Goal: Book appointment/travel/reservation

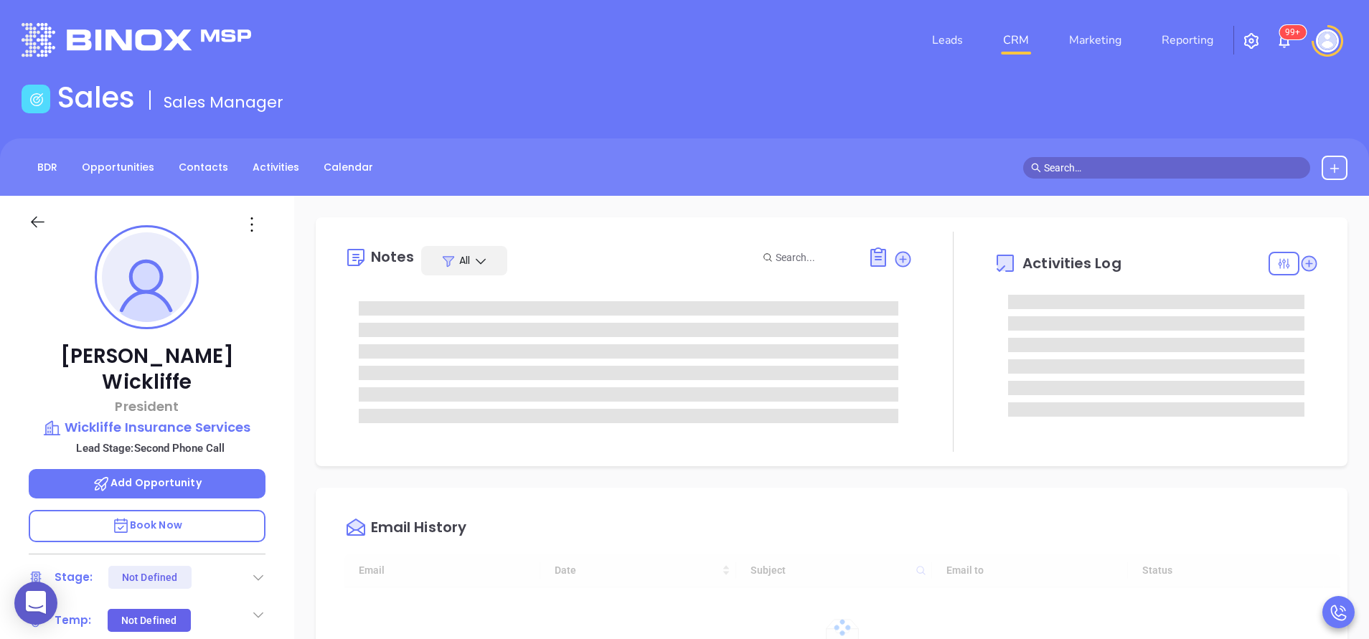
type input "[DATE]"
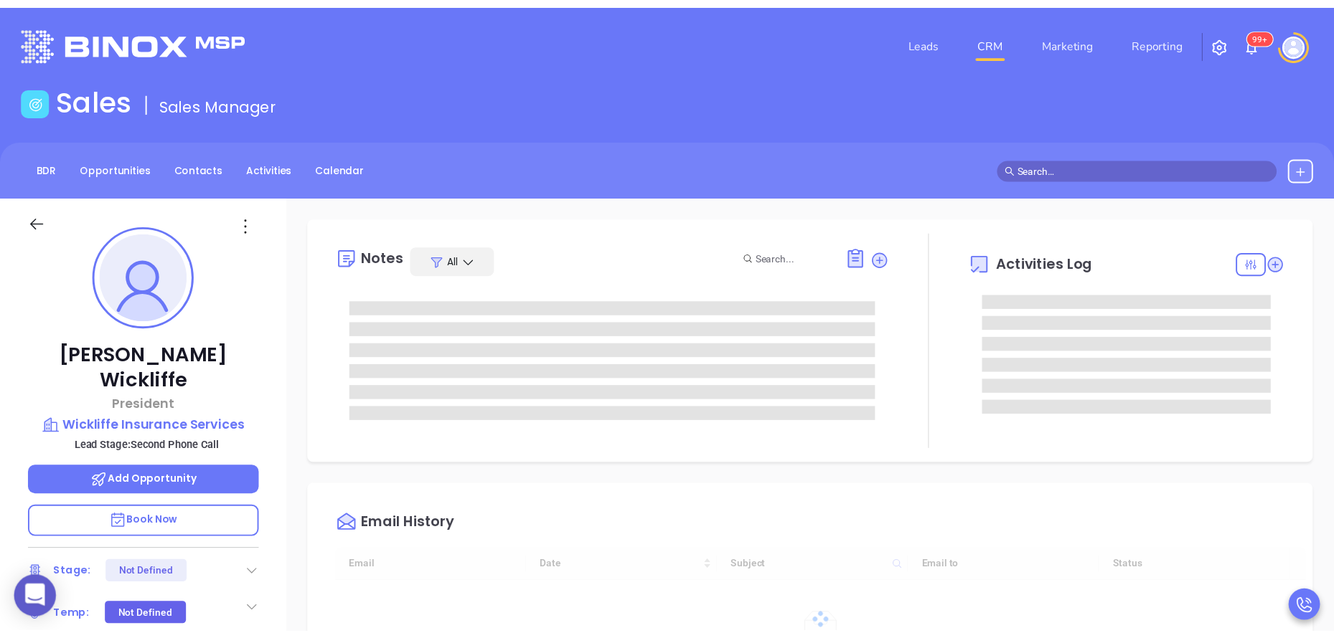
scroll to position [417, 0]
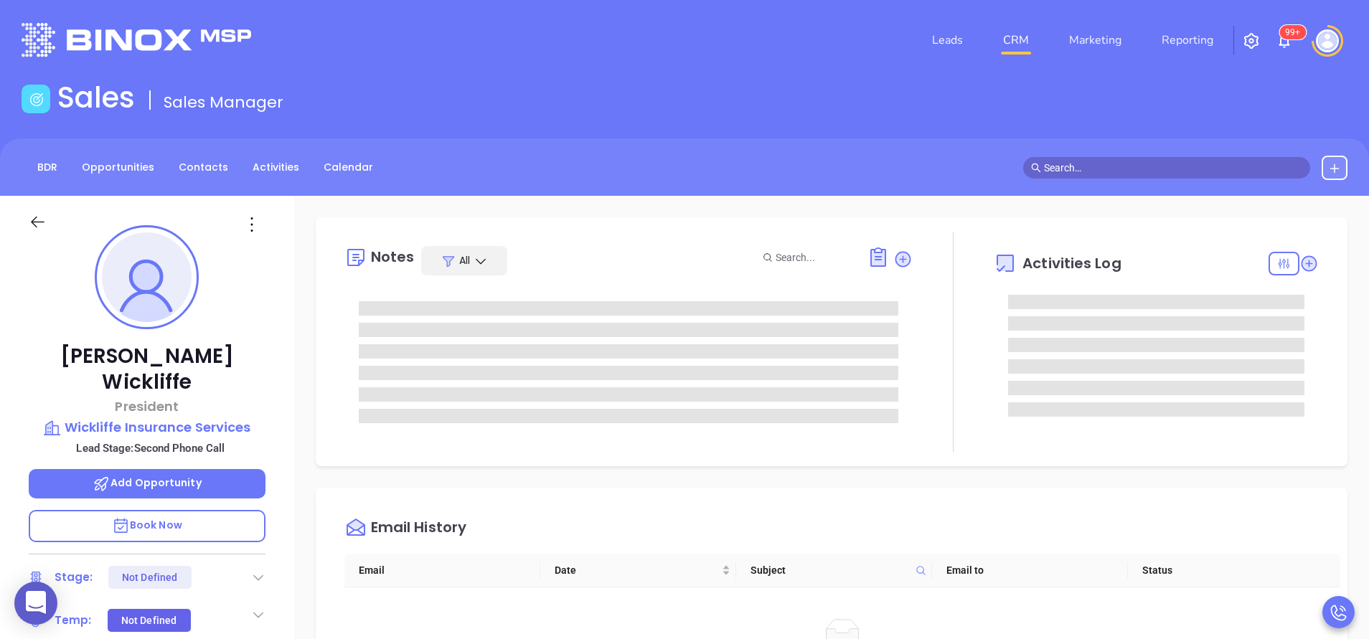
type input "[PERSON_NAME]"
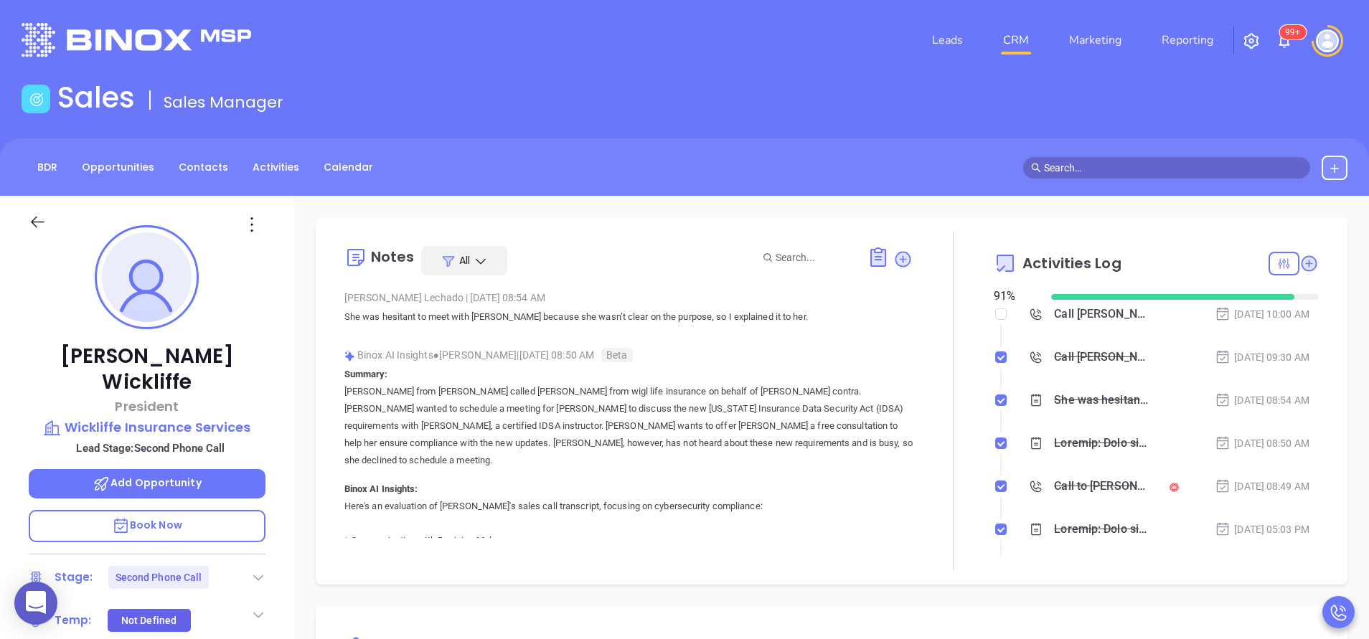
click at [912, 428] on div at bounding box center [952, 401] width 81 height 339
click at [459, 359] on div "Binox AI Insights ● Lucy Lechado | Aug 12, 2025 08:50 AM Beta" at bounding box center [628, 355] width 568 height 22
click at [1062, 485] on div "Call to Sarah M Wickliffe" at bounding box center [1101, 487] width 95 height 22
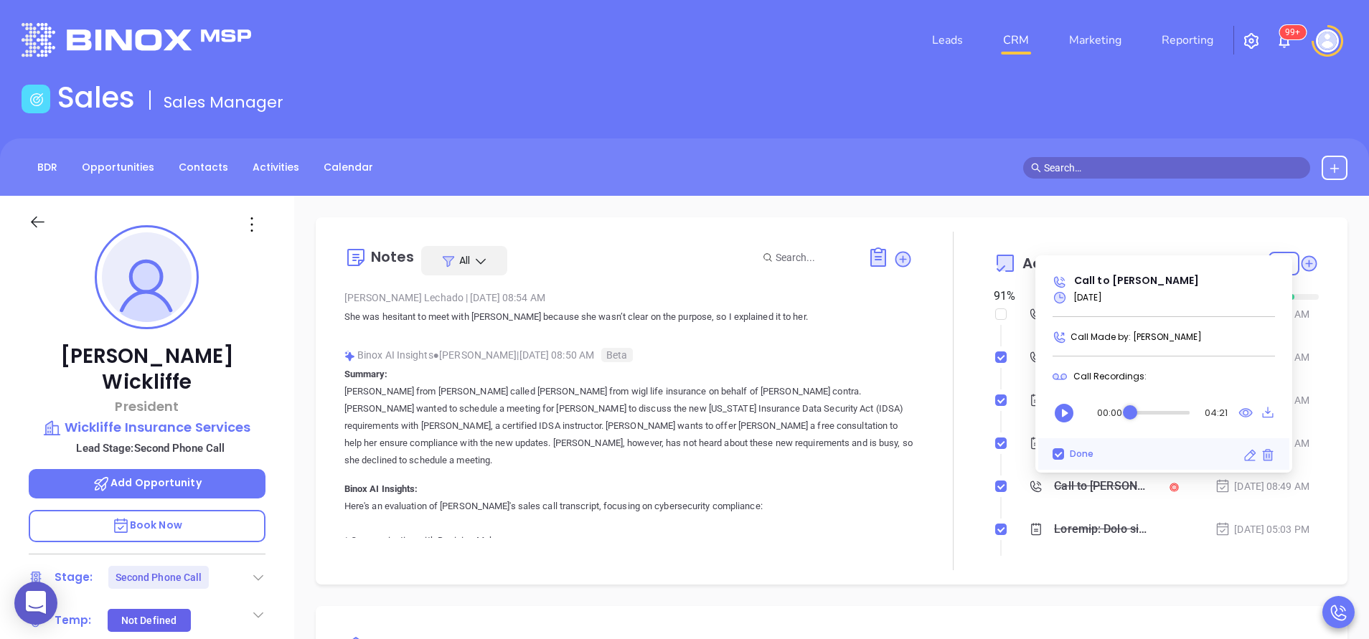
click at [1255, 413] on div "00:00 04:21" at bounding box center [1168, 412] width 214 height 43
click at [1251, 413] on icon at bounding box center [1246, 412] width 13 height 8
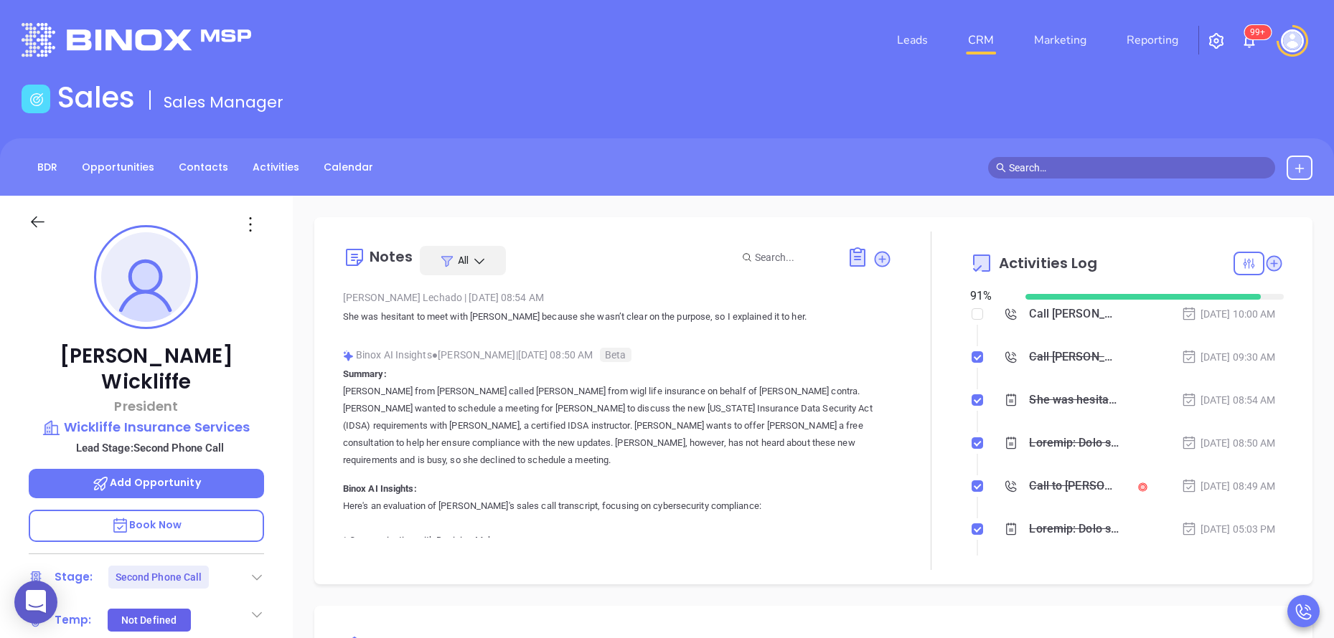
click at [284, 392] on div "Sarah M Wickliffe President Wickliffe Insurance Services Lead Stage: Second Pho…" at bounding box center [146, 595] width 293 height 798
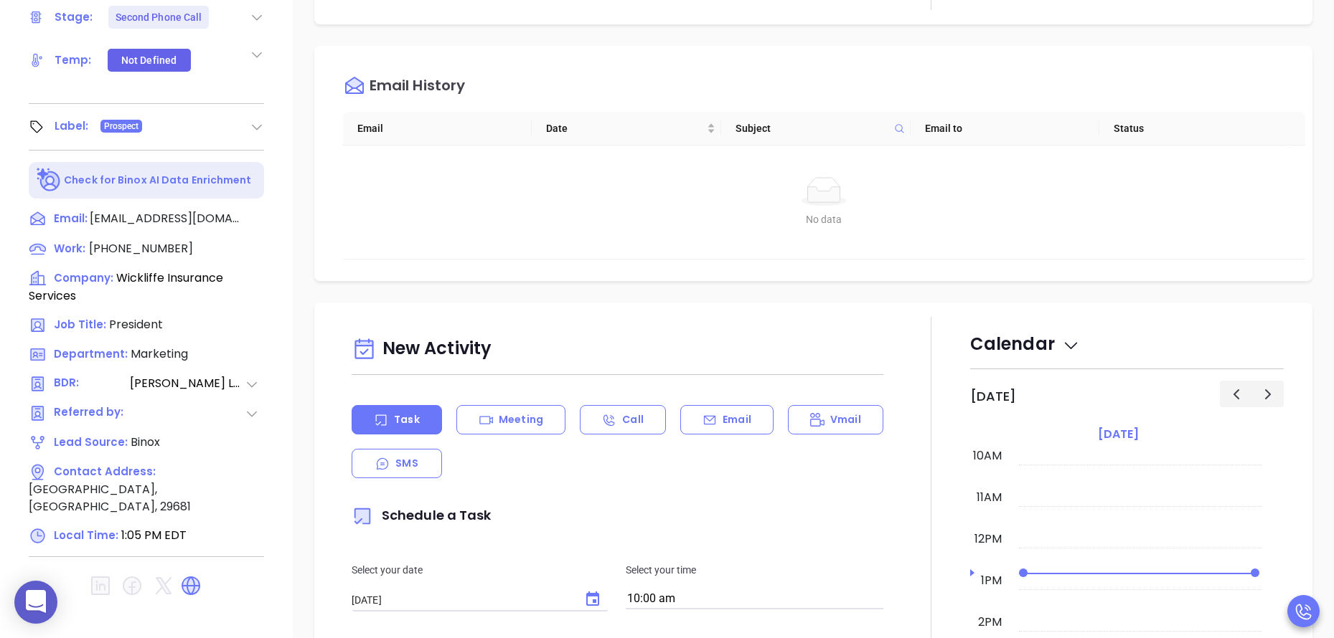
scroll to position [562, 0]
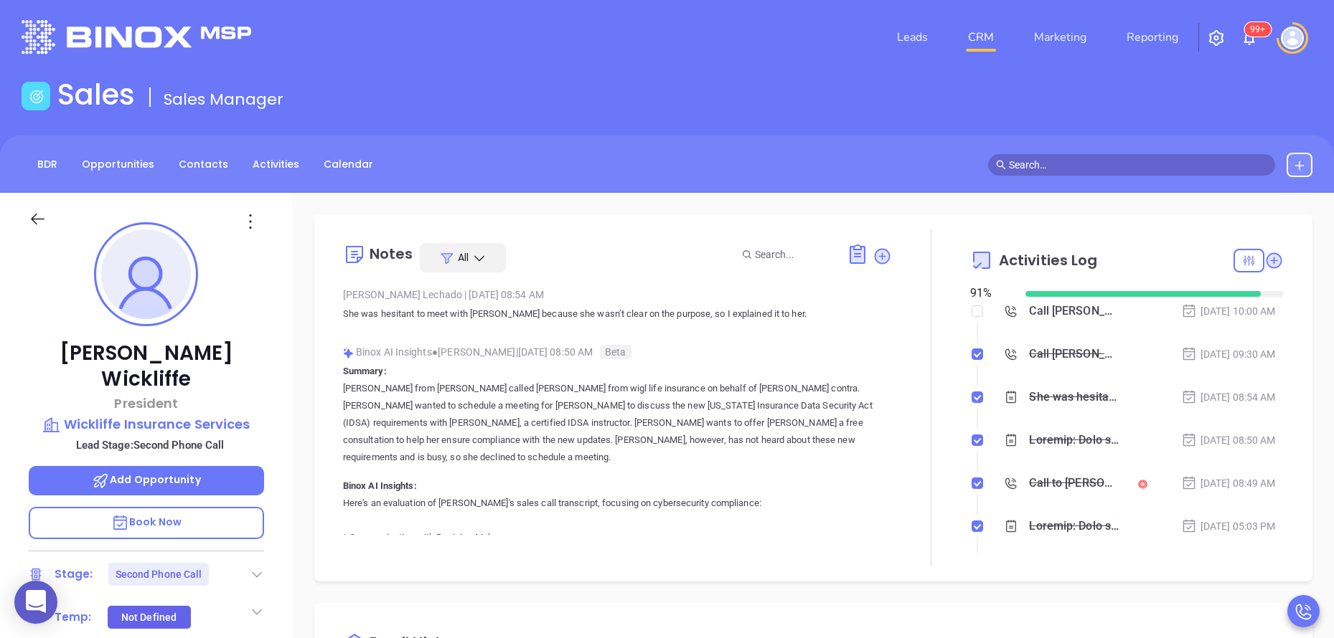
scroll to position [0, 0]
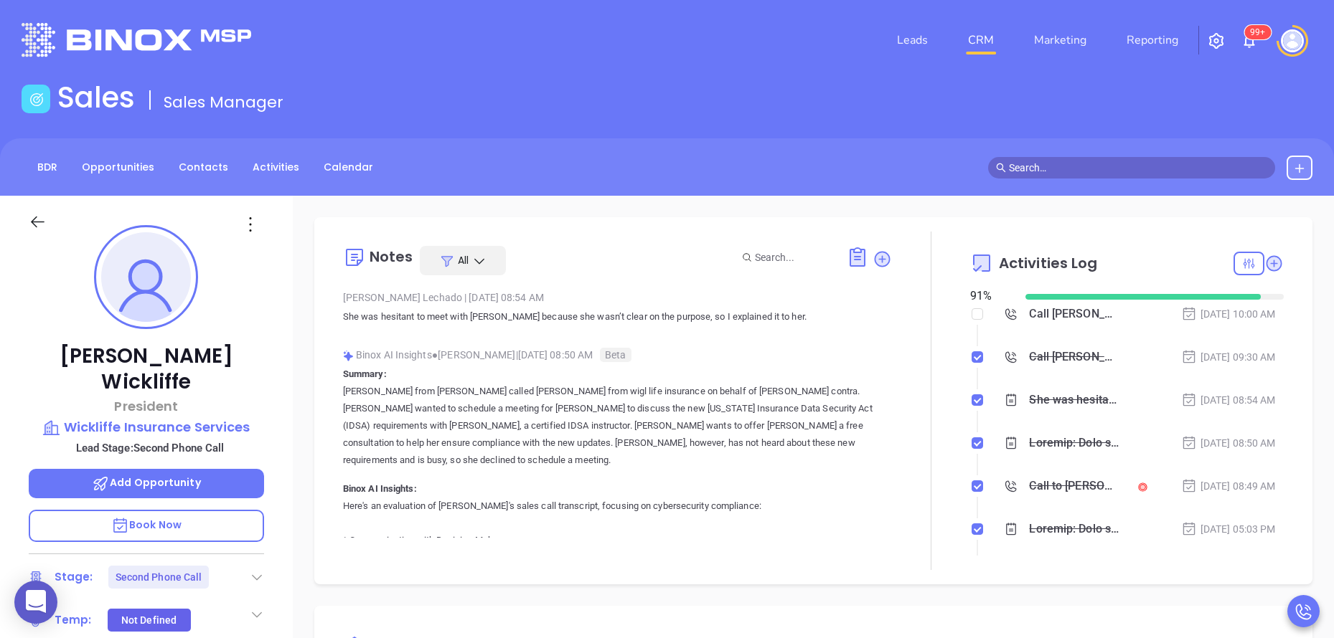
click at [290, 461] on div "Sarah M Wickliffe President Wickliffe Insurance Services Lead Stage: Second Pho…" at bounding box center [146, 595] width 293 height 798
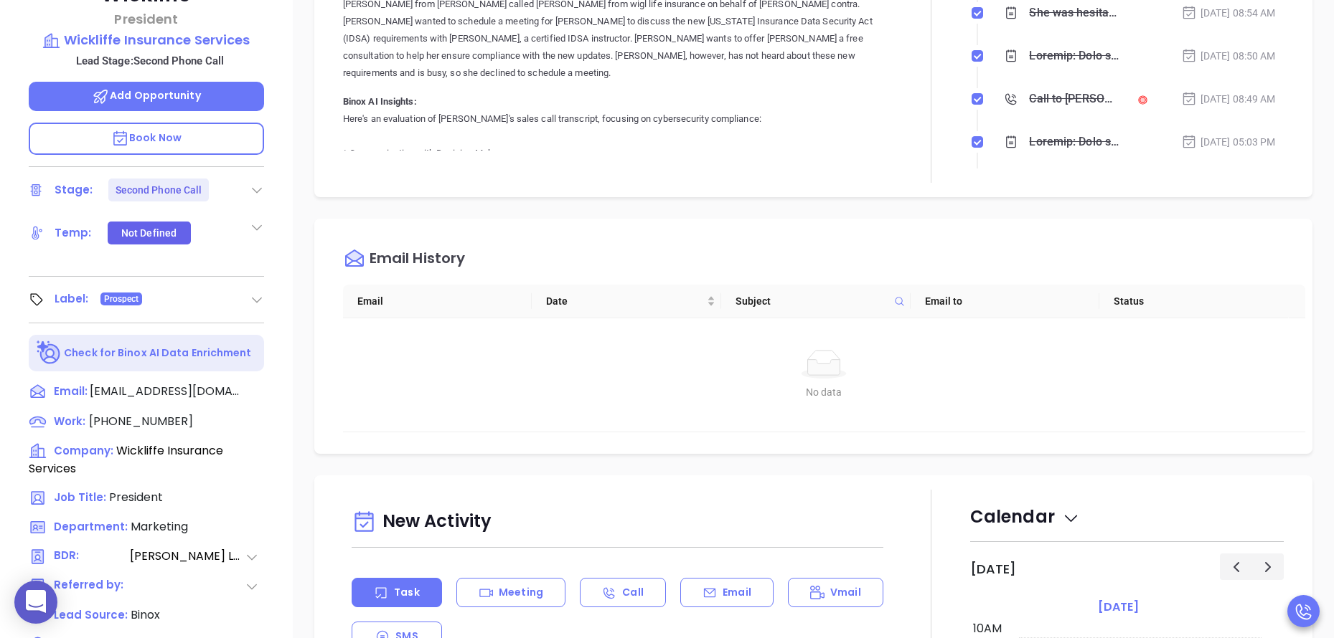
scroll to position [258, 0]
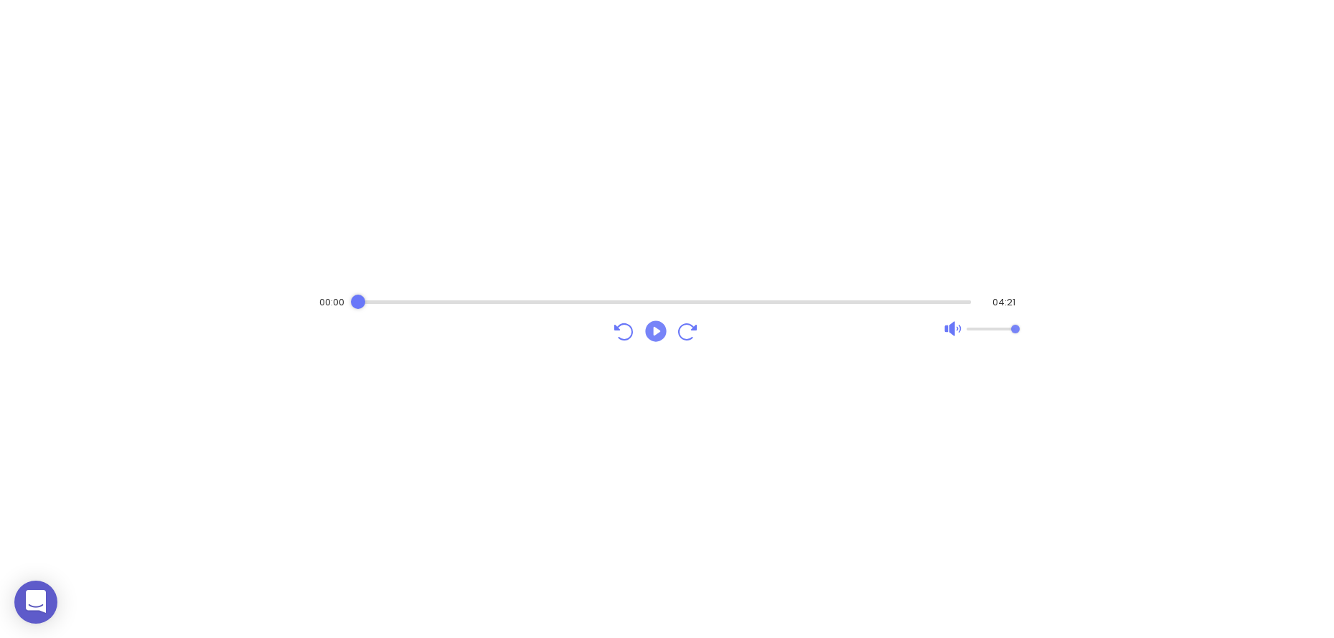
click at [656, 332] on icon "Play" at bounding box center [656, 332] width 26 height 26
click at [647, 321] on icon "Pause" at bounding box center [656, 332] width 26 height 26
click at [650, 325] on icon "Play" at bounding box center [655, 331] width 21 height 21
click at [650, 325] on icon "Pause" at bounding box center [655, 331] width 21 height 21
click at [732, 303] on div "Audio progress control" at bounding box center [663, 303] width 613 height 4
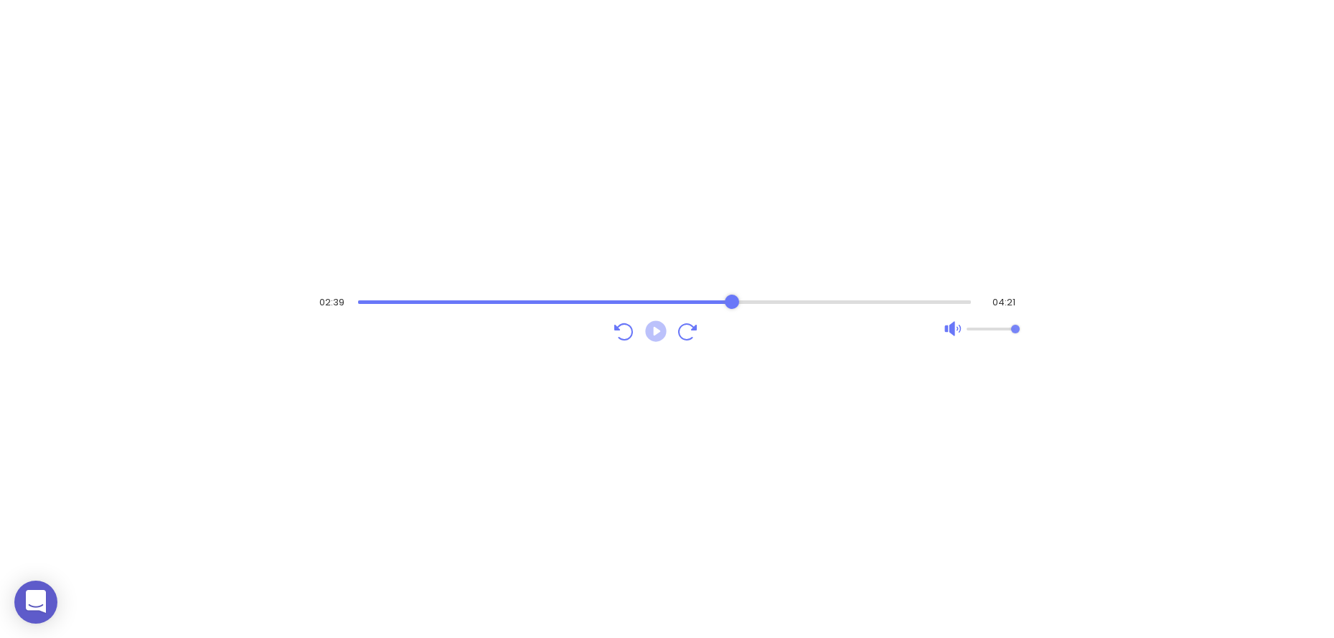
click at [651, 328] on icon "Play" at bounding box center [655, 331] width 21 height 21
click at [569, 299] on div "Audio progress control" at bounding box center [663, 302] width 615 height 14
click at [537, 303] on div "Audio progress control" at bounding box center [663, 303] width 616 height 4
click at [524, 306] on div "Audio progress control" at bounding box center [661, 302] width 619 height 14
click at [651, 329] on icon "Play" at bounding box center [655, 331] width 21 height 21
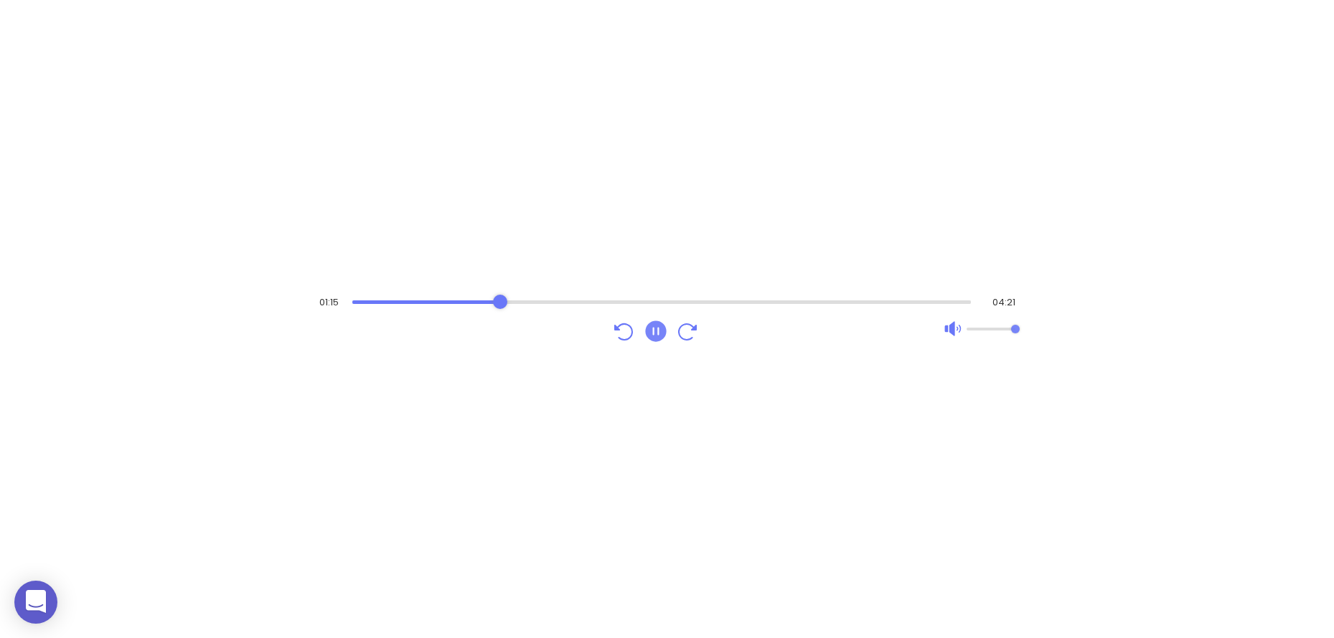
click at [501, 301] on div "Audio progress control" at bounding box center [661, 303] width 618 height 4
click at [532, 298] on div "Audio progress control" at bounding box center [661, 302] width 618 height 14
click at [550, 299] on div "Audio progress control" at bounding box center [661, 302] width 618 height 14
click at [580, 302] on div "Audio progress control" at bounding box center [663, 303] width 616 height 4
click at [656, 331] on icon "Pause" at bounding box center [655, 331] width 21 height 21
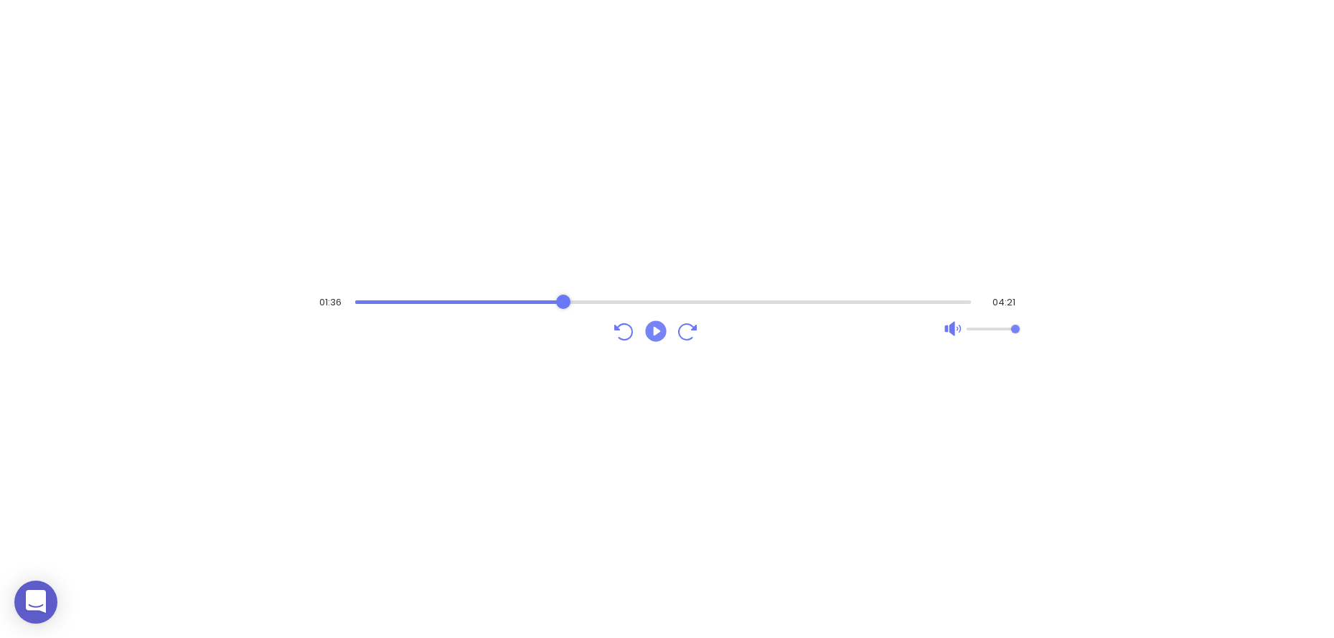
click at [563, 307] on div "Audio progress control" at bounding box center [663, 302] width 616 height 14
click at [656, 329] on icon "Play" at bounding box center [656, 332] width 26 height 26
click at [548, 302] on div "Audio progress control" at bounding box center [663, 303] width 616 height 4
click at [660, 331] on icon "Pause" at bounding box center [655, 331] width 21 height 21
click at [628, 304] on div "Audio progress control" at bounding box center [664, 302] width 613 height 14
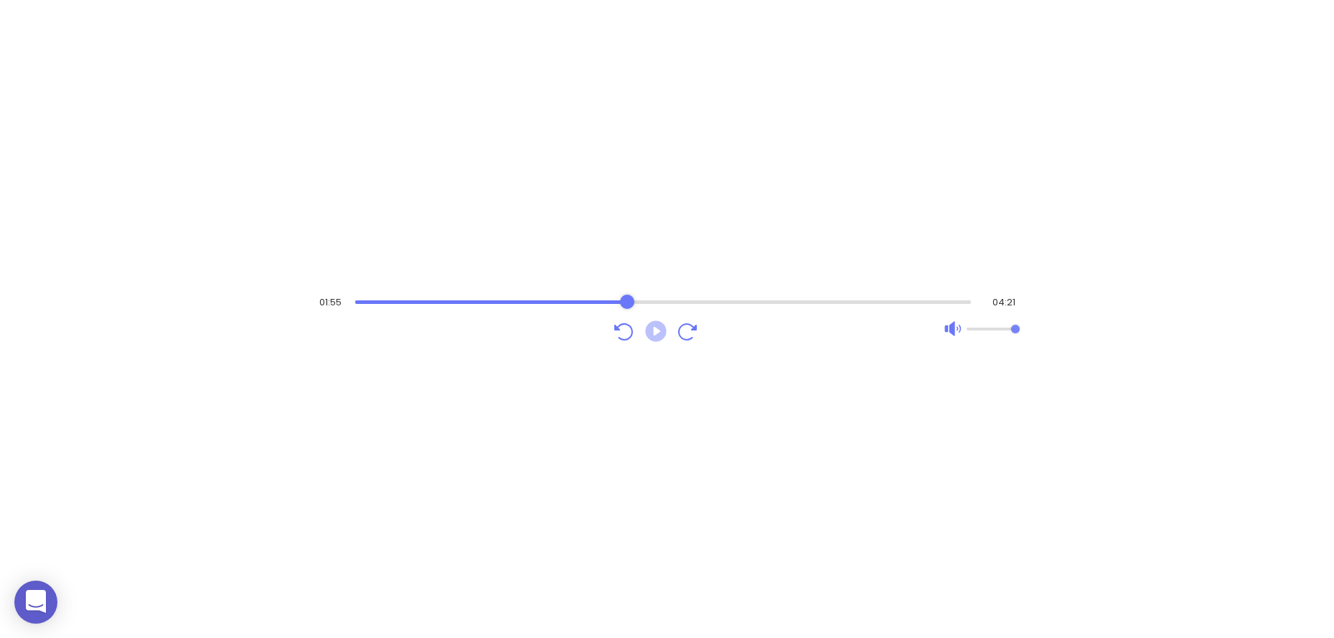
click at [654, 326] on icon "Play" at bounding box center [655, 331] width 21 height 21
click at [652, 334] on icon "Pause" at bounding box center [655, 331] width 21 height 21
click at [661, 334] on icon "Play" at bounding box center [655, 331] width 21 height 21
click at [664, 306] on div "Audio progress control" at bounding box center [664, 302] width 613 height 14
click at [657, 339] on icon "Pause" at bounding box center [655, 331] width 21 height 21
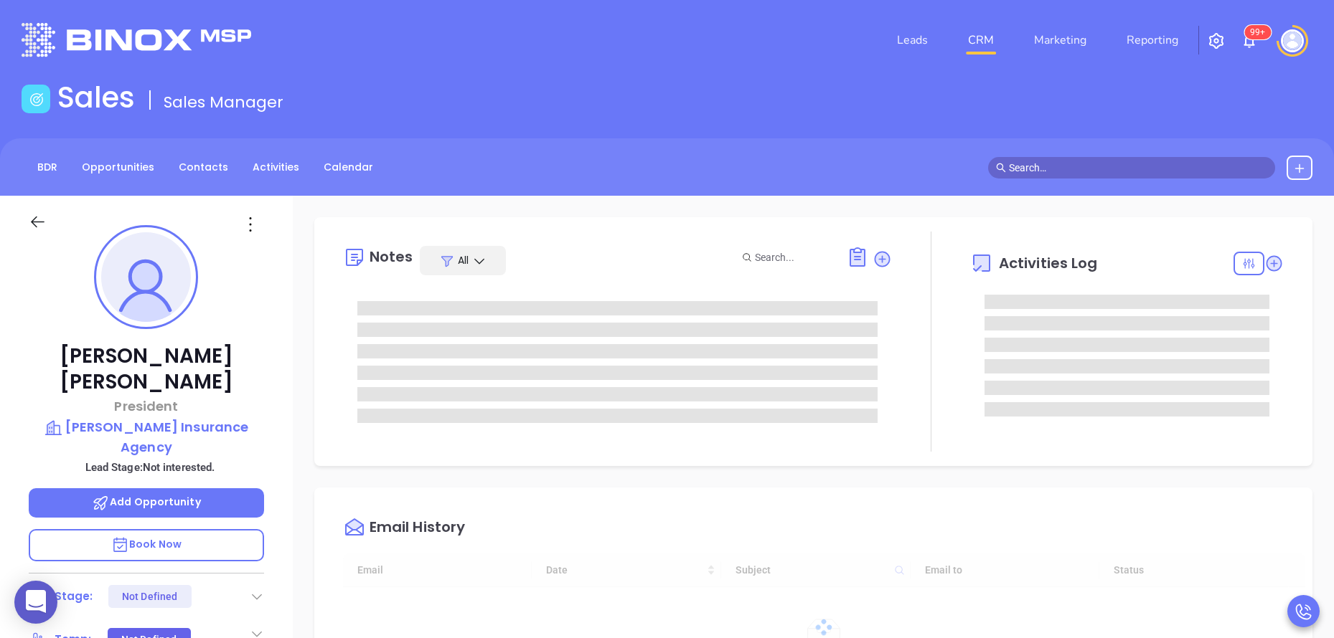
type input "08/13/2025"
click at [932, 419] on div at bounding box center [931, 342] width 78 height 220
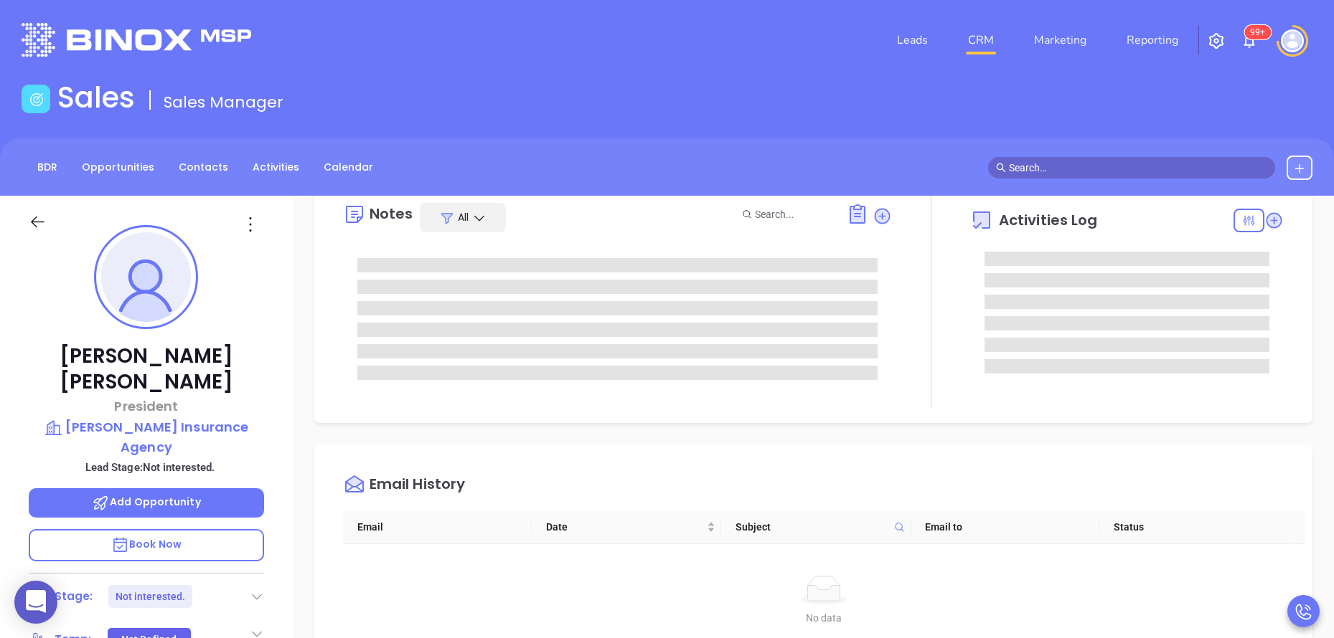
type input "[PERSON_NAME]"
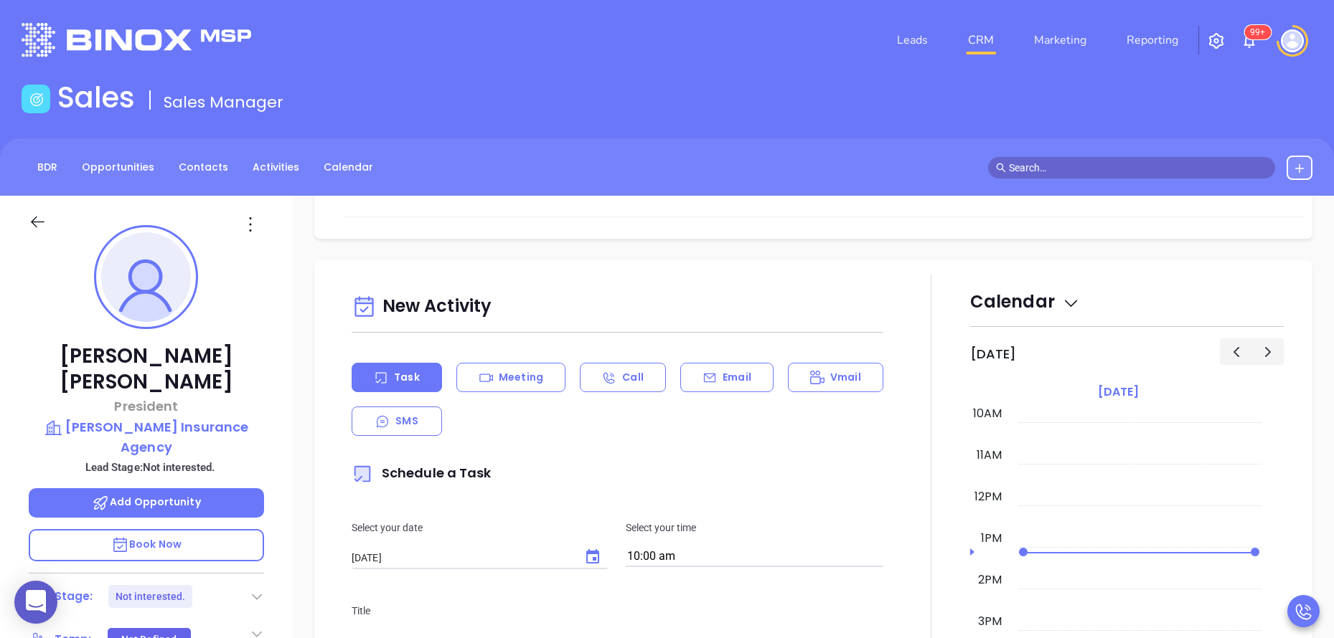
scroll to position [721, 0]
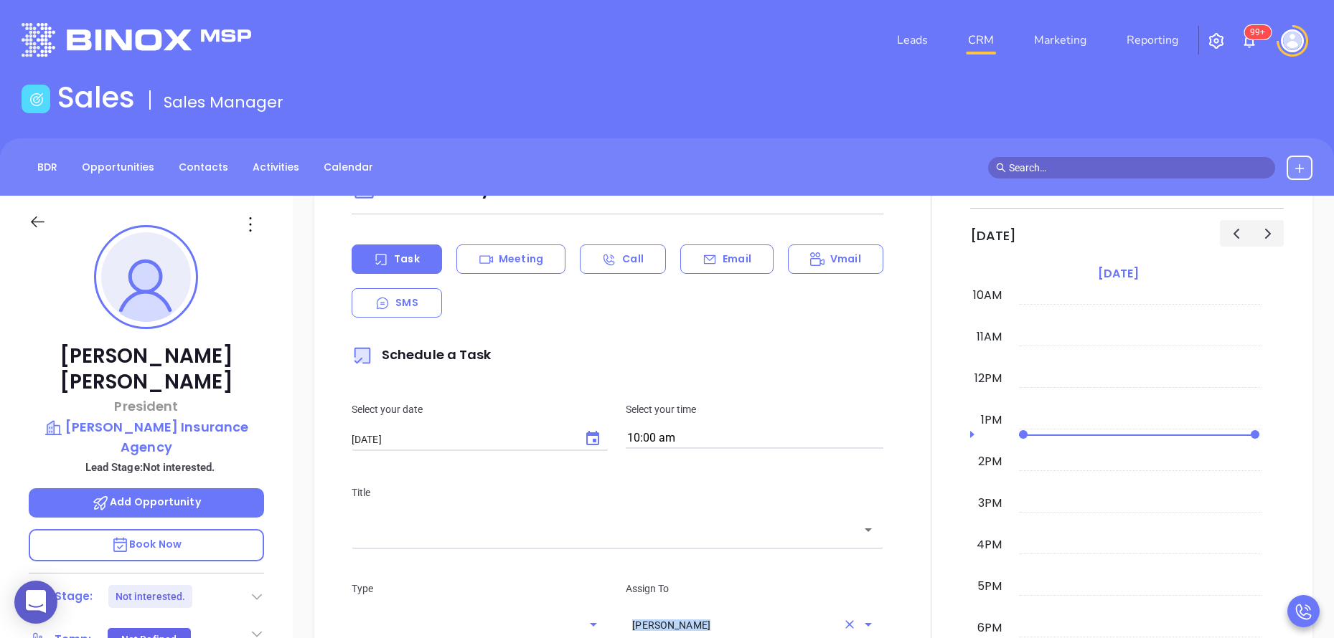
drag, startPoint x: 932, startPoint y: 419, endPoint x: 783, endPoint y: 616, distance: 246.3
click at [783, 616] on div "New Activity Task Meeting Call Email Vmail SMS Schedule a Task Select your date…" at bounding box center [813, 554] width 969 height 797
click at [912, 370] on div at bounding box center [931, 554] width 78 height 797
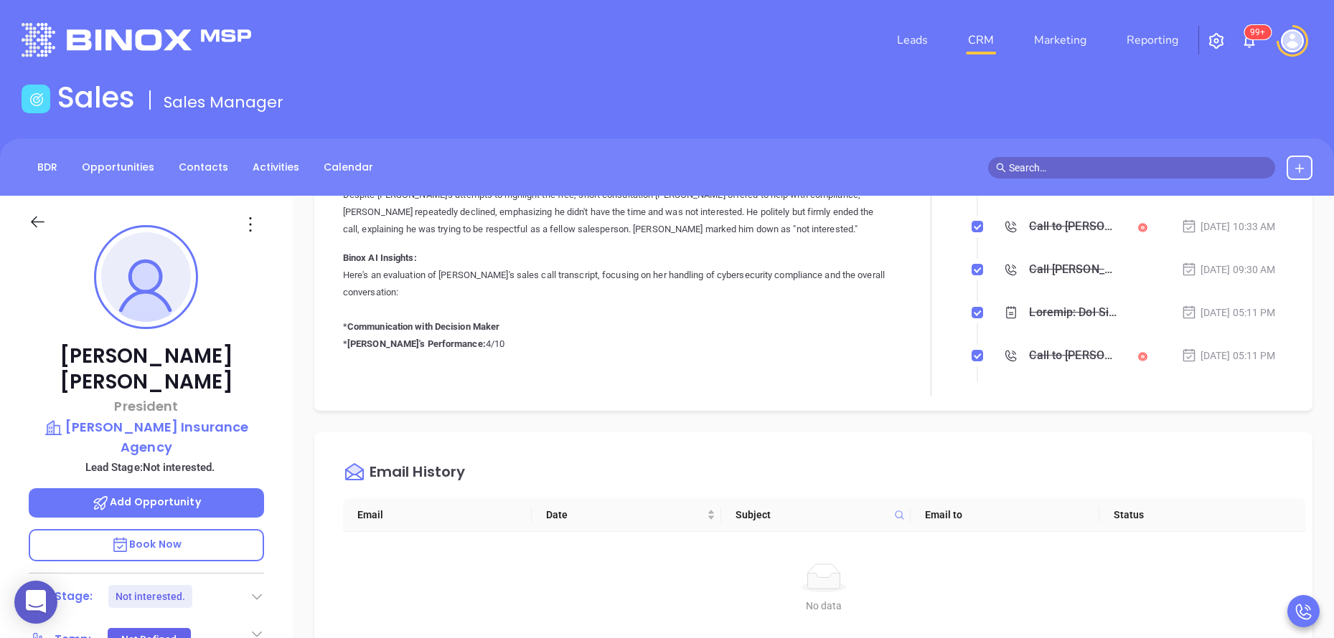
scroll to position [0, 0]
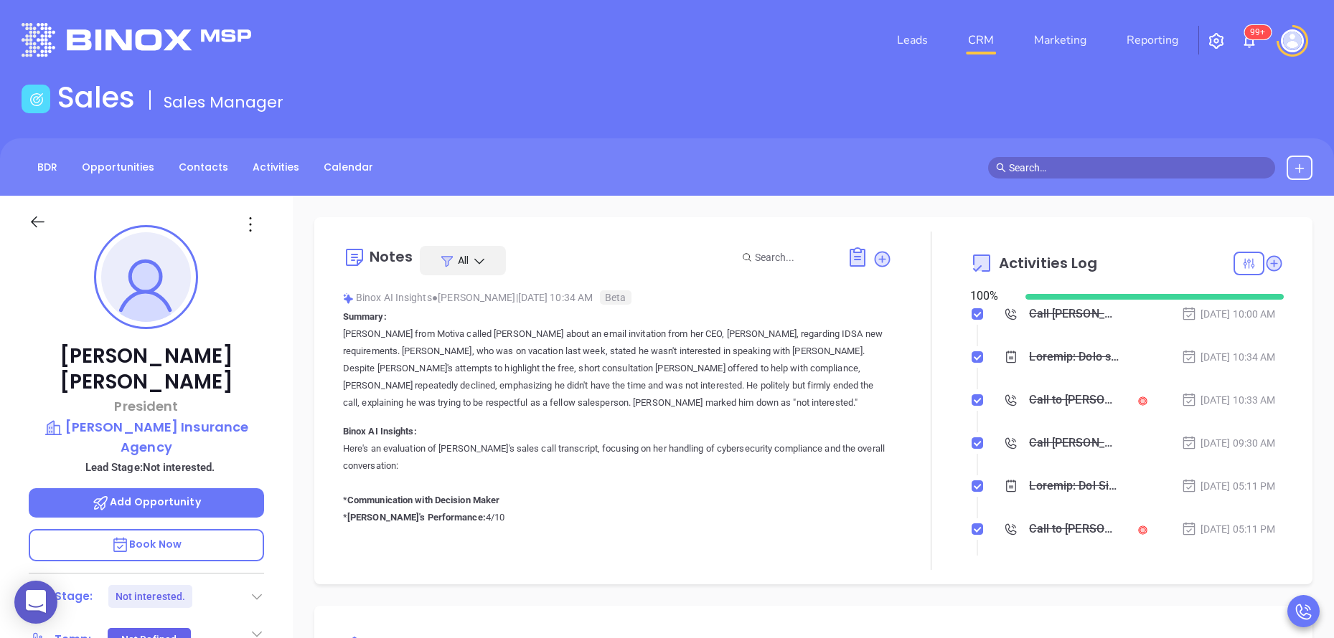
click at [268, 383] on div "Travis Watson President Watson Insurance Agency Lead Stage: Not interested. Add…" at bounding box center [146, 595] width 293 height 798
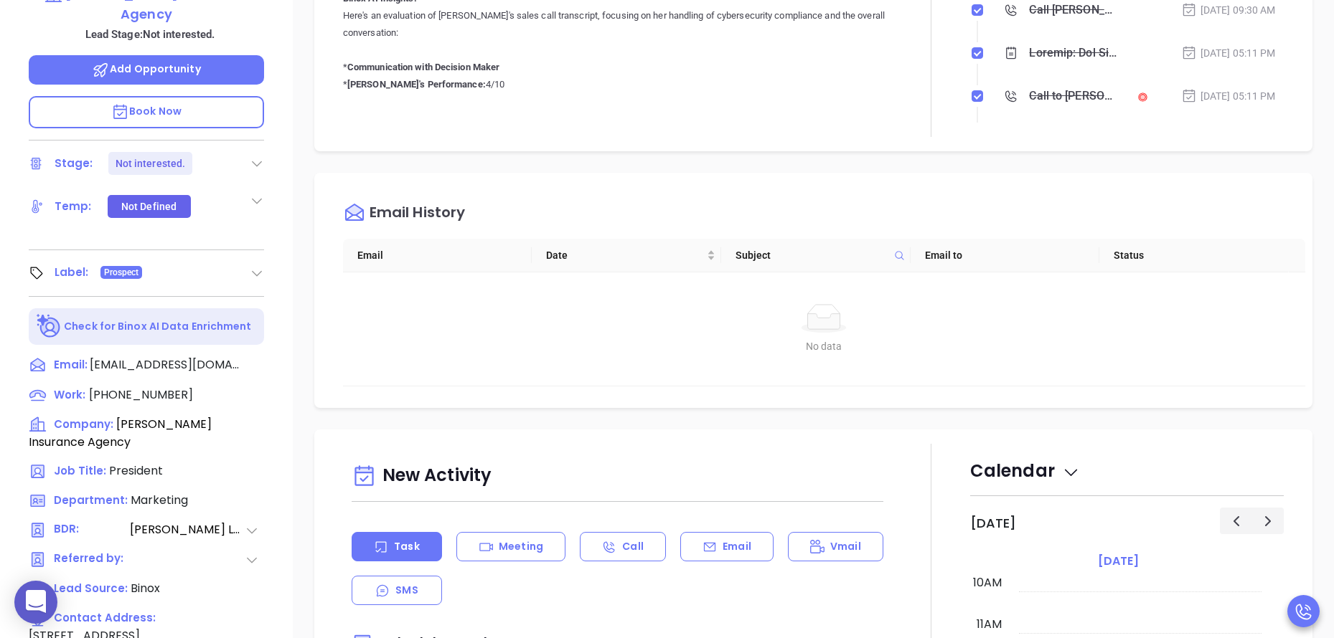
scroll to position [430, 0]
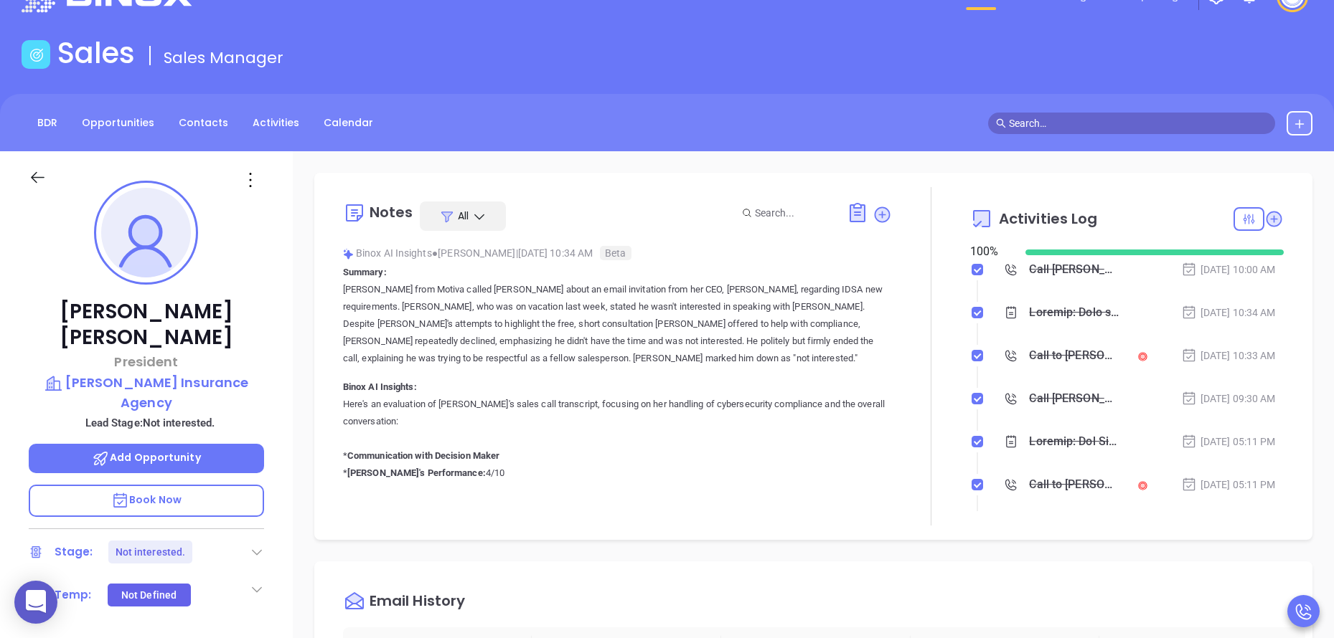
scroll to position [43, 0]
click at [1032, 362] on div "Call to Travis Watson" at bounding box center [1074, 357] width 90 height 22
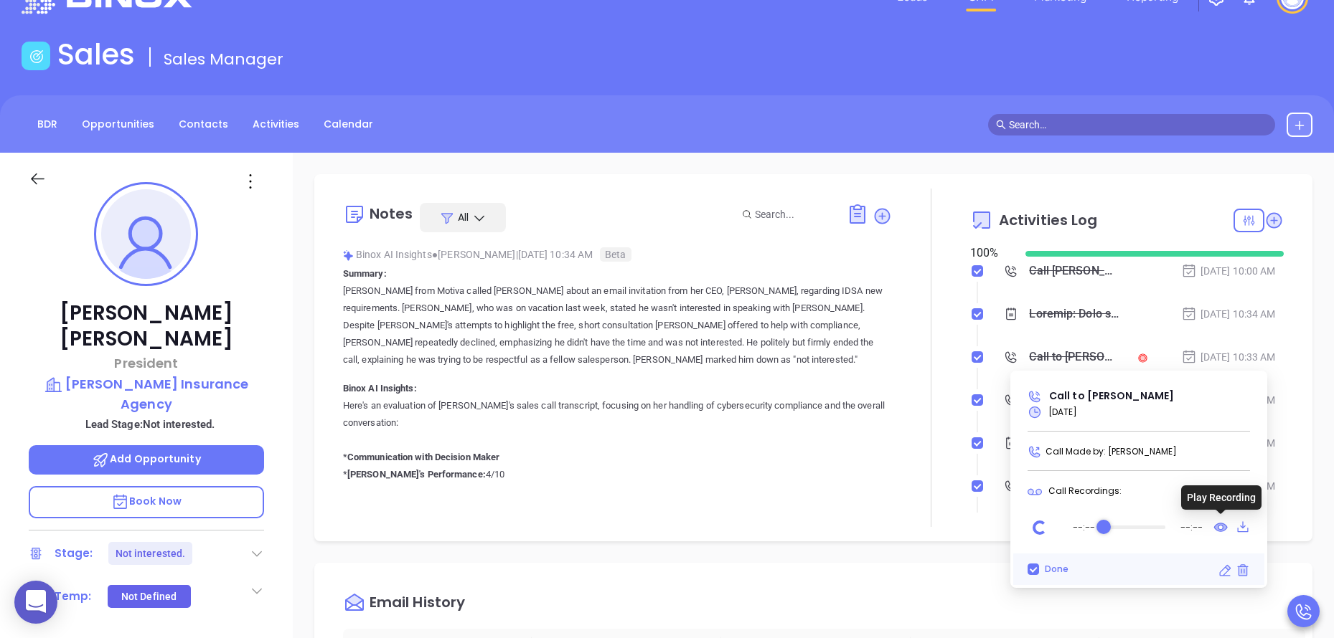
click at [1218, 526] on icon at bounding box center [1221, 528] width 13 height 8
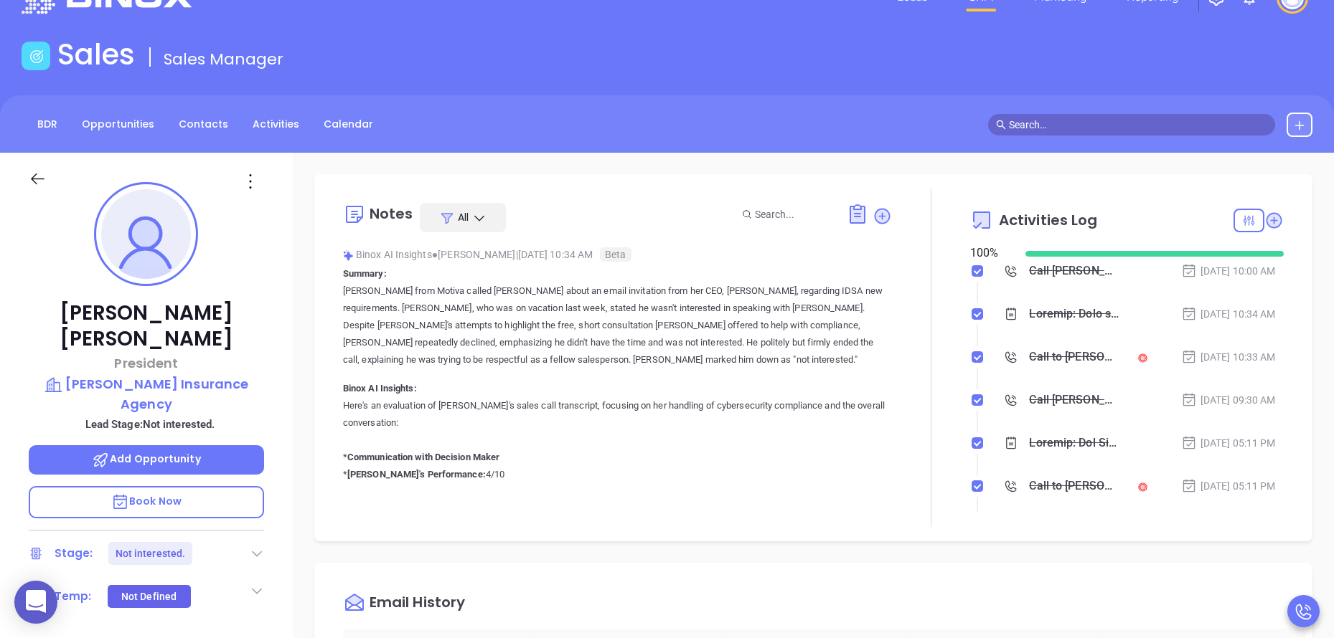
click at [275, 406] on div "Travis Watson President Watson Insurance Agency Lead Stage: Not interested. Add…" at bounding box center [146, 552] width 293 height 798
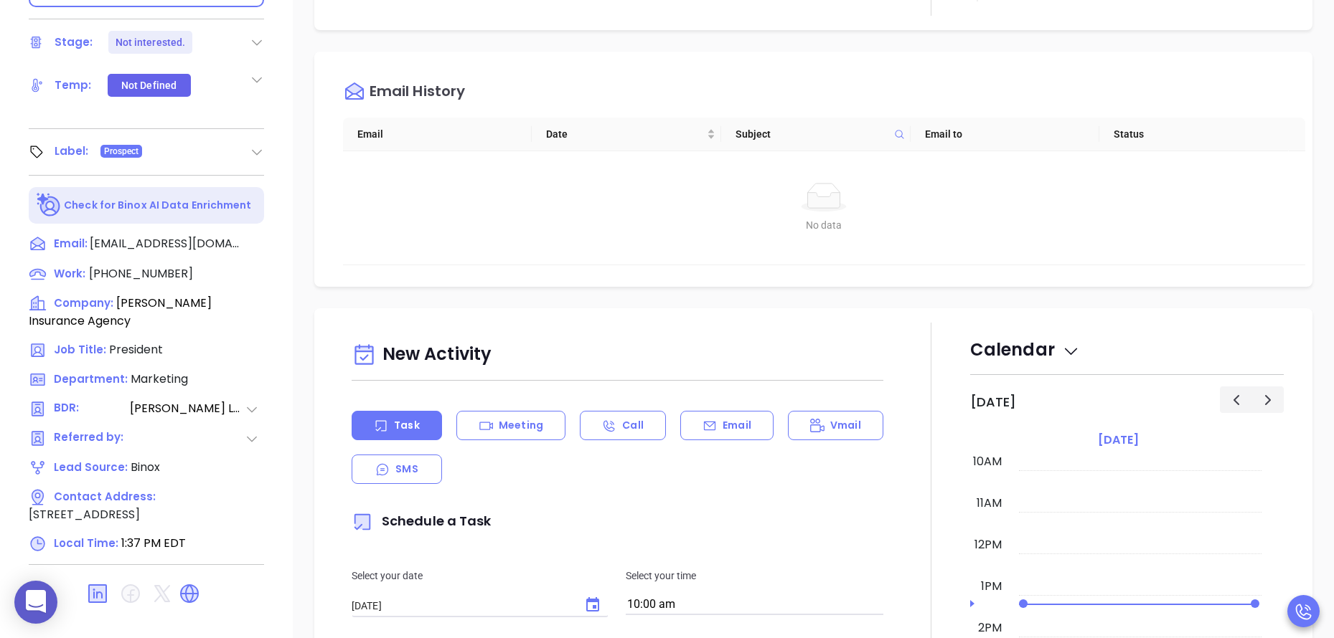
scroll to position [562, 0]
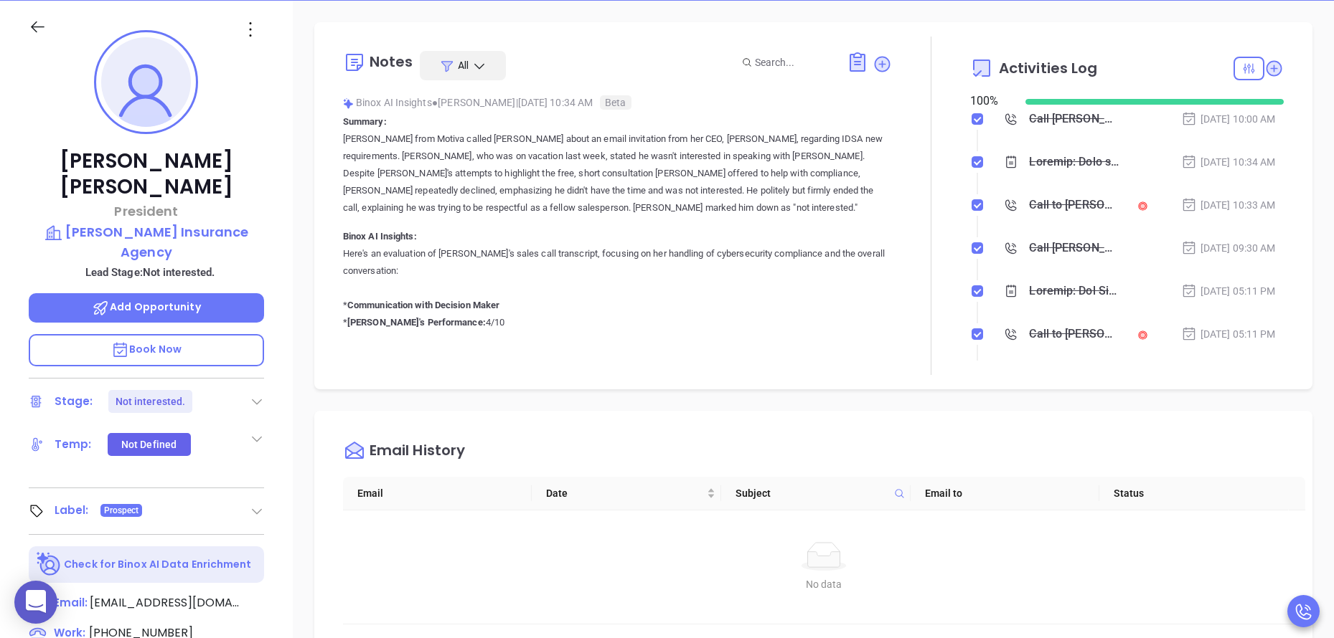
scroll to position [0, 0]
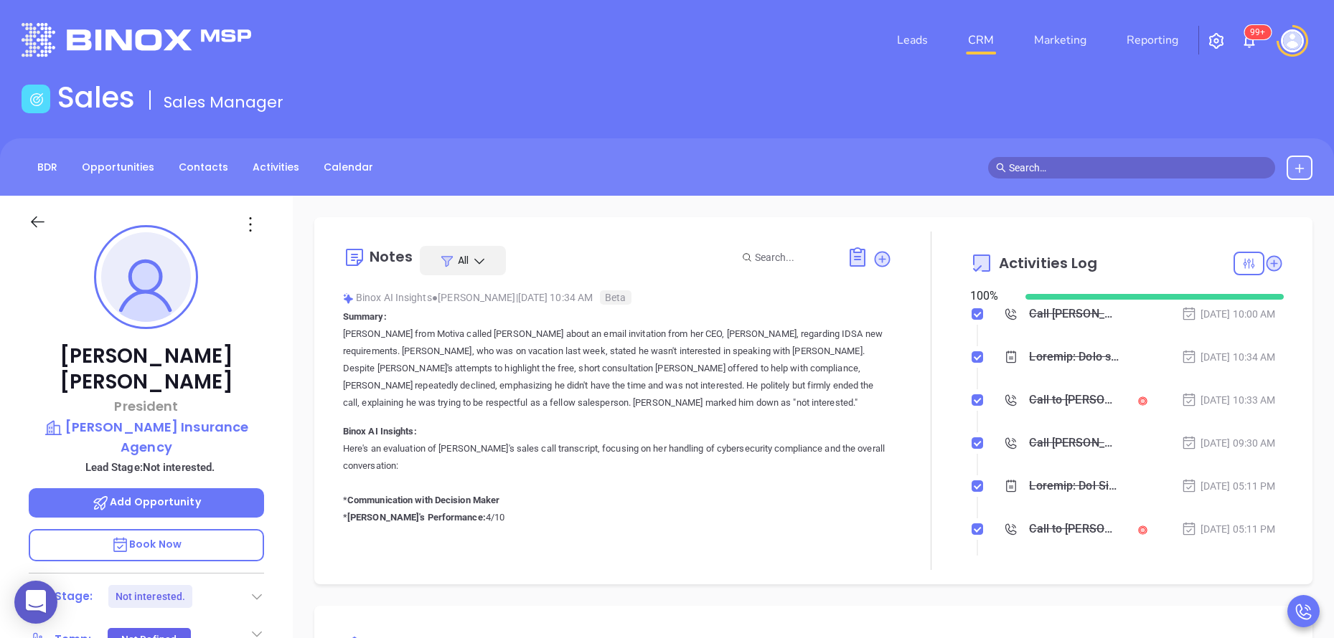
click at [278, 385] on div "Travis Watson President Watson Insurance Agency Lead Stage: Not interested. Add…" at bounding box center [146, 595] width 293 height 798
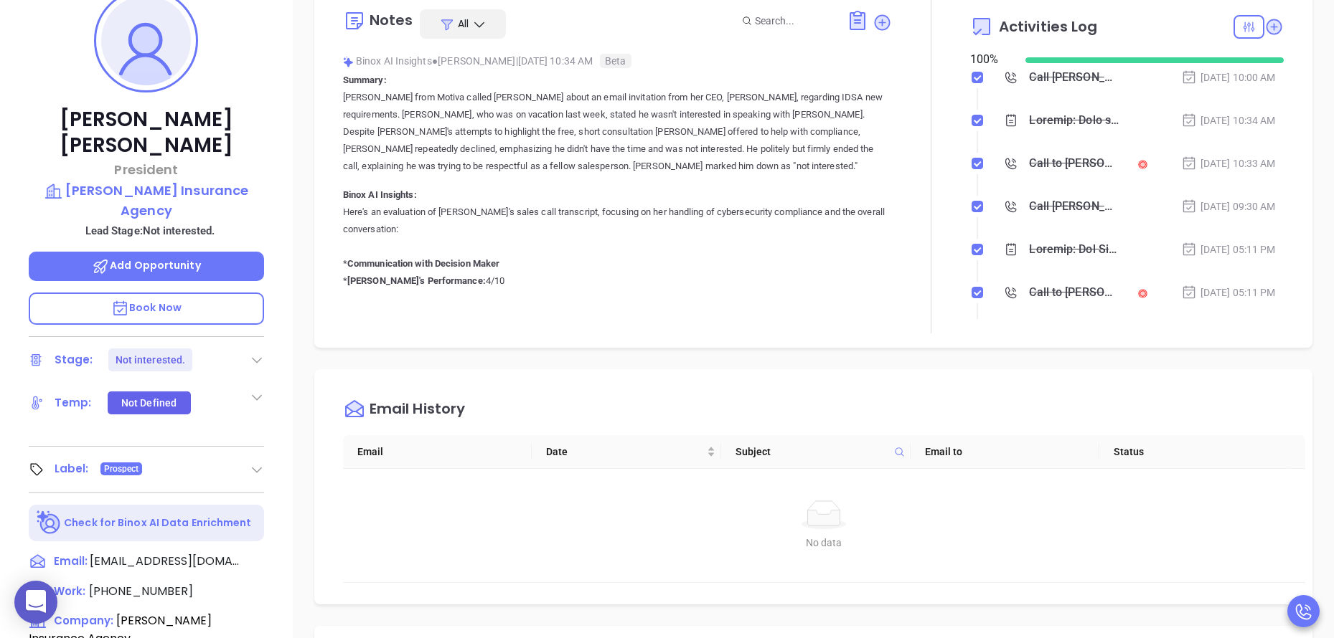
scroll to position [215, 0]
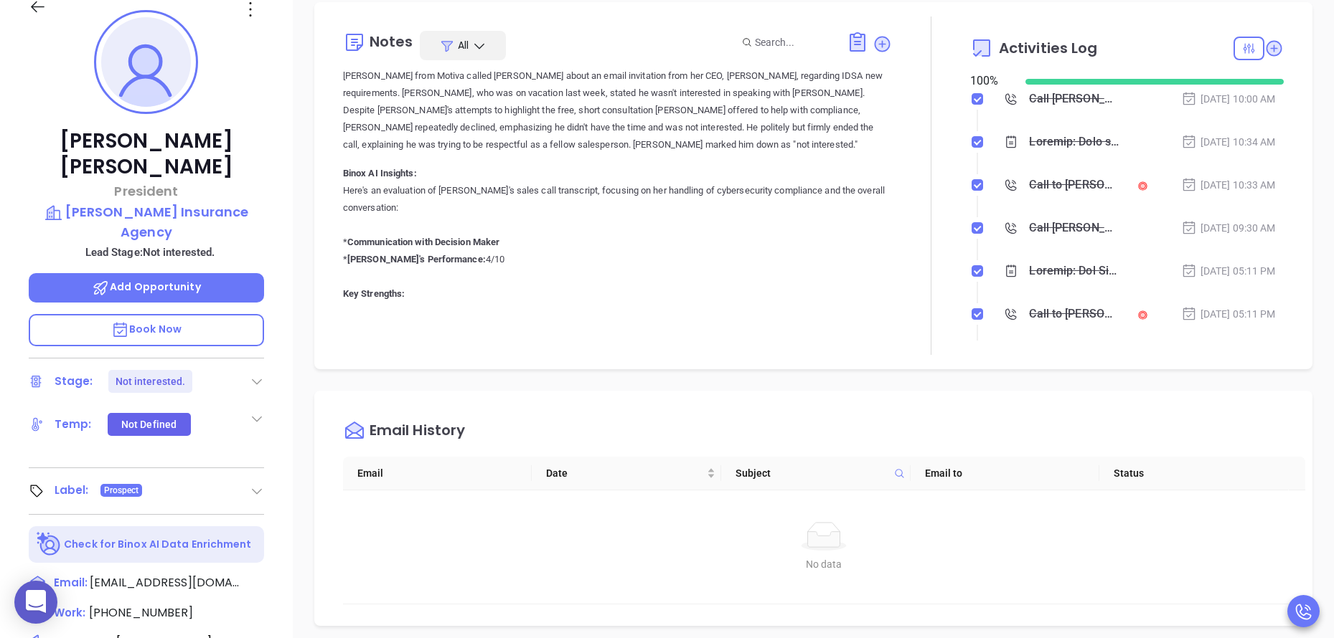
scroll to position [86, 0]
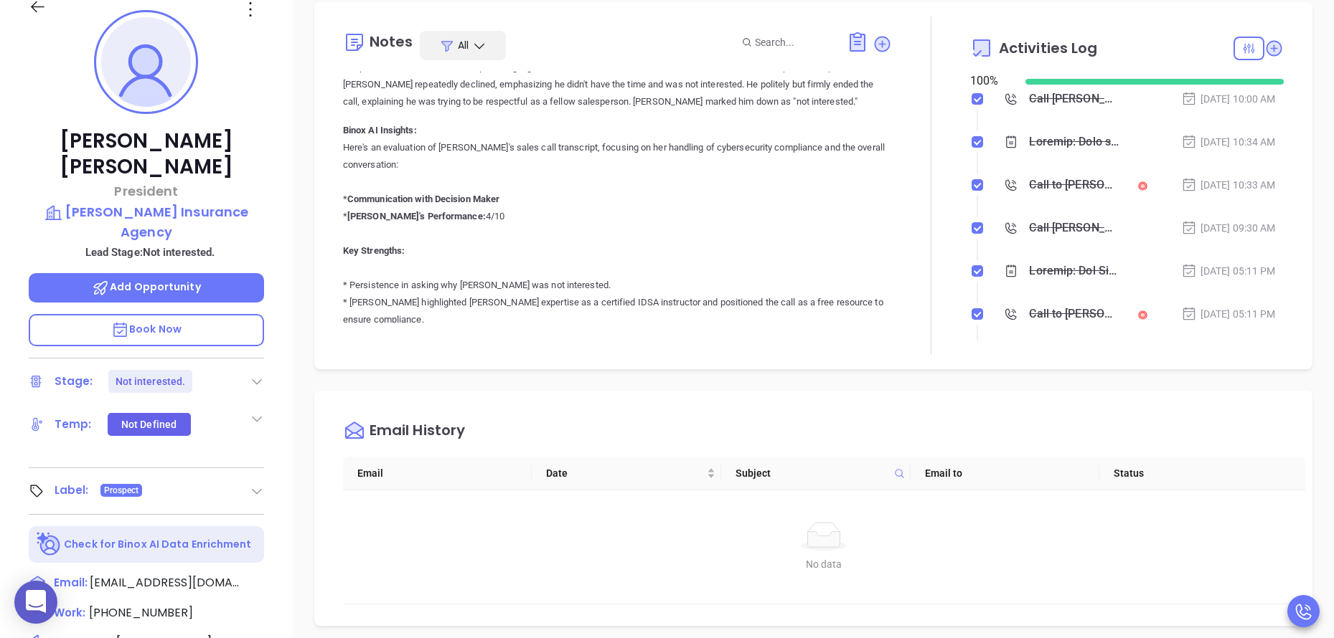
click at [854, 321] on p "Here's an evaluation of Lucy's sales call transcript, focusing on her handling …" at bounding box center [617, 586] width 549 height 895
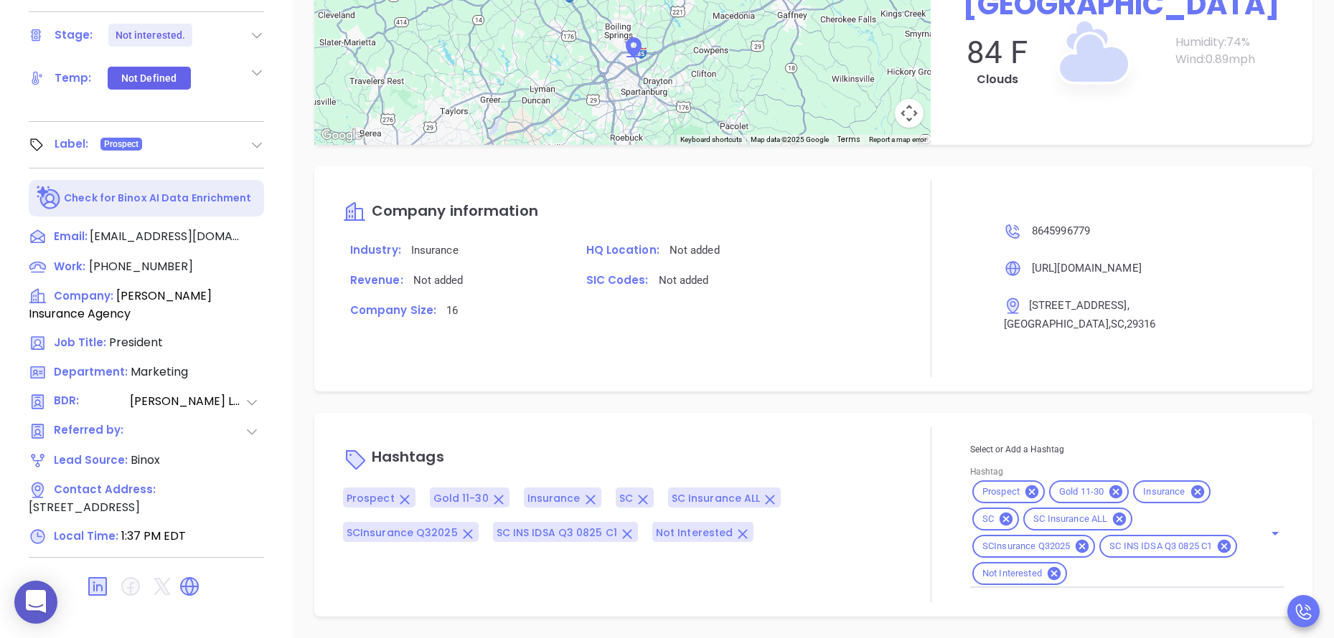
scroll to position [1736, 0]
click at [278, 321] on div "Travis Watson President Watson Insurance Agency Lead Stage: Not interested. Add…" at bounding box center [146, 33] width 293 height 798
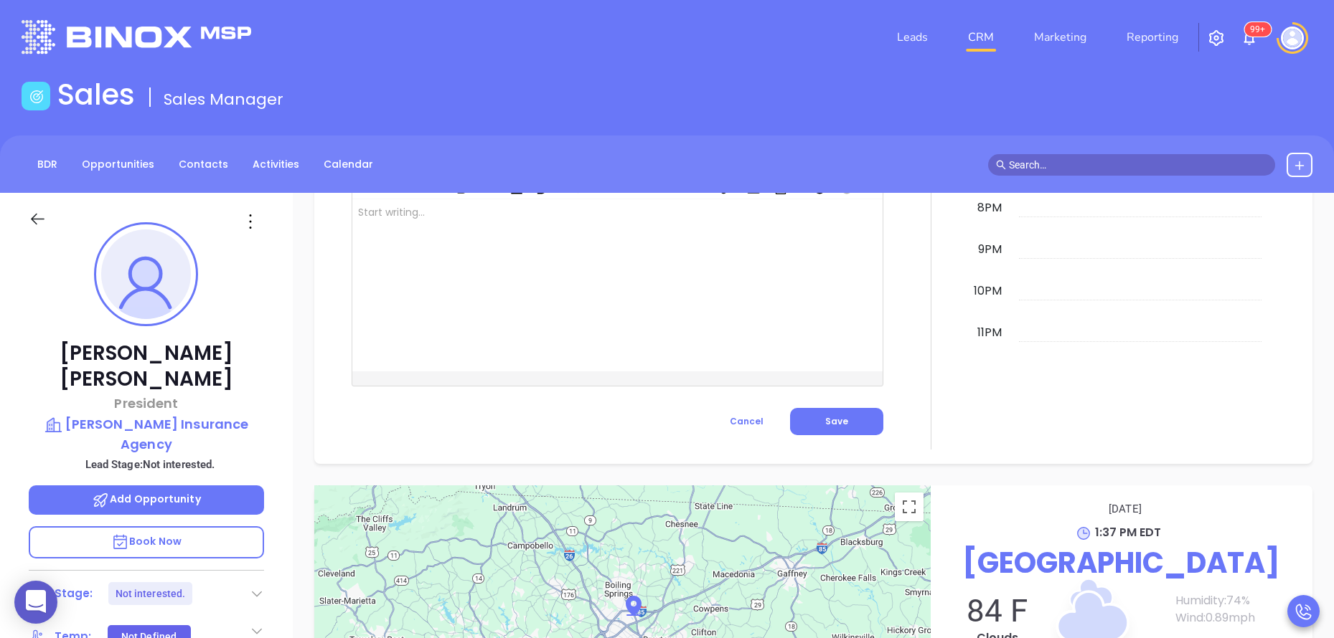
scroll to position [0, 0]
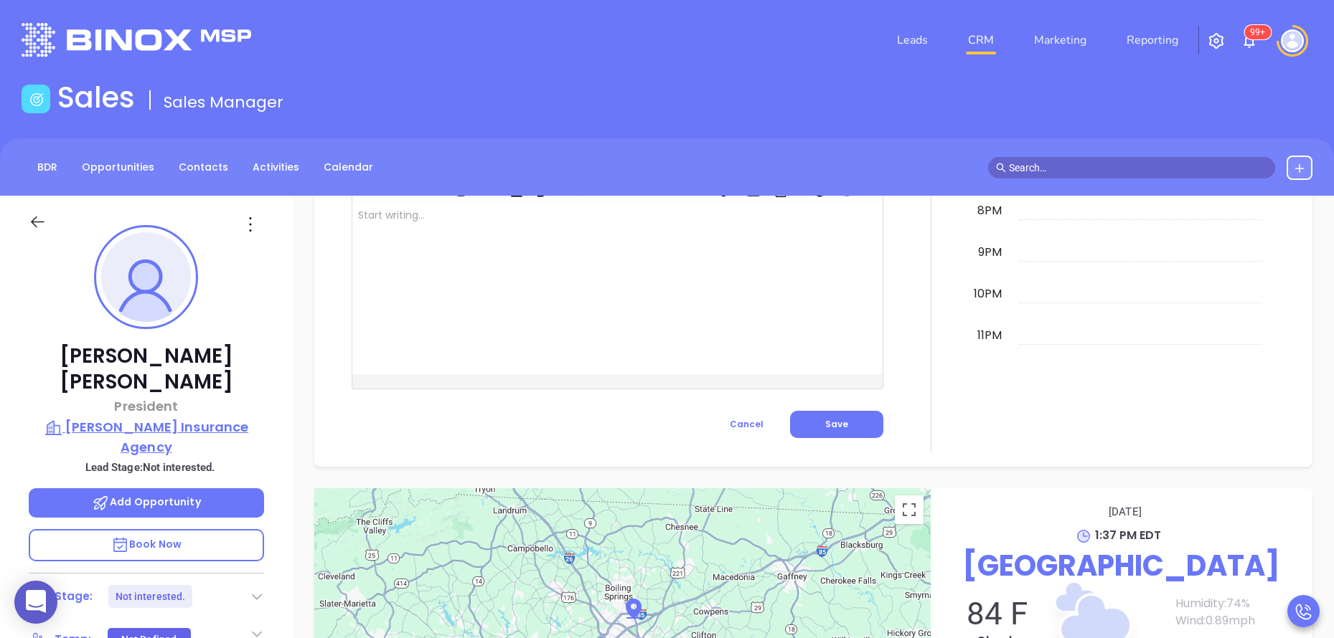
click at [199, 418] on p "[PERSON_NAME] Insurance Agency" at bounding box center [146, 437] width 235 height 39
click at [907, 351] on div at bounding box center [931, 54] width 78 height 797
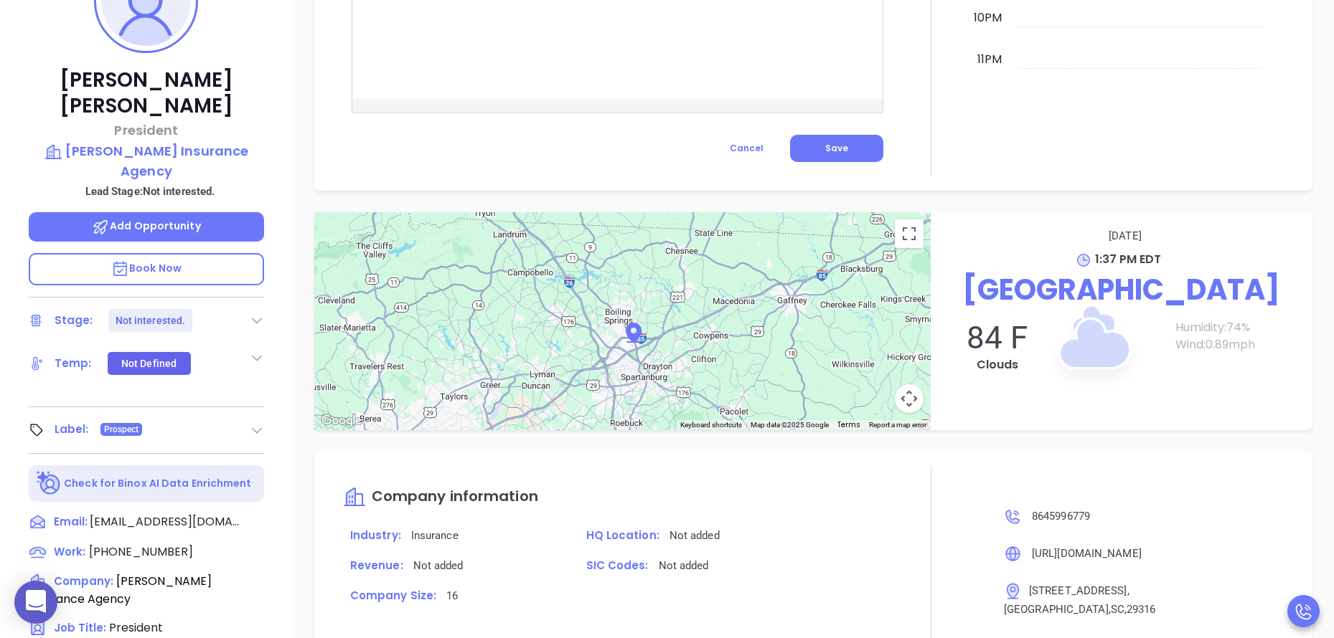
scroll to position [562, 0]
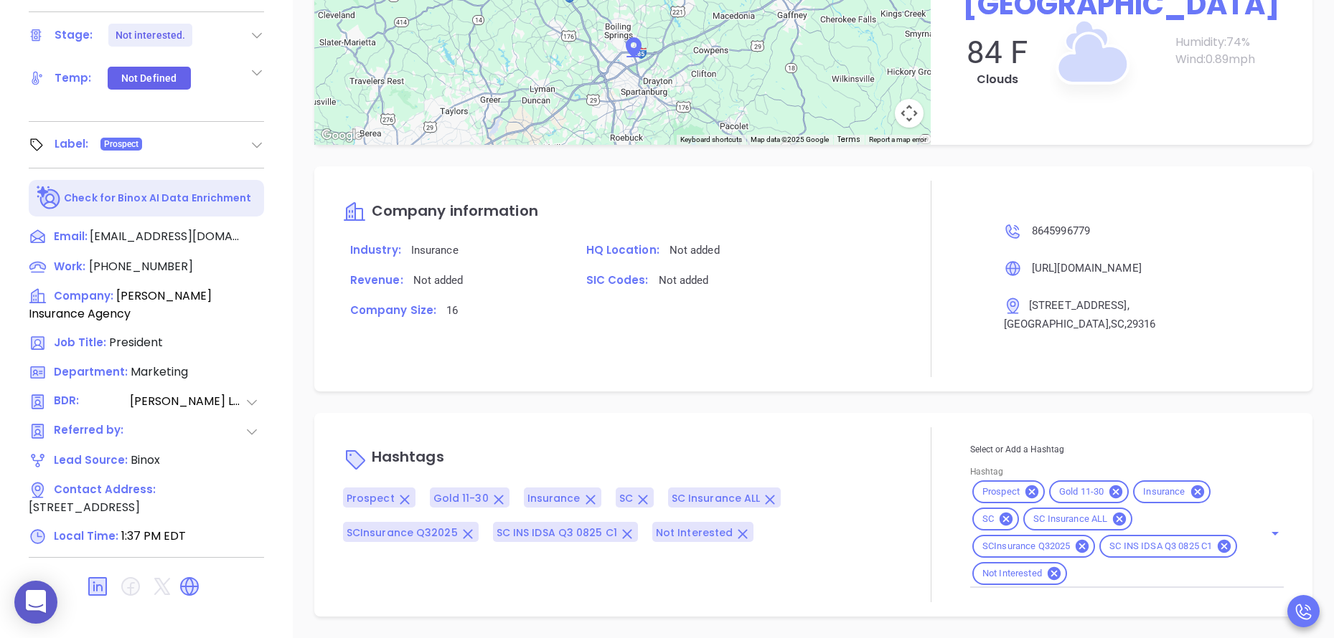
click at [831, 367] on div "Company information Industry: Insurance HQ Location: Not added Revenue: Not add…" at bounding box center [617, 279] width 549 height 197
click at [1209, 571] on input "Hashtag" at bounding box center [1156, 574] width 174 height 18
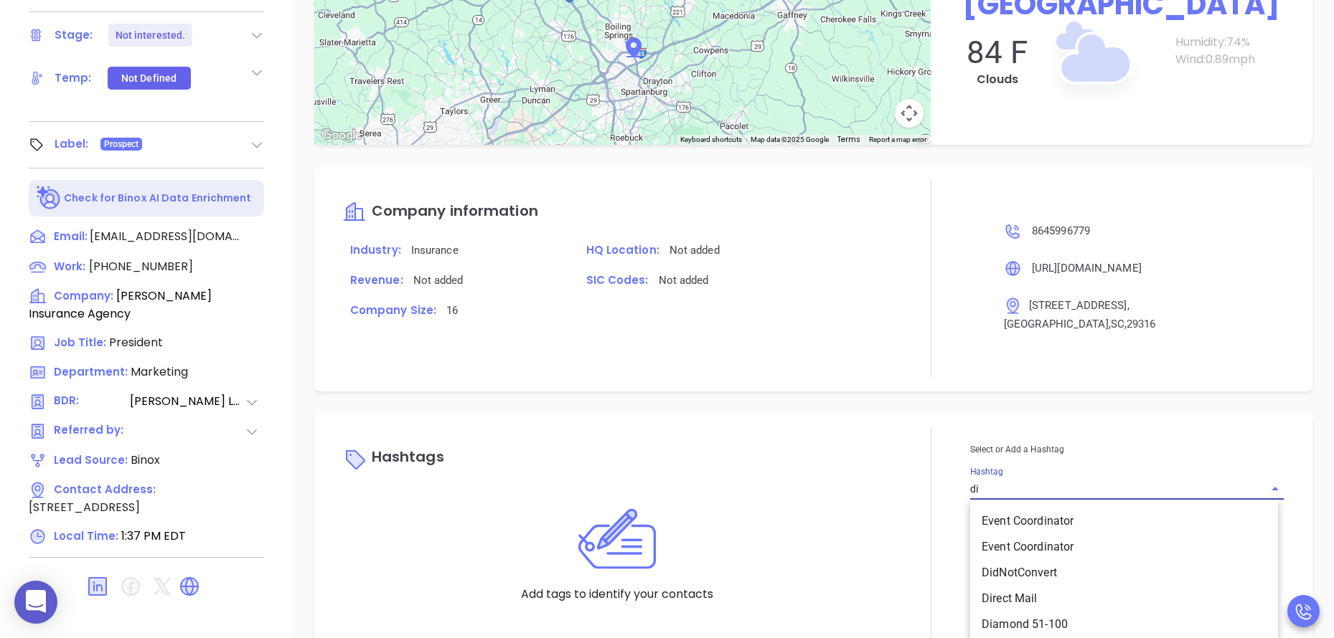
type input "dis"
click at [1028, 522] on li "Discarded Contact" at bounding box center [1124, 522] width 308 height 26
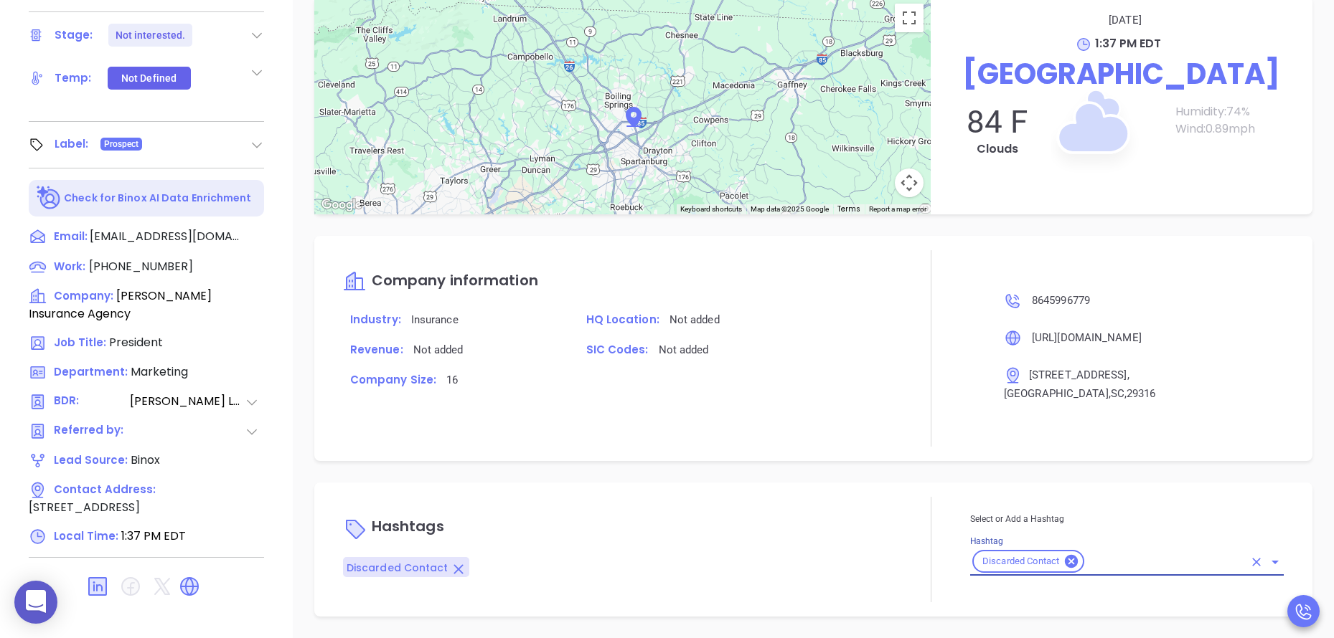
scroll to position [1152, 0]
click at [841, 529] on p "Hashtags" at bounding box center [617, 528] width 549 height 34
click at [834, 390] on div "Company Size: 16" at bounding box center [617, 386] width 566 height 30
click at [824, 445] on div "Company information Industry: Insurance HQ Location: Not added Revenue: Not add…" at bounding box center [617, 348] width 549 height 197
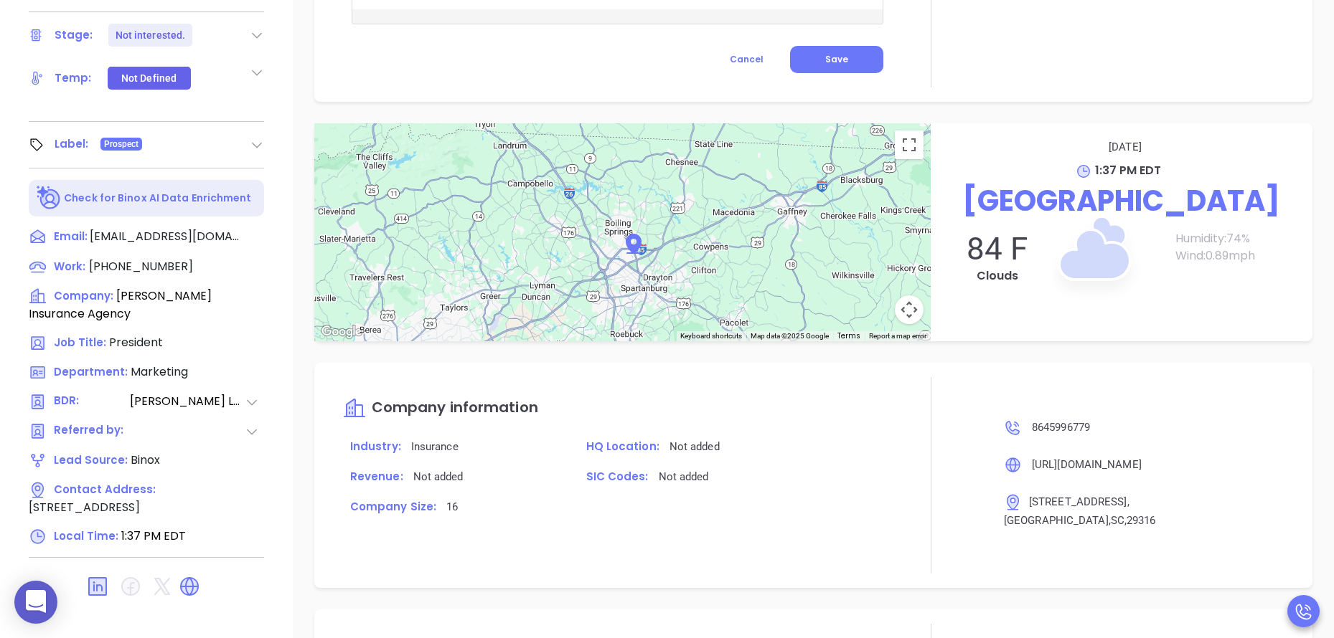
scroll to position [1023, 0]
click at [943, 455] on div at bounding box center [931, 477] width 78 height 197
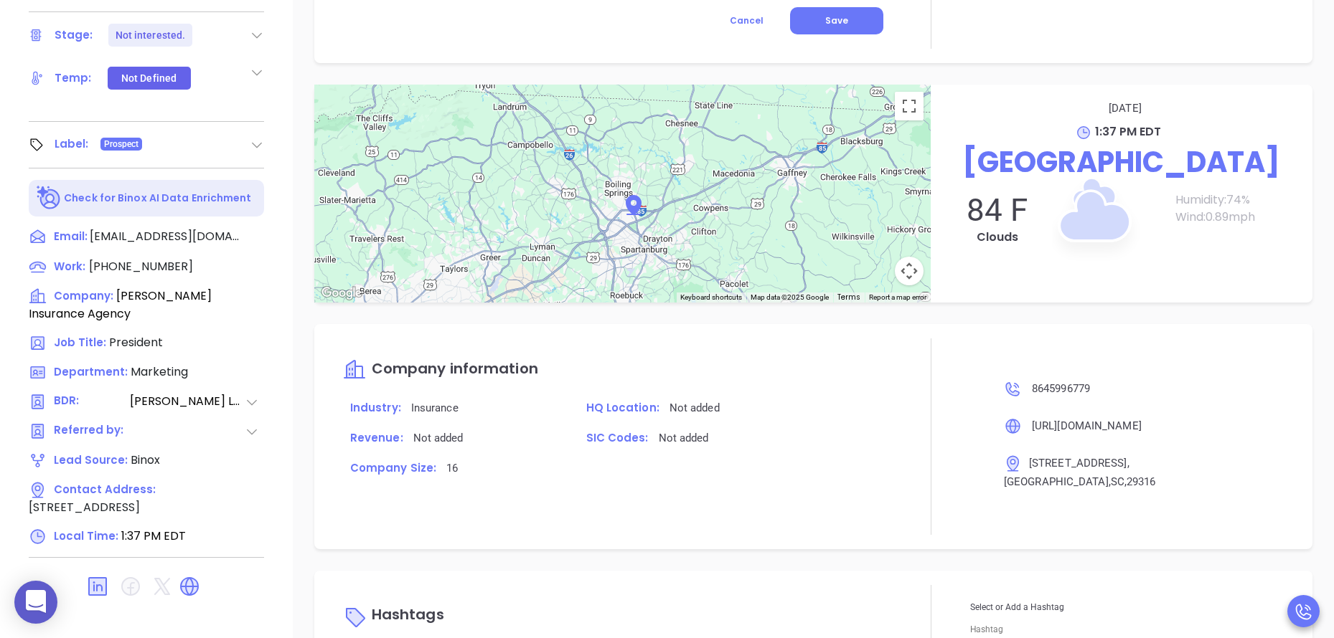
scroll to position [1066, 0]
click at [280, 219] on div "Travis Watson President Watson Insurance Agency Lead Stage: Not interested. Add…" at bounding box center [146, 33] width 293 height 798
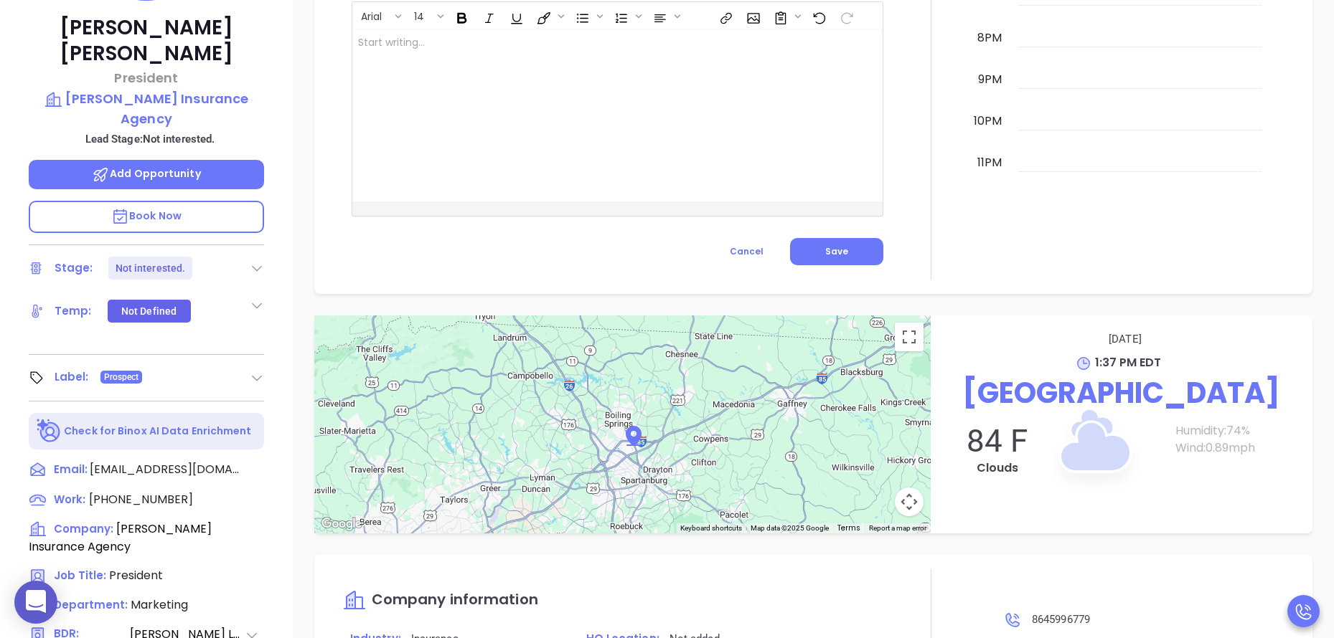
scroll to position [131, 0]
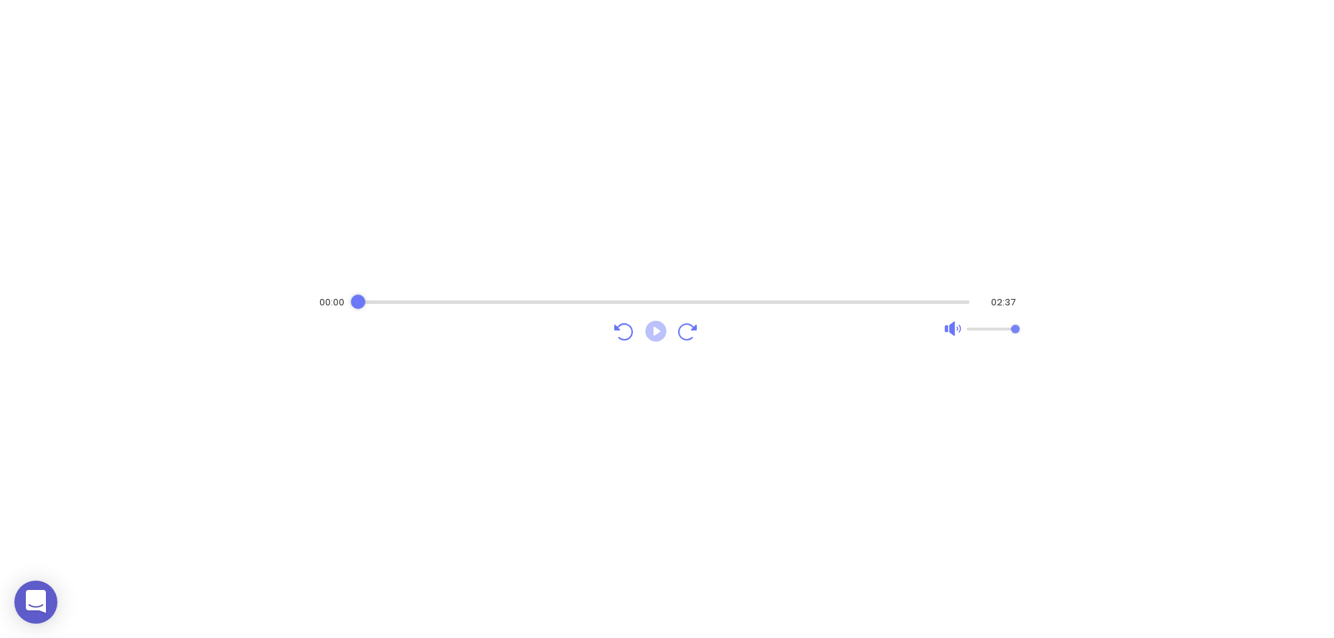
click at [650, 335] on icon "Play" at bounding box center [655, 331] width 21 height 21
click at [570, 227] on div "02:07 02:37" at bounding box center [667, 319] width 1334 height 638
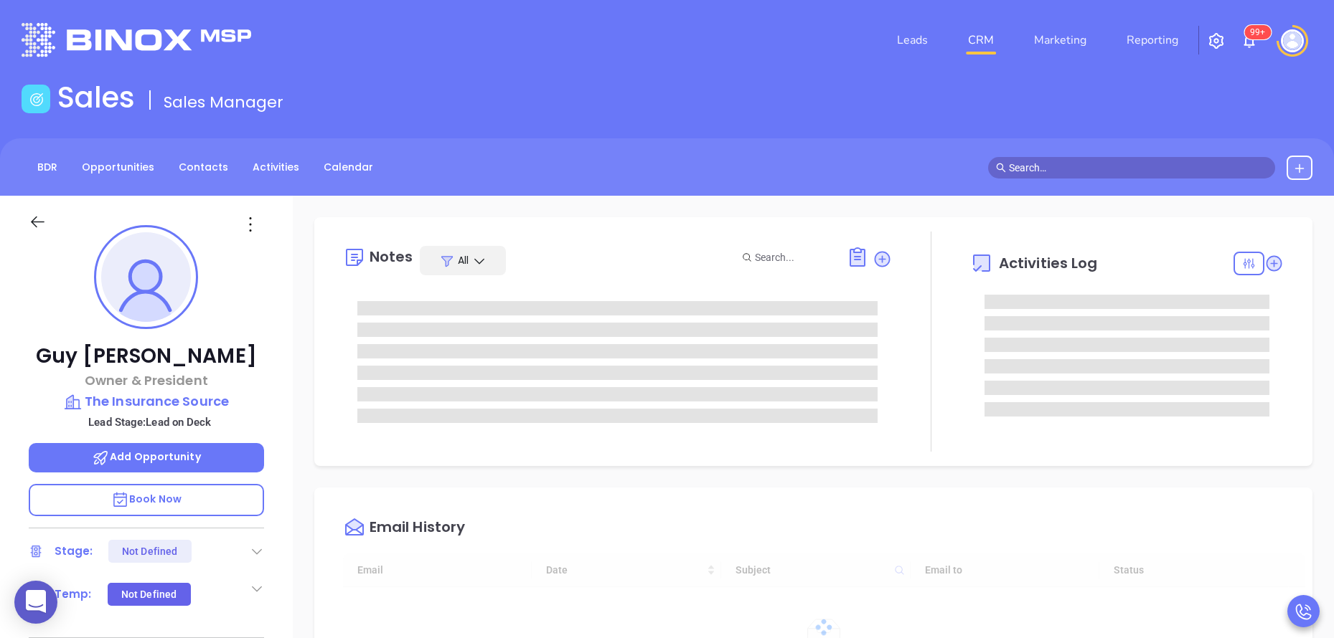
type input "[DATE]"
type input "[PERSON_NAME]"
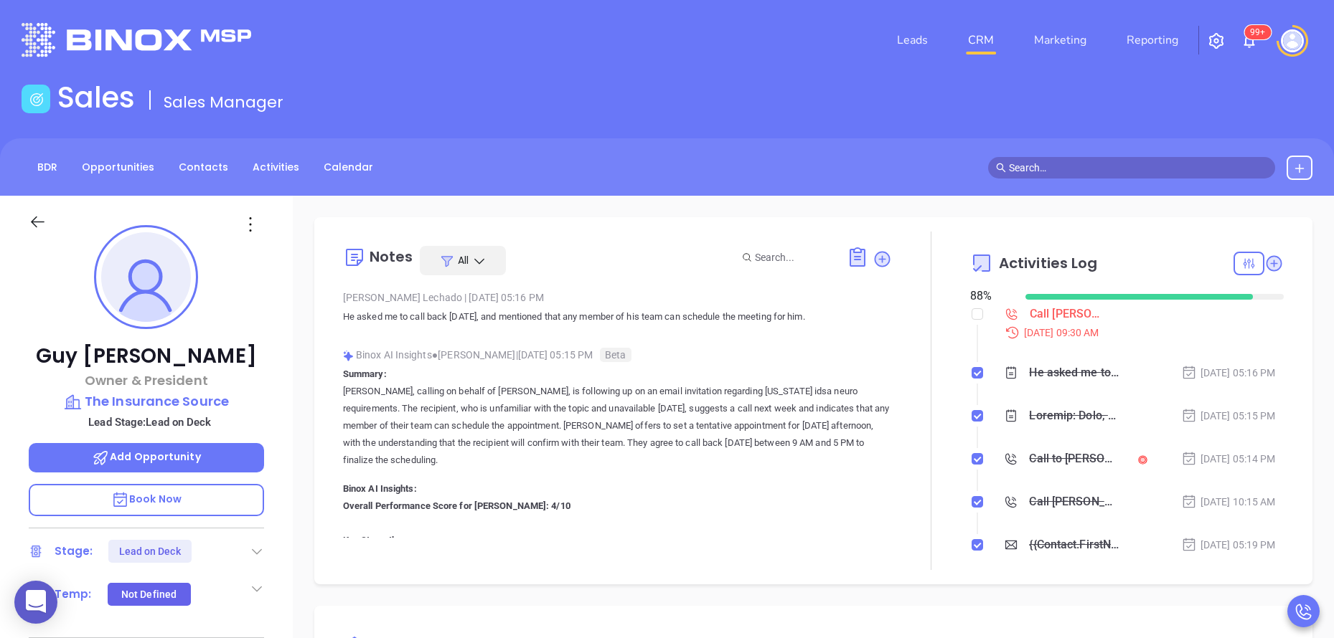
click at [781, 351] on div "Binox AI Insights ● [PERSON_NAME] | [DATE] 05:15 PM Beta" at bounding box center [617, 355] width 549 height 22
click at [1047, 465] on div "Call to [PERSON_NAME]" at bounding box center [1074, 459] width 90 height 22
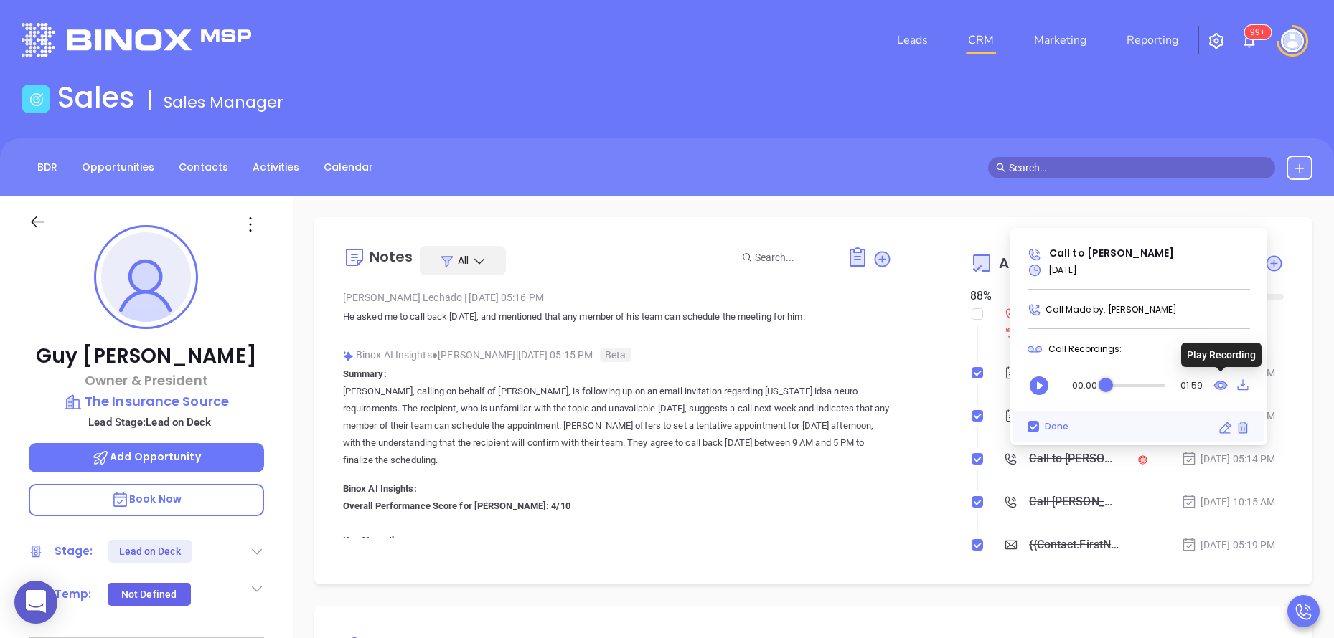
click at [1216, 385] on icon at bounding box center [1221, 385] width 13 height 8
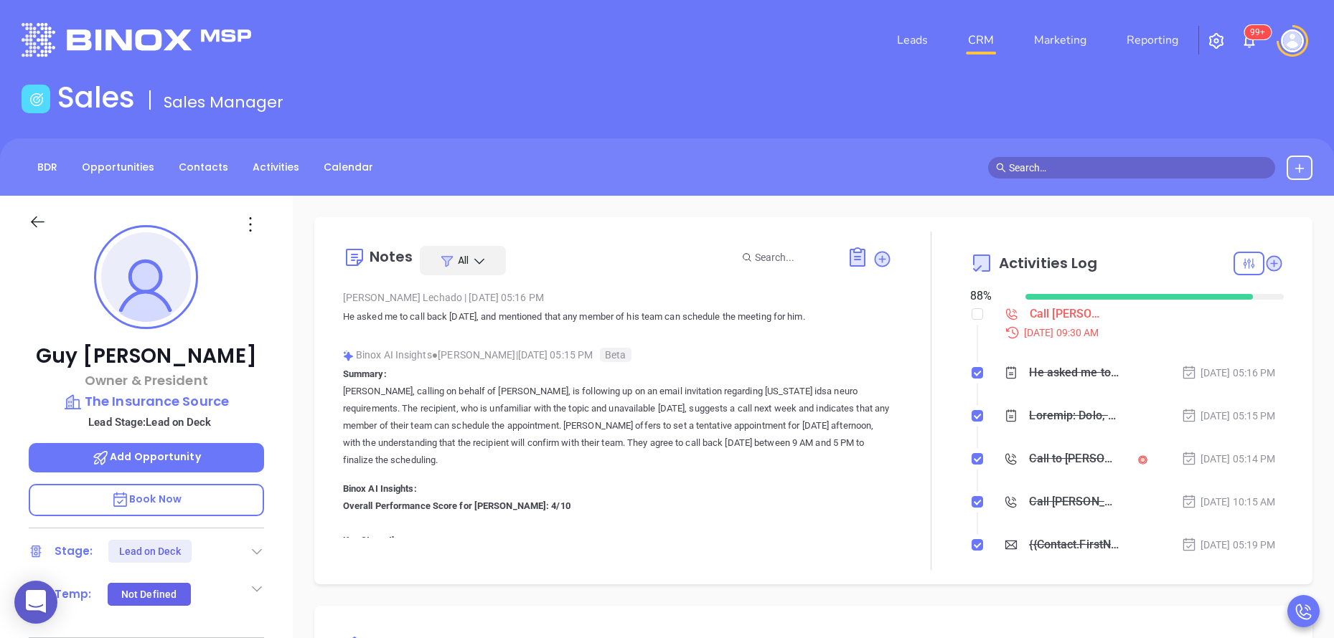
click at [899, 383] on div at bounding box center [931, 401] width 78 height 339
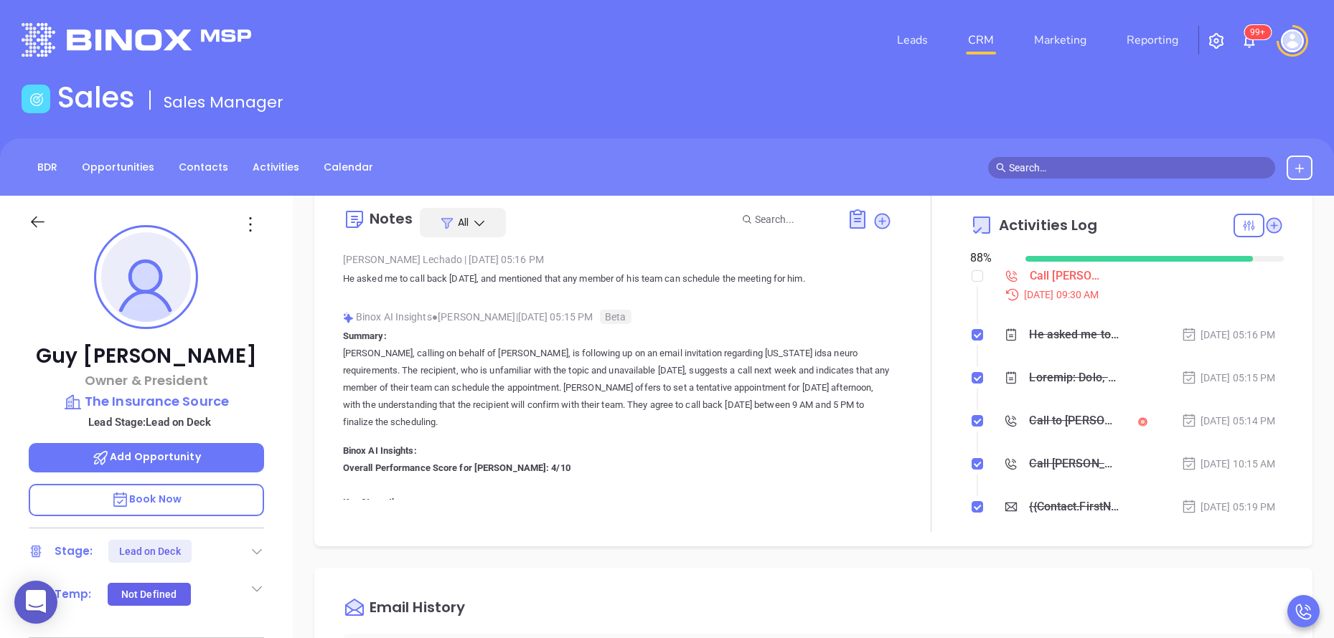
scroll to position [43, 0]
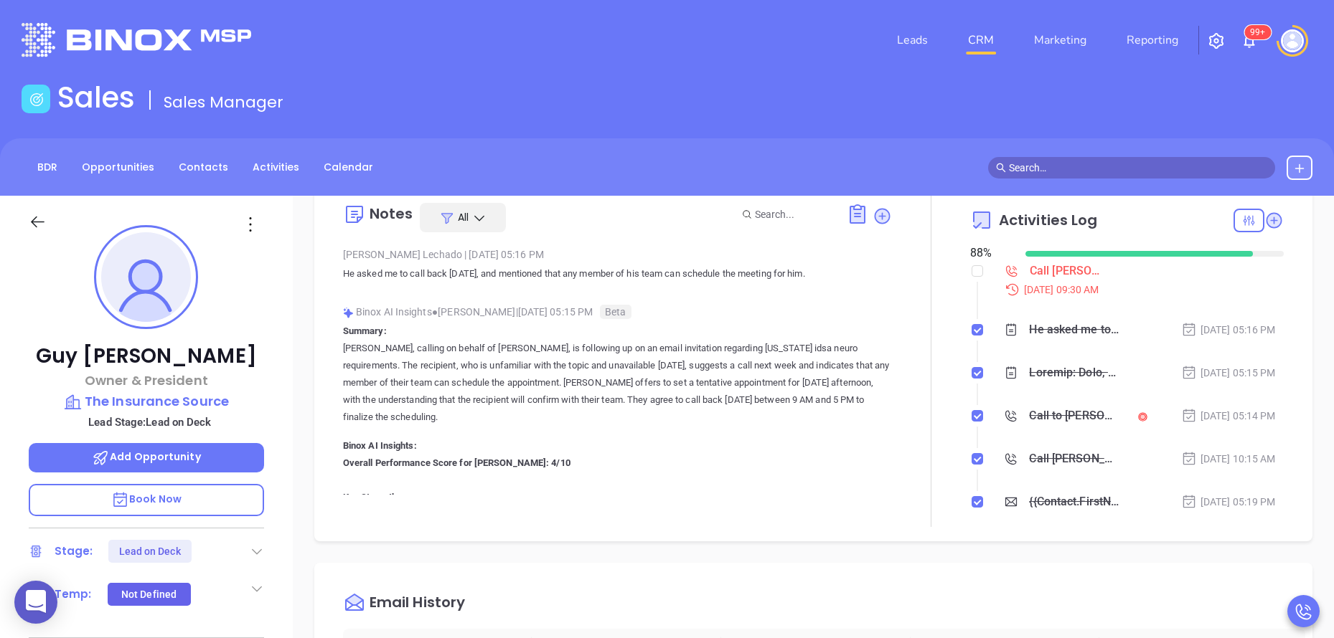
click at [273, 341] on div "[PERSON_NAME] Owner & President The Insurance Source Lead Stage: Lead on Deck A…" at bounding box center [146, 595] width 293 height 798
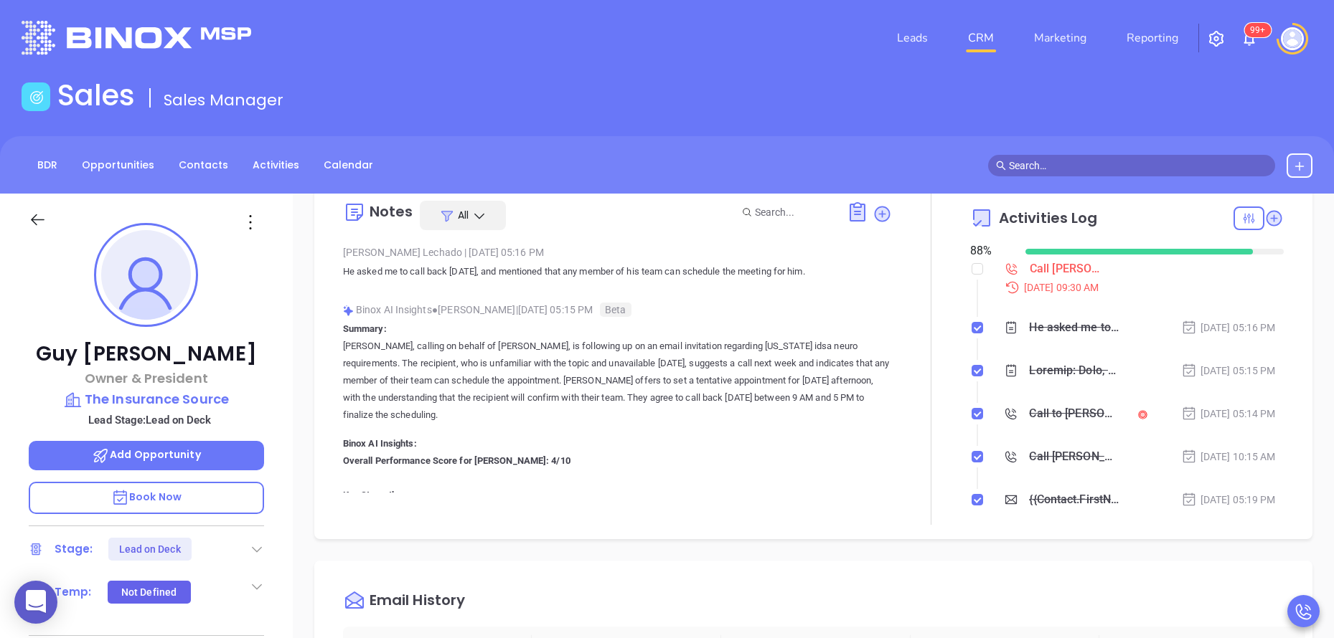
scroll to position [0, 0]
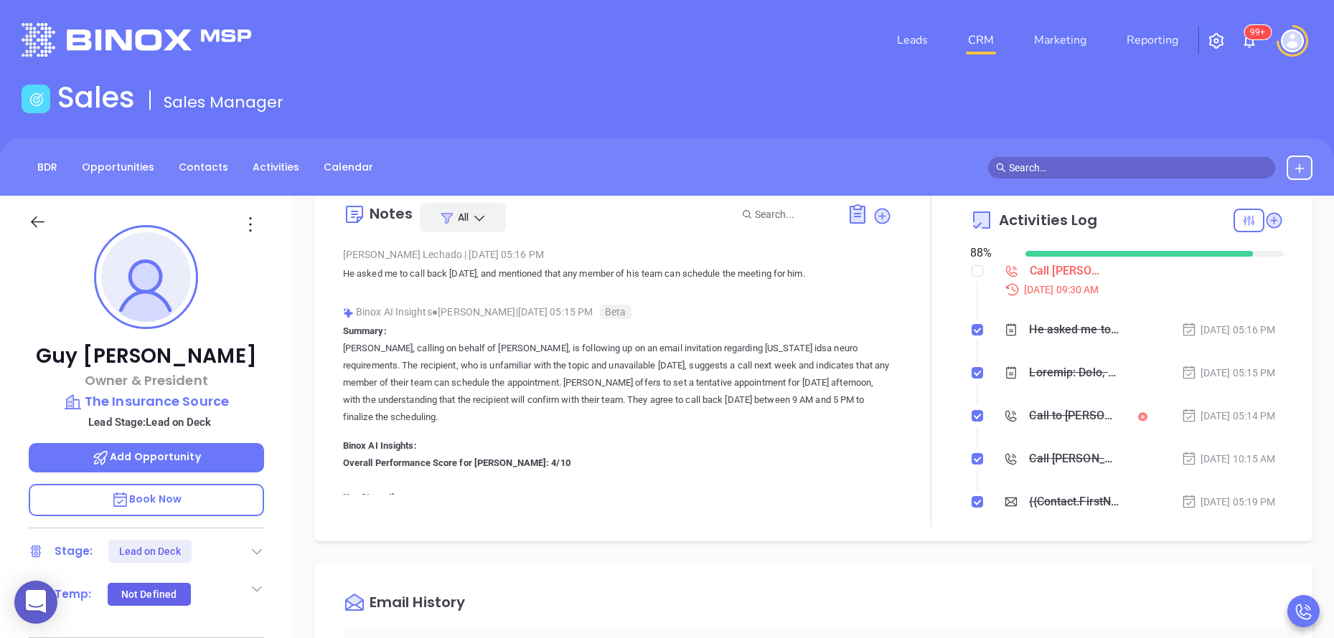
click at [182, 494] on p "Book Now" at bounding box center [146, 500] width 235 height 32
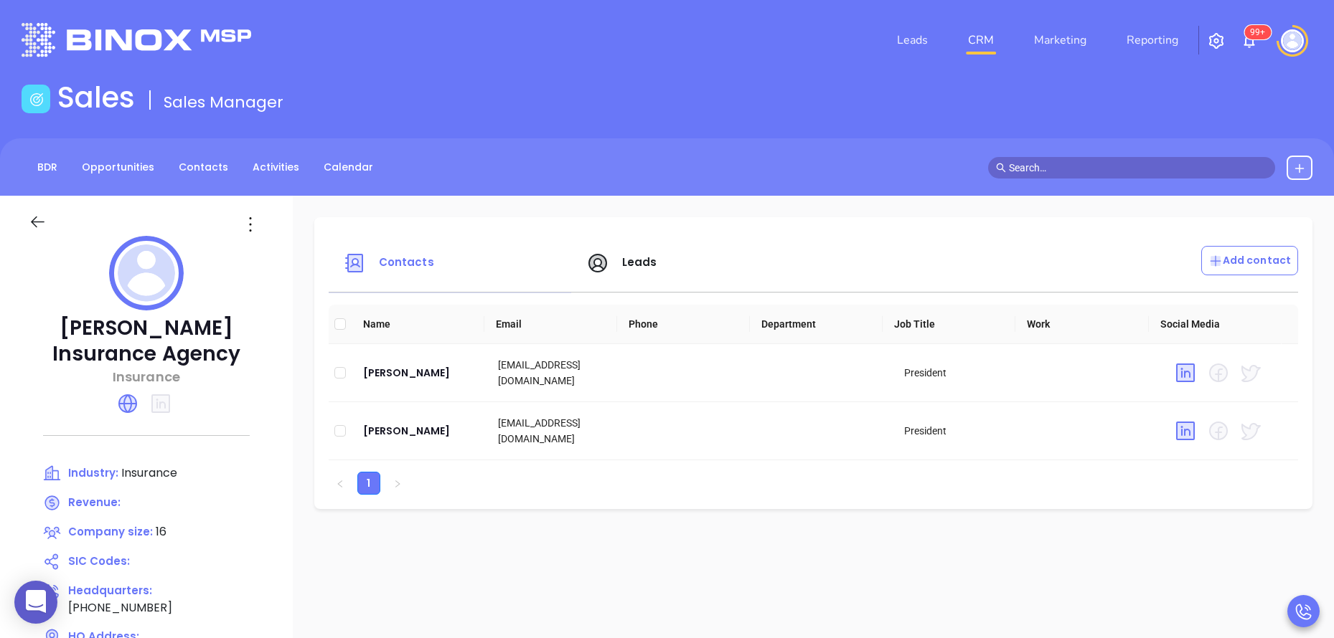
click at [632, 265] on span "Leads" at bounding box center [639, 262] width 35 height 15
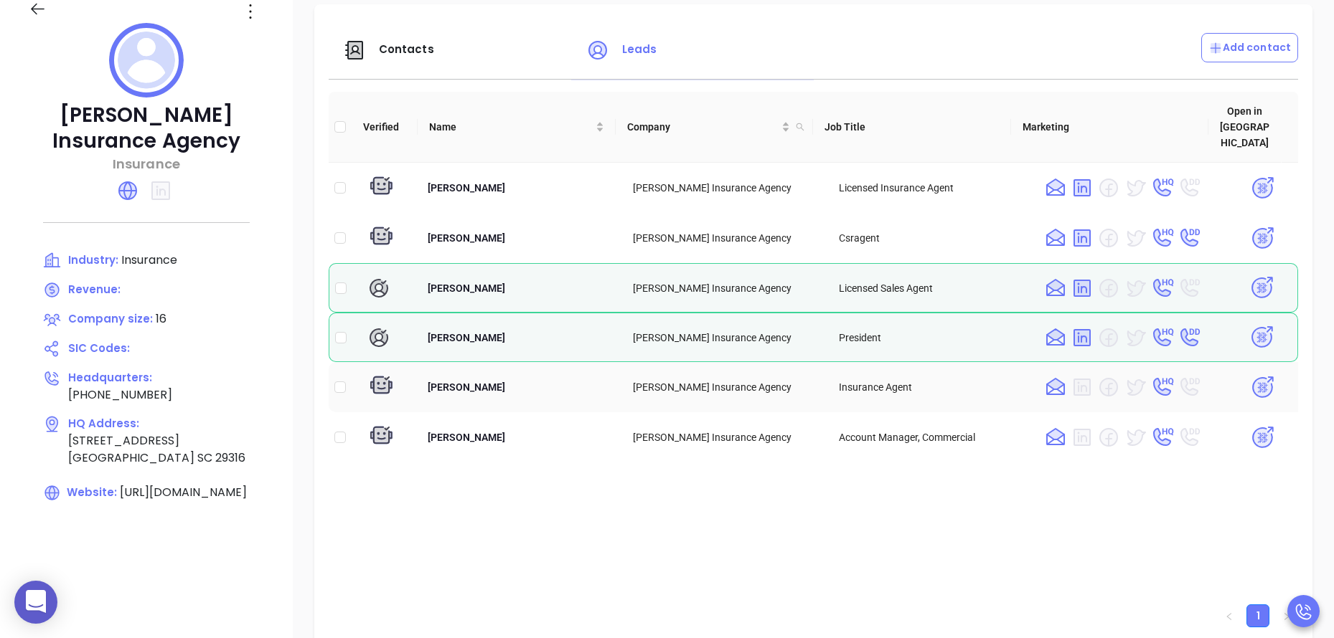
scroll to position [215, 0]
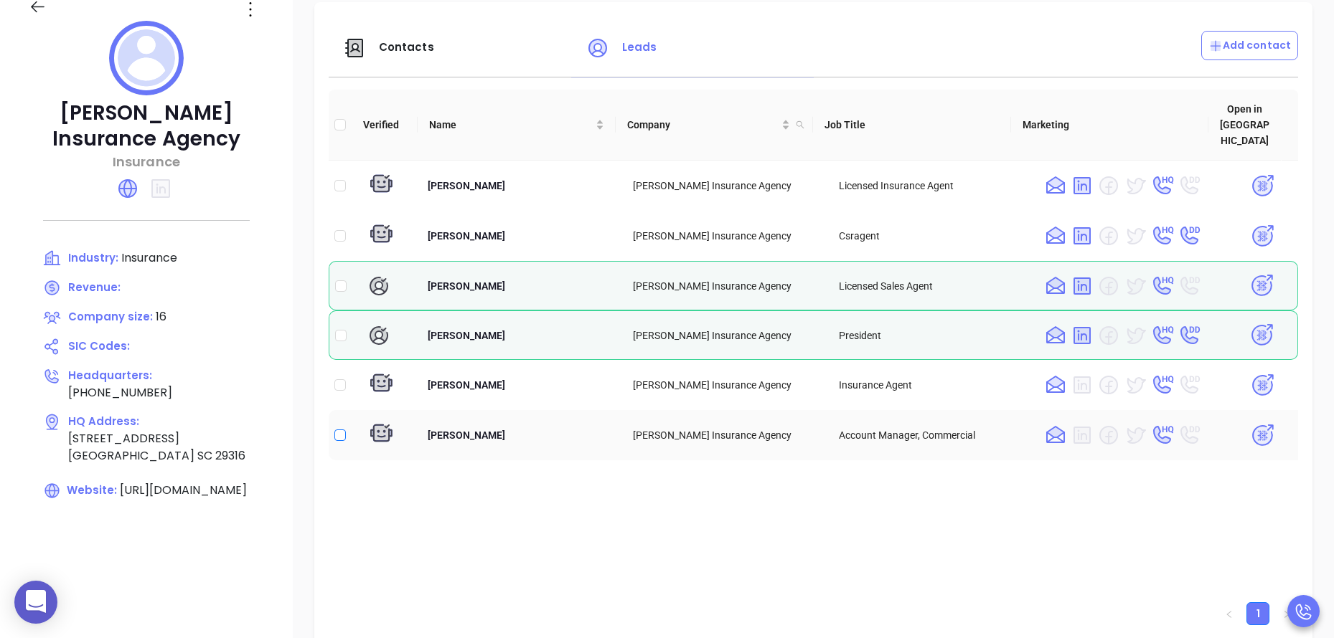
click at [339, 430] on input "checkbox" at bounding box center [339, 435] width 11 height 11
checkbox input "true"
click at [1250, 423] on img at bounding box center [1262, 435] width 25 height 25
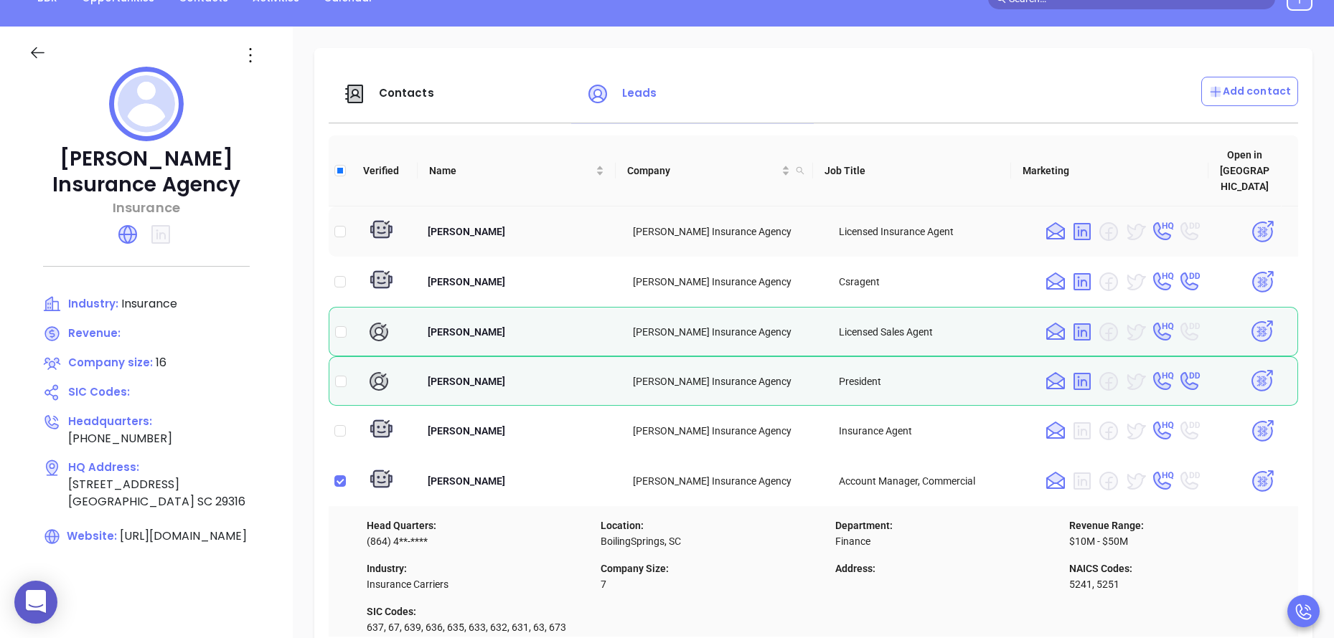
scroll to position [129, 0]
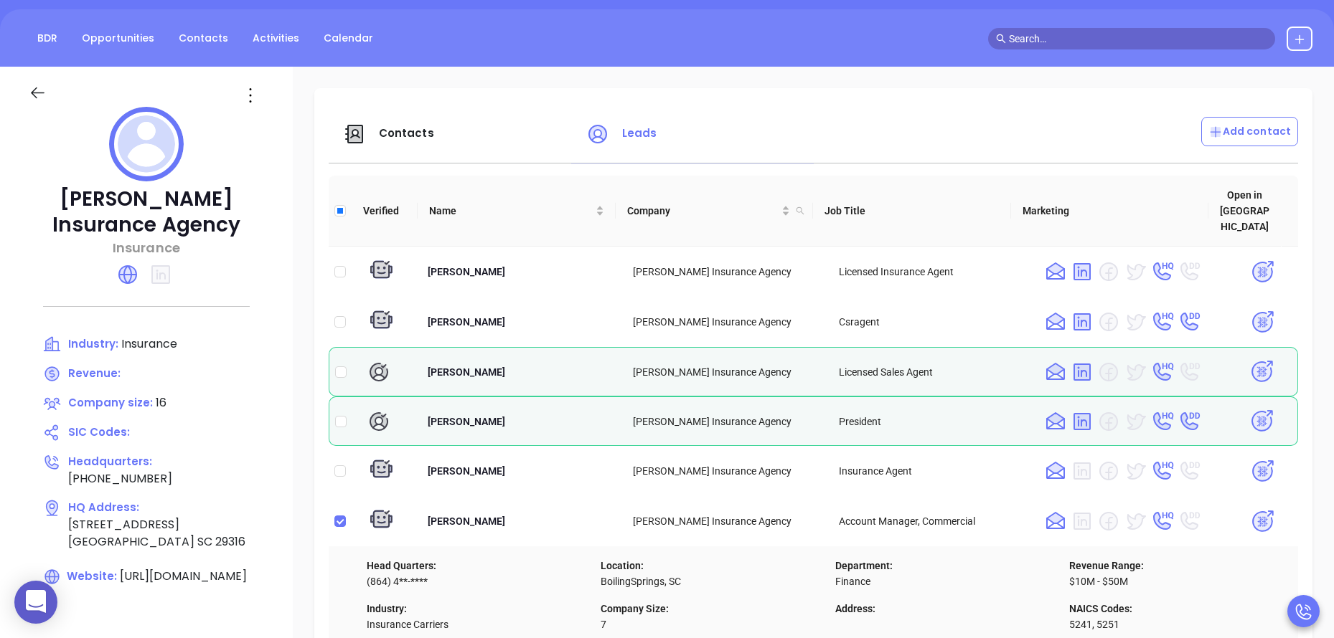
click at [414, 136] on span "Contacts" at bounding box center [406, 133] width 55 height 15
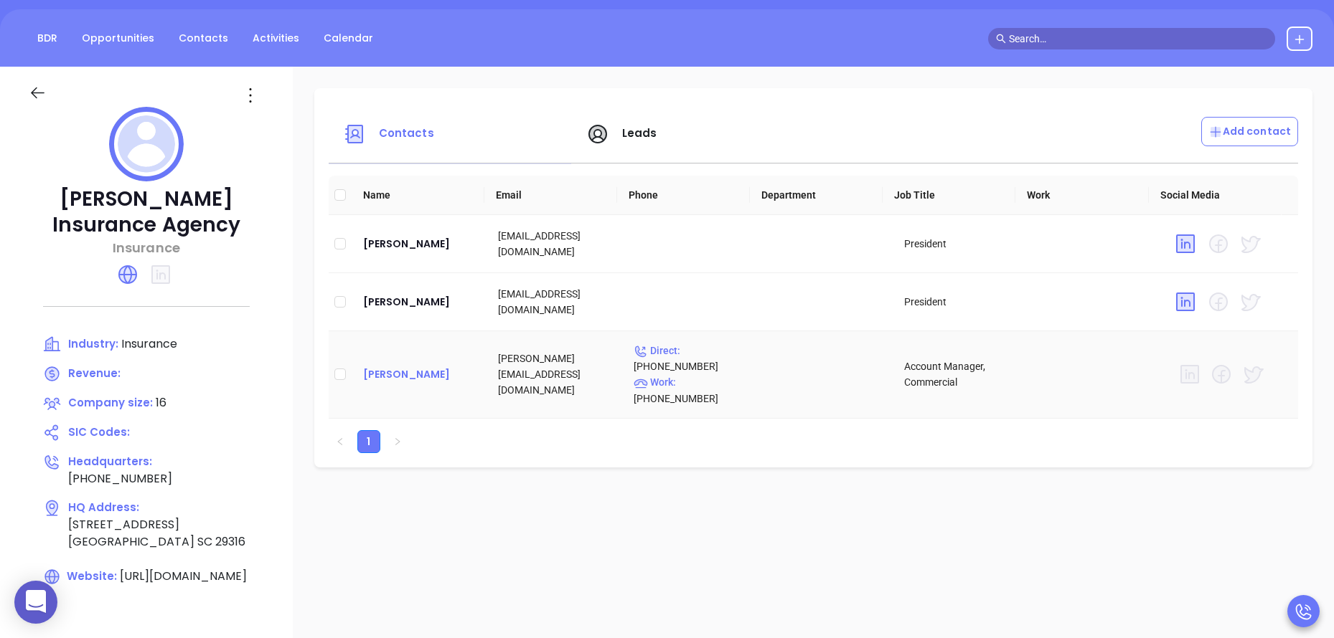
click at [372, 367] on div "[PERSON_NAME]" at bounding box center [419, 374] width 112 height 17
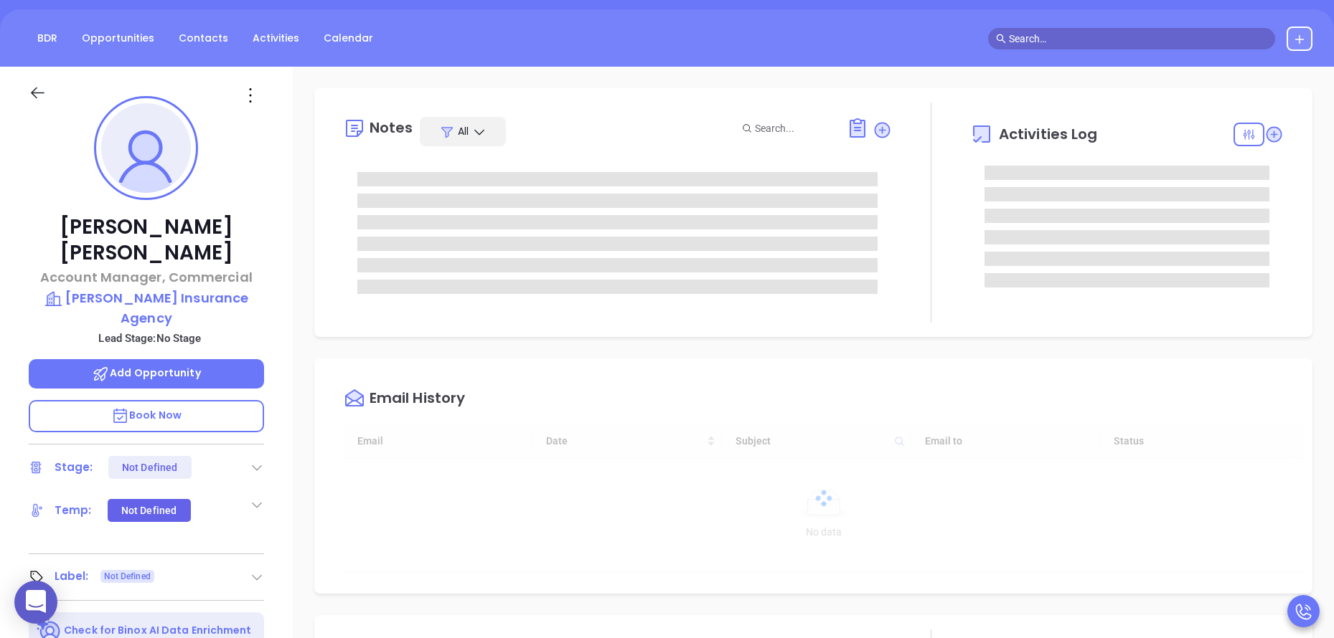
type input "10:00 am"
type input "[DATE]"
type input "[PERSON_NAME]"
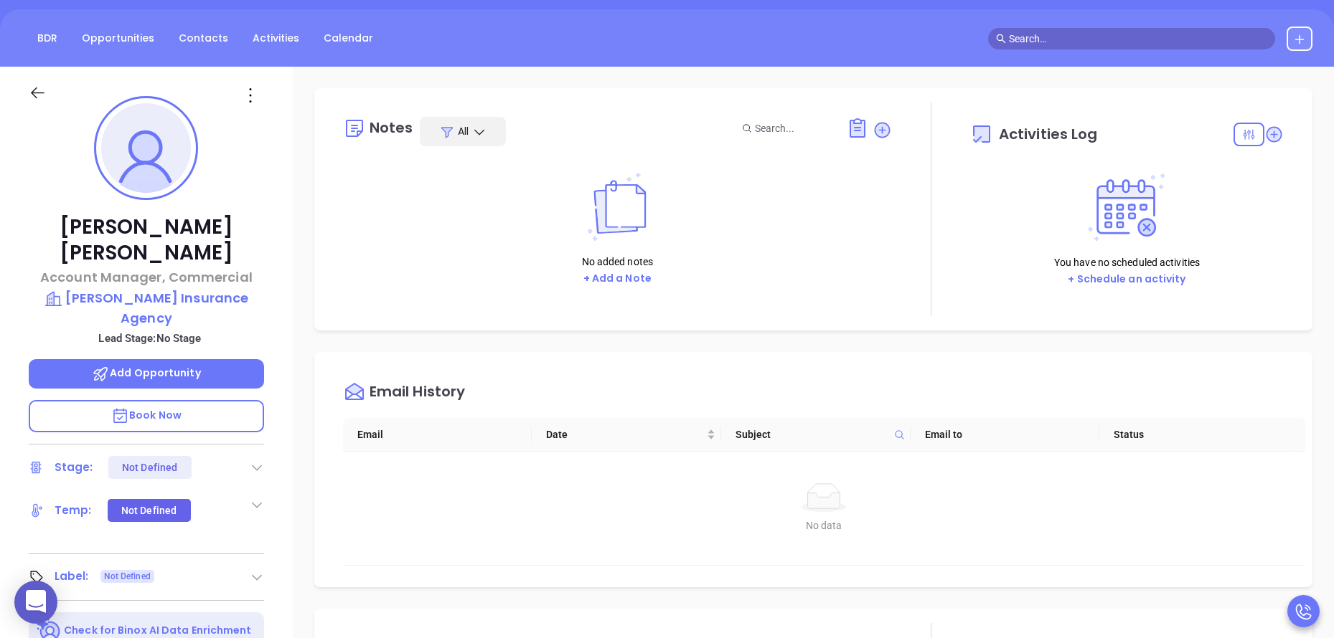
scroll to position [417, 0]
click at [253, 99] on icon at bounding box center [250, 95] width 23 height 23
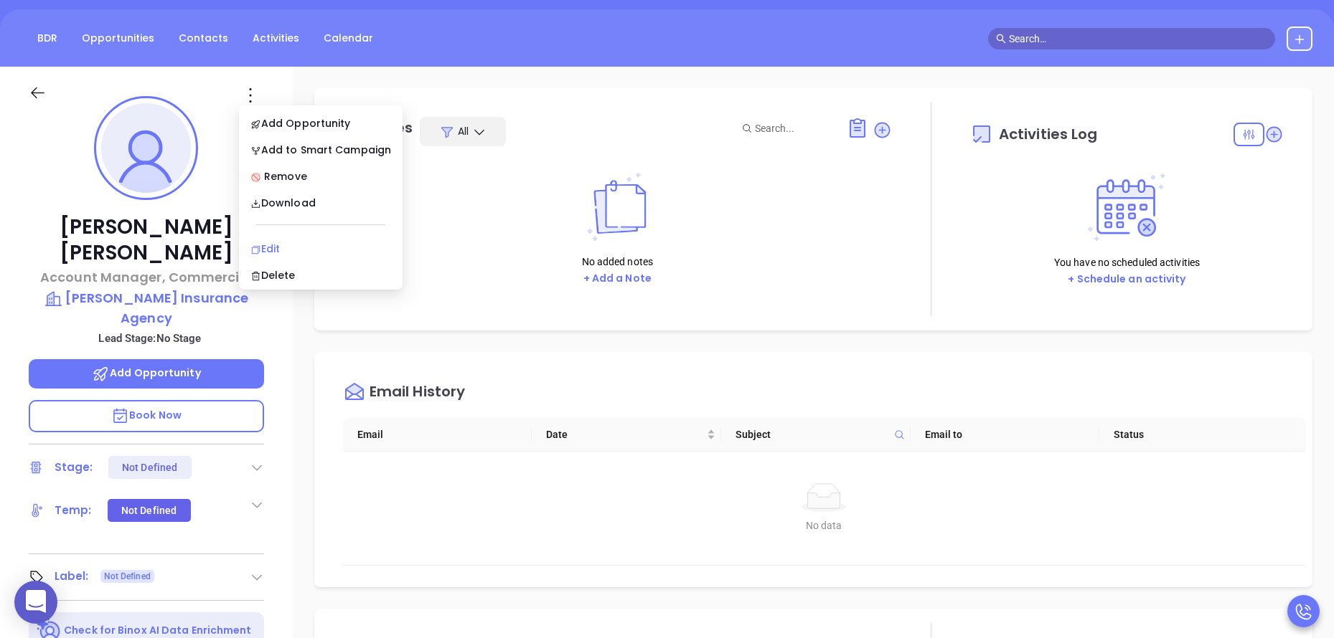
click at [289, 242] on div "Edit" at bounding box center [320, 249] width 141 height 16
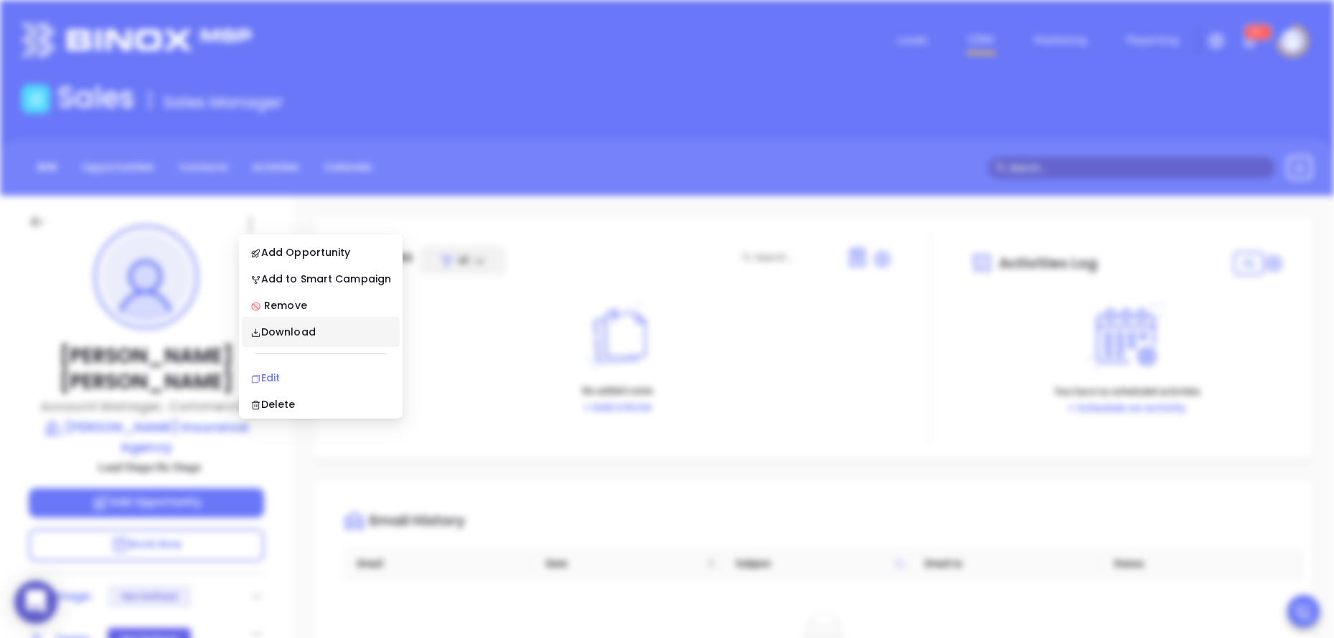
scroll to position [0, 0]
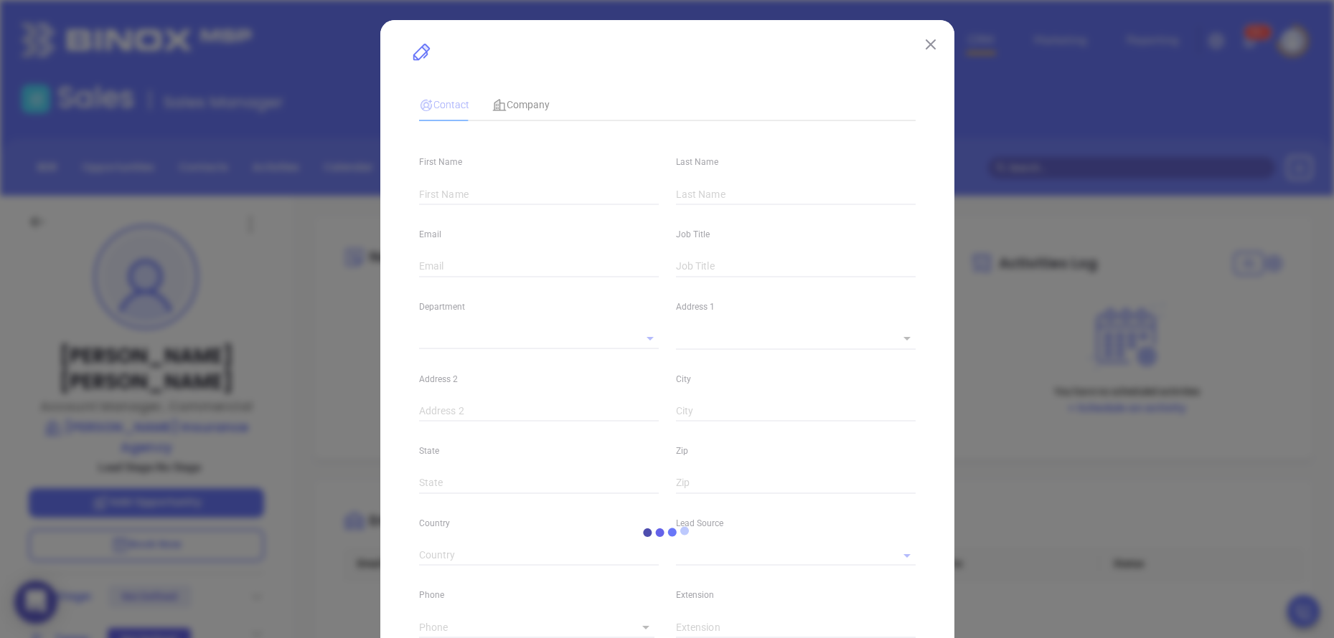
type input "[PERSON_NAME]"
type input "[PERSON_NAME][EMAIL_ADDRESS][DOMAIN_NAME]"
type input "Account Manager, Commercial"
type textarea "[STREET_ADDRESS]"
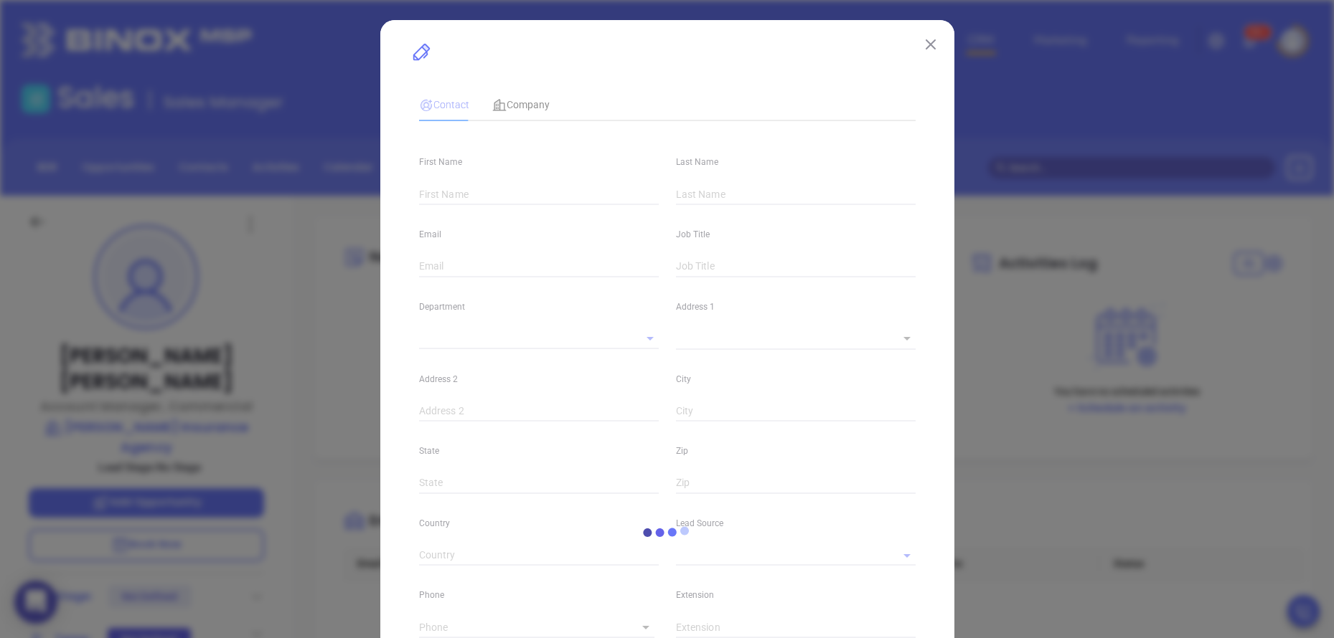
type input "1"
type input "[GEOGRAPHIC_DATA]"
type input "SC"
type input "29316"
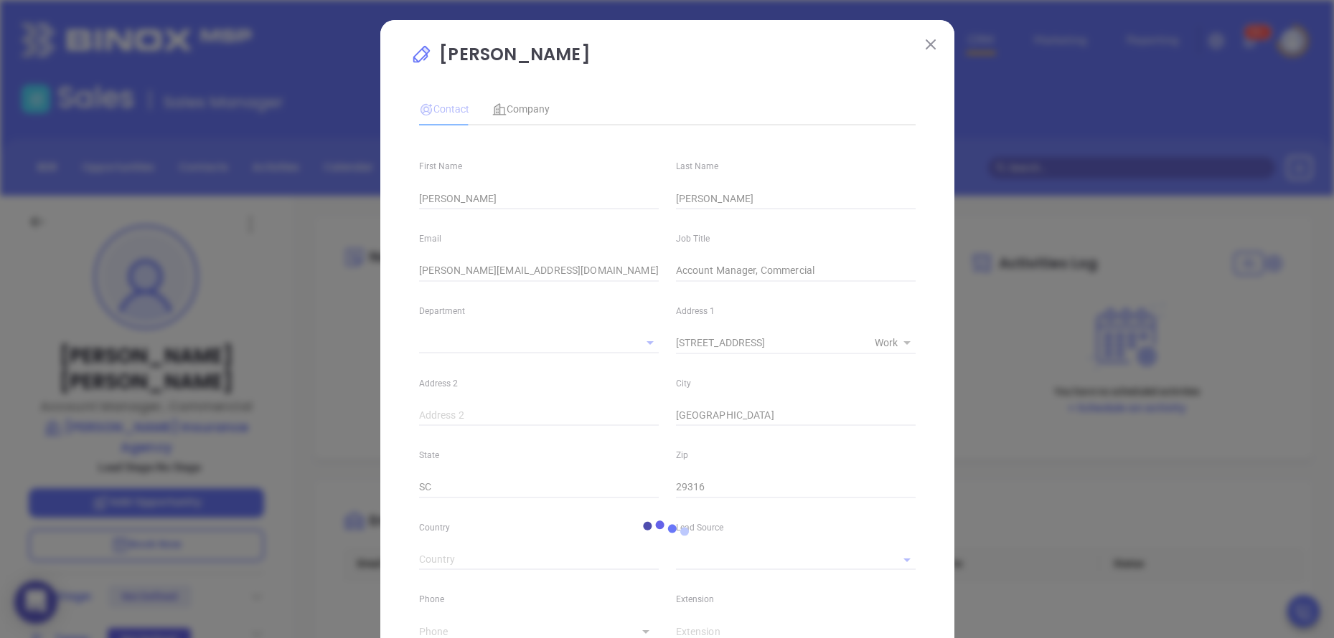
click at [398, 381] on div "[PERSON_NAME] loading Contact Company First Name [PERSON_NAME] Last Name [PERSO…" at bounding box center [667, 520] width 574 height 1000
type input "[PHONE_NUMBER]"
type input "1"
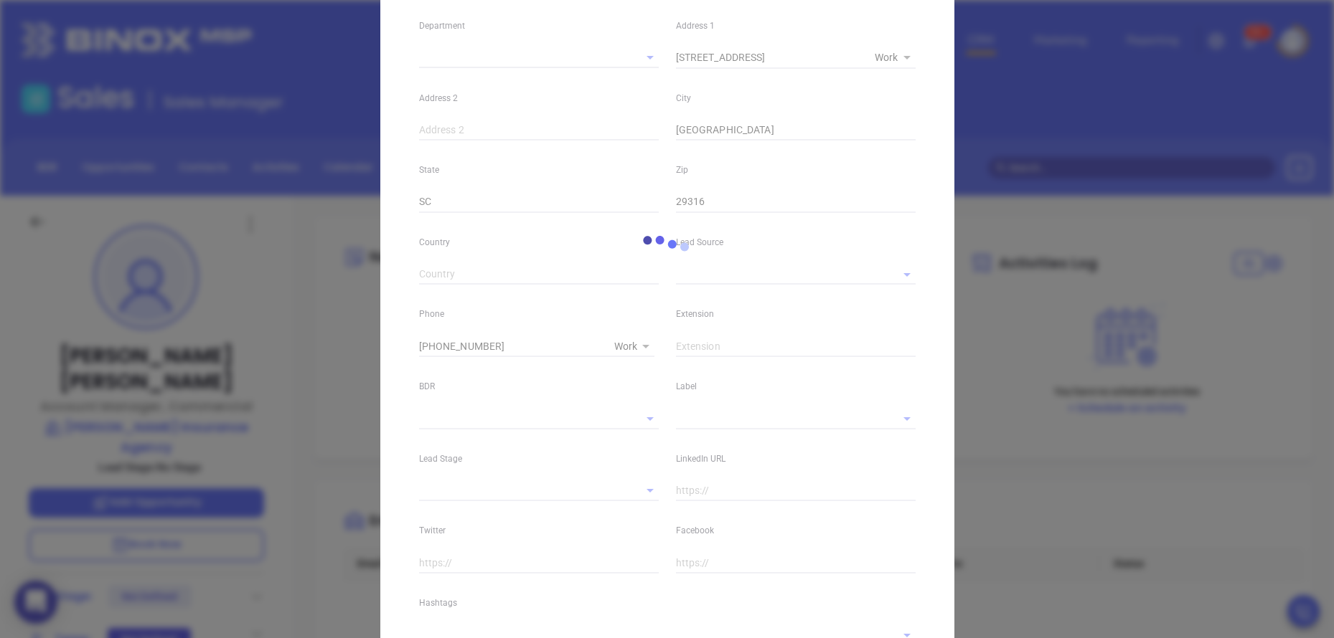
scroll to position [402, 0]
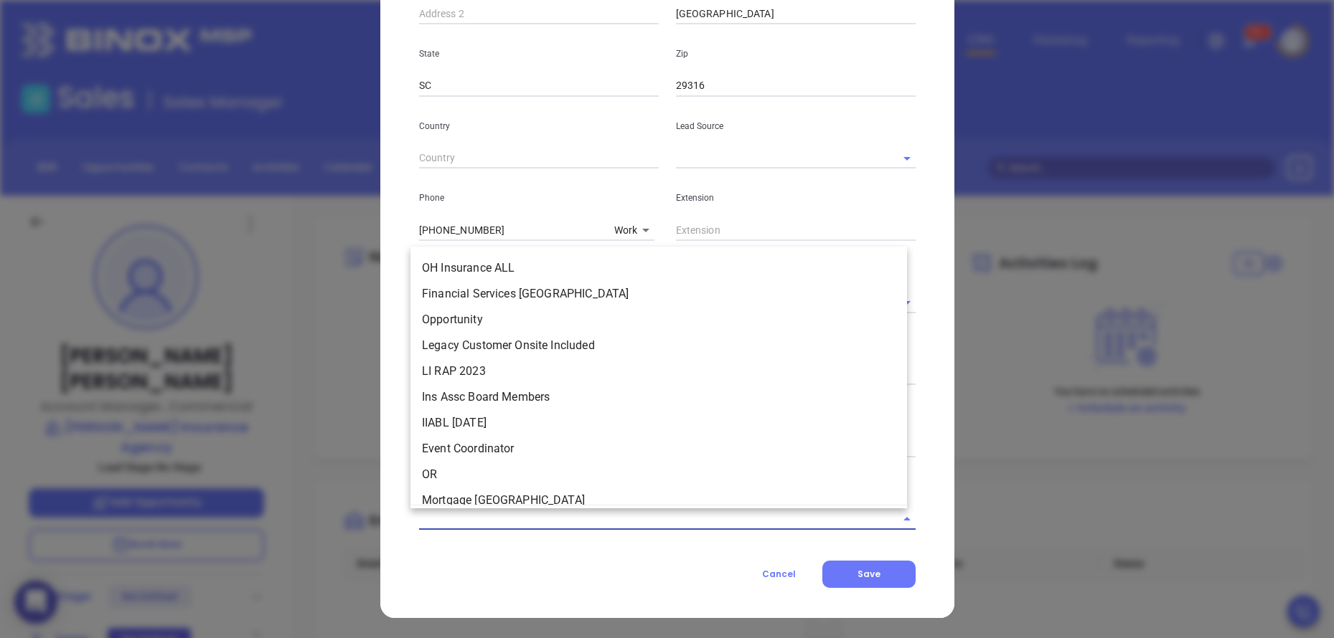
click at [521, 522] on input "text" at bounding box center [647, 519] width 456 height 21
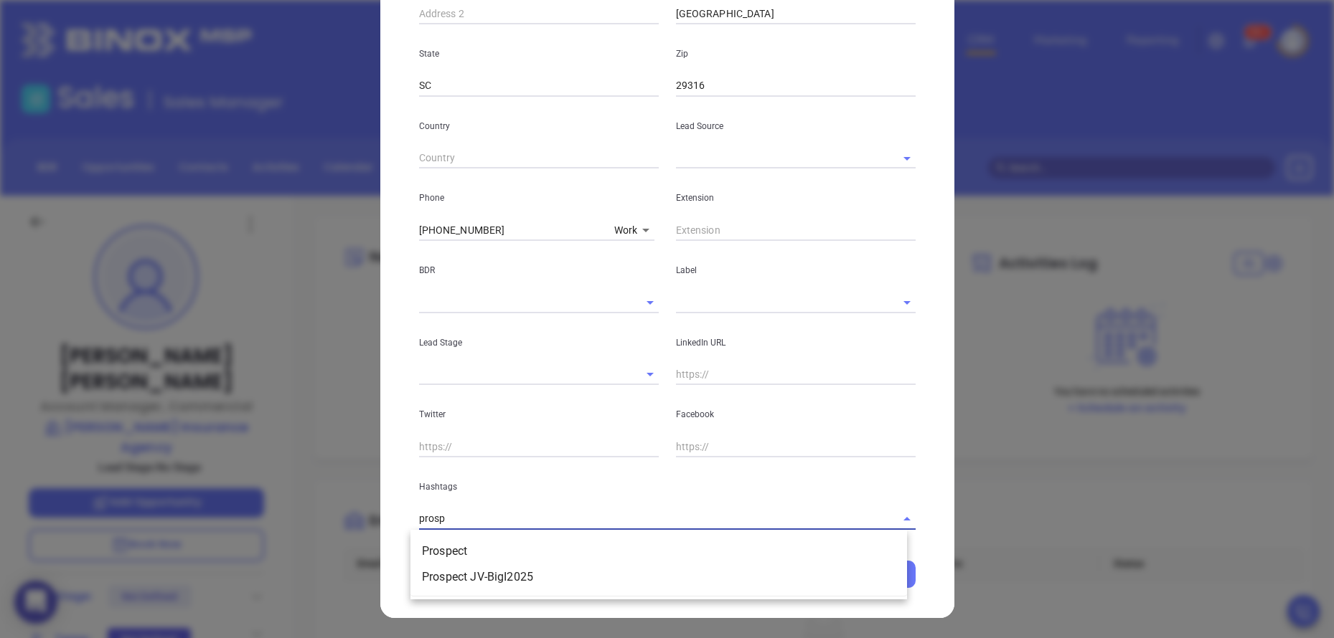
type input "prospe"
click at [517, 539] on li "Prospect" at bounding box center [658, 552] width 496 height 26
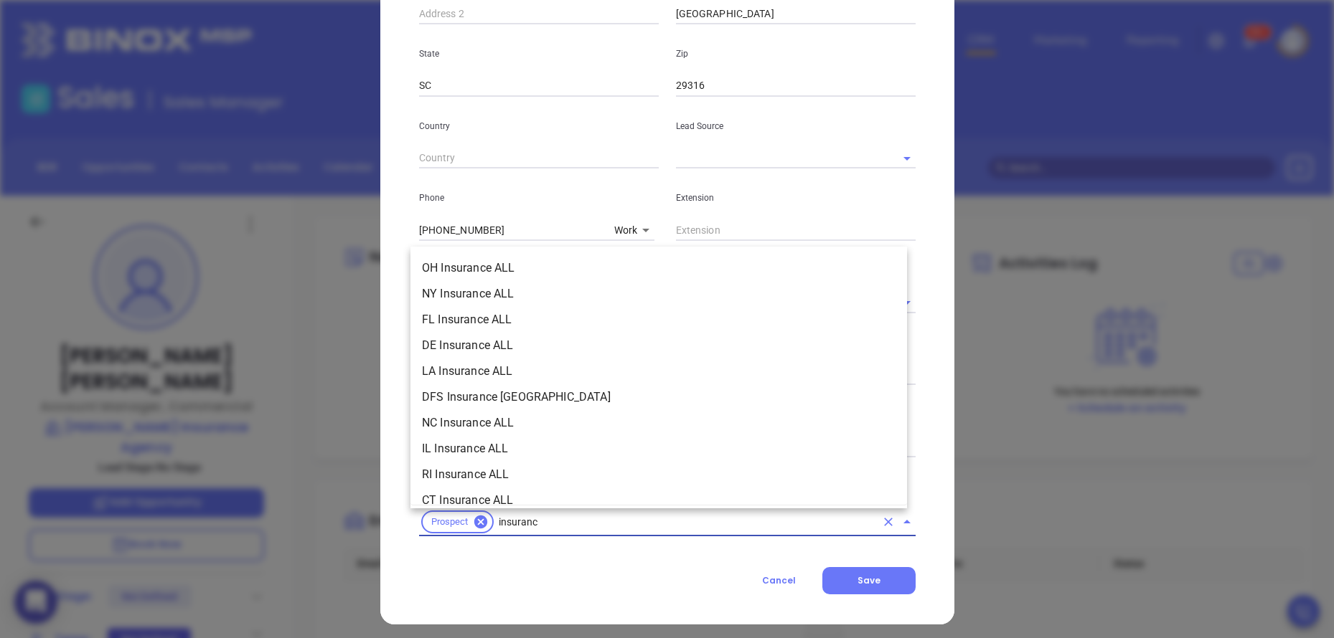
type input "insurance"
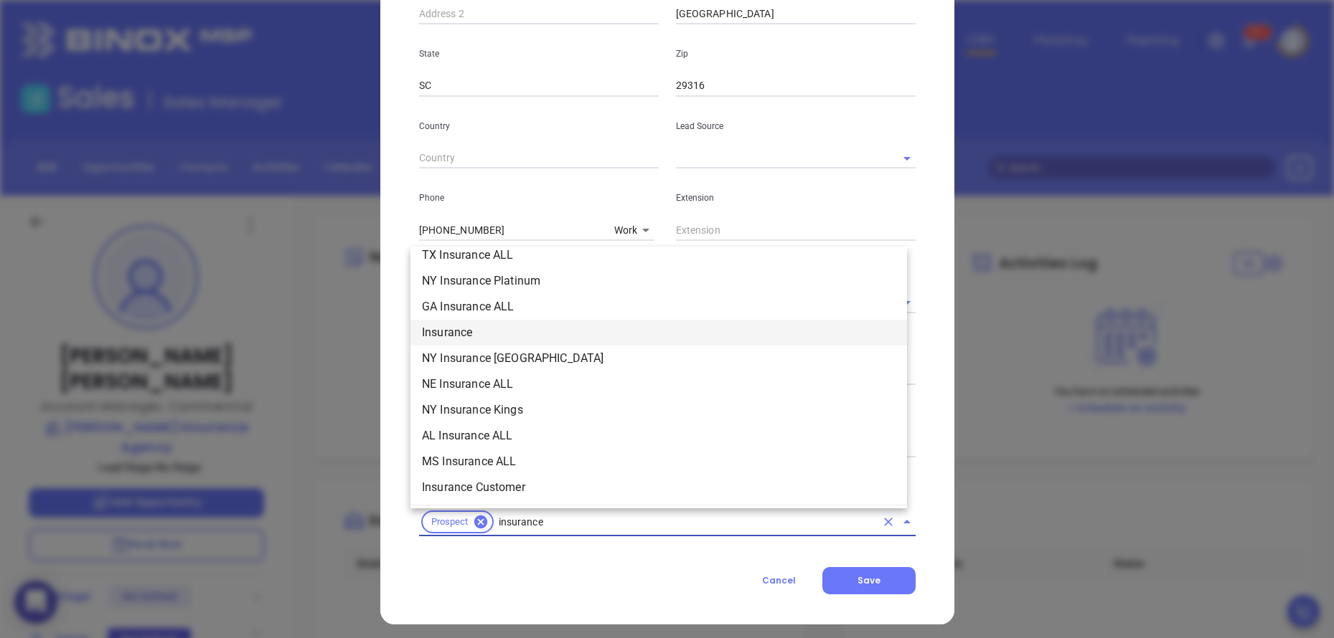
click at [679, 329] on li "Insurance" at bounding box center [658, 333] width 496 height 26
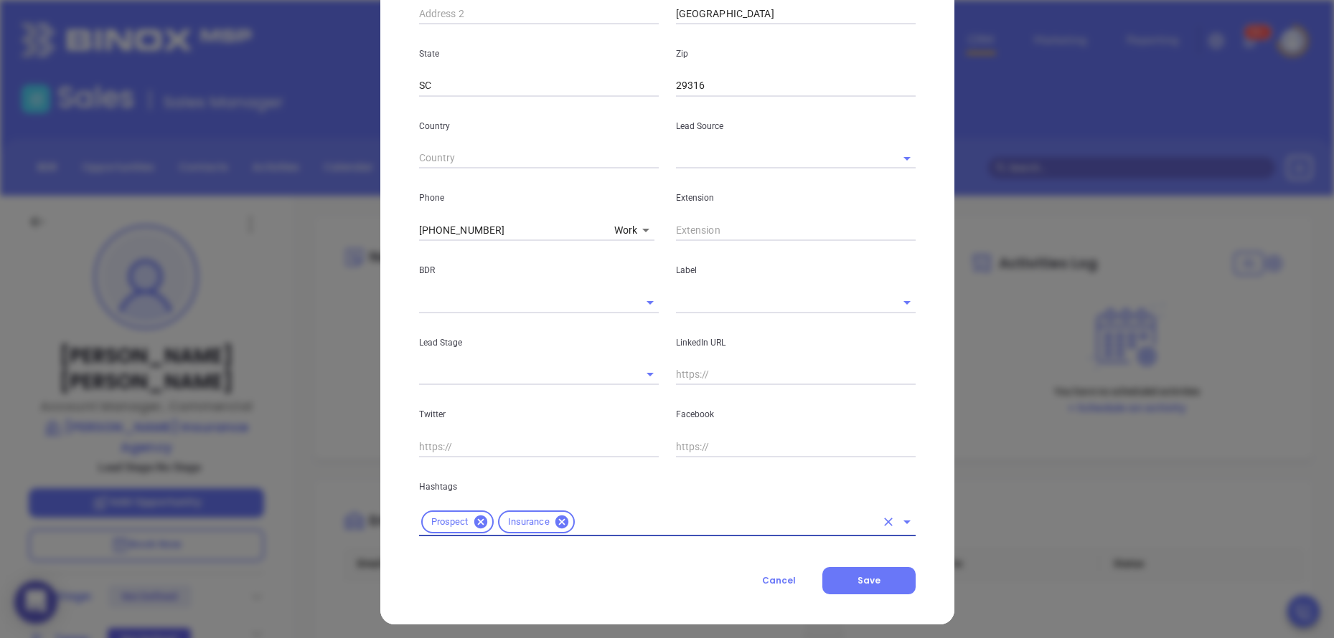
type input "a"
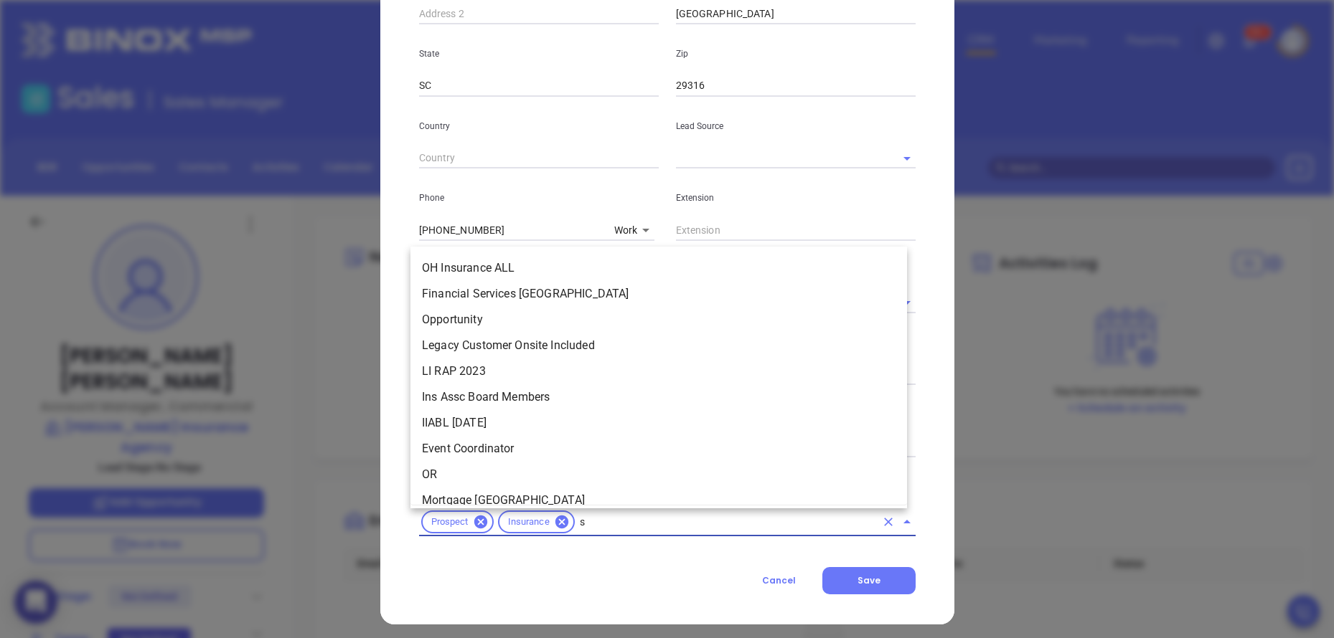
scroll to position [1067, 0]
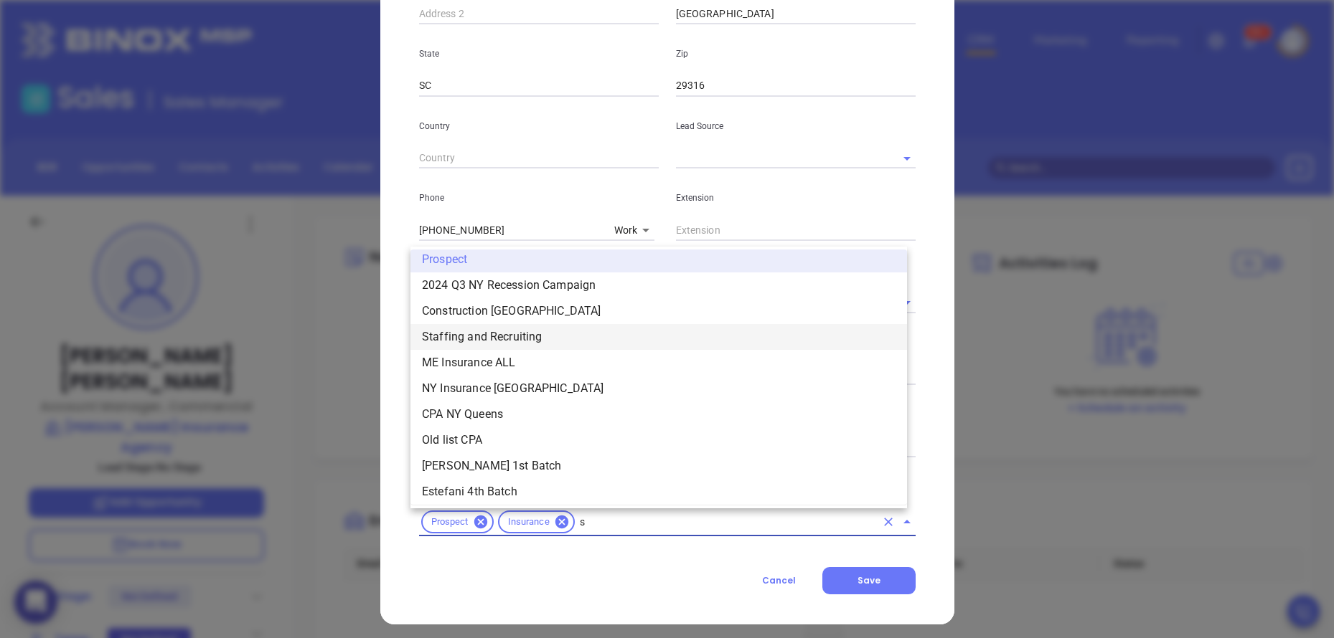
type input "sc"
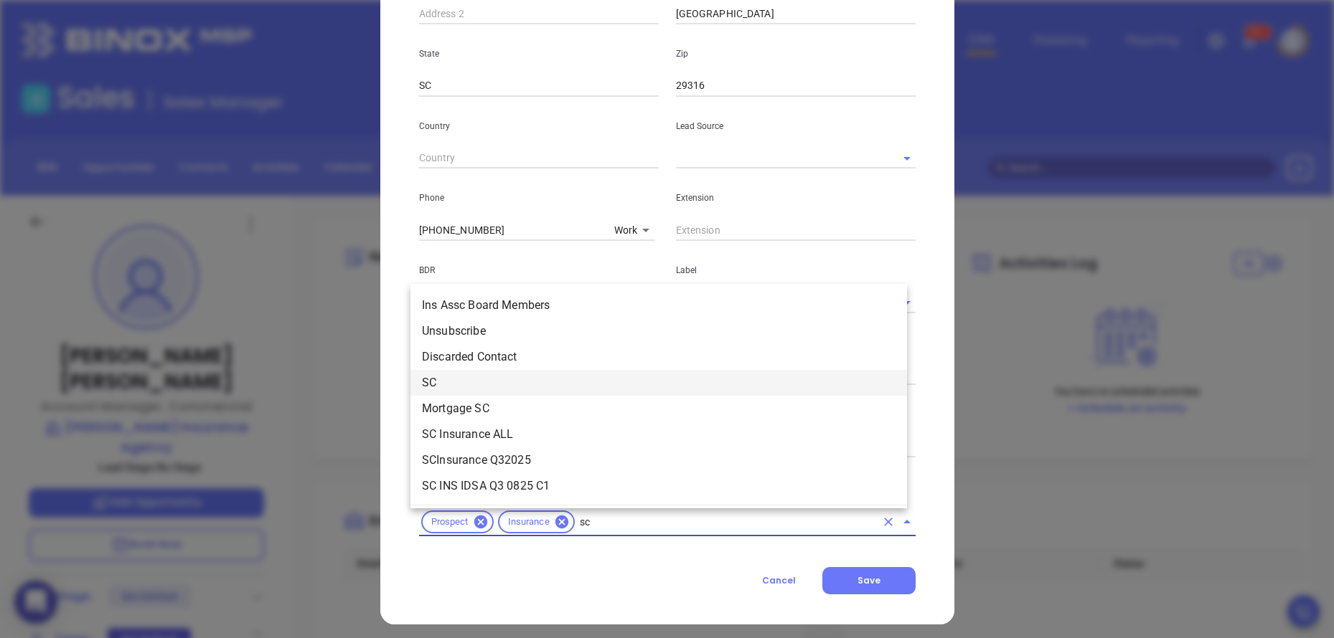
click at [456, 388] on li "SC" at bounding box center [658, 383] width 496 height 26
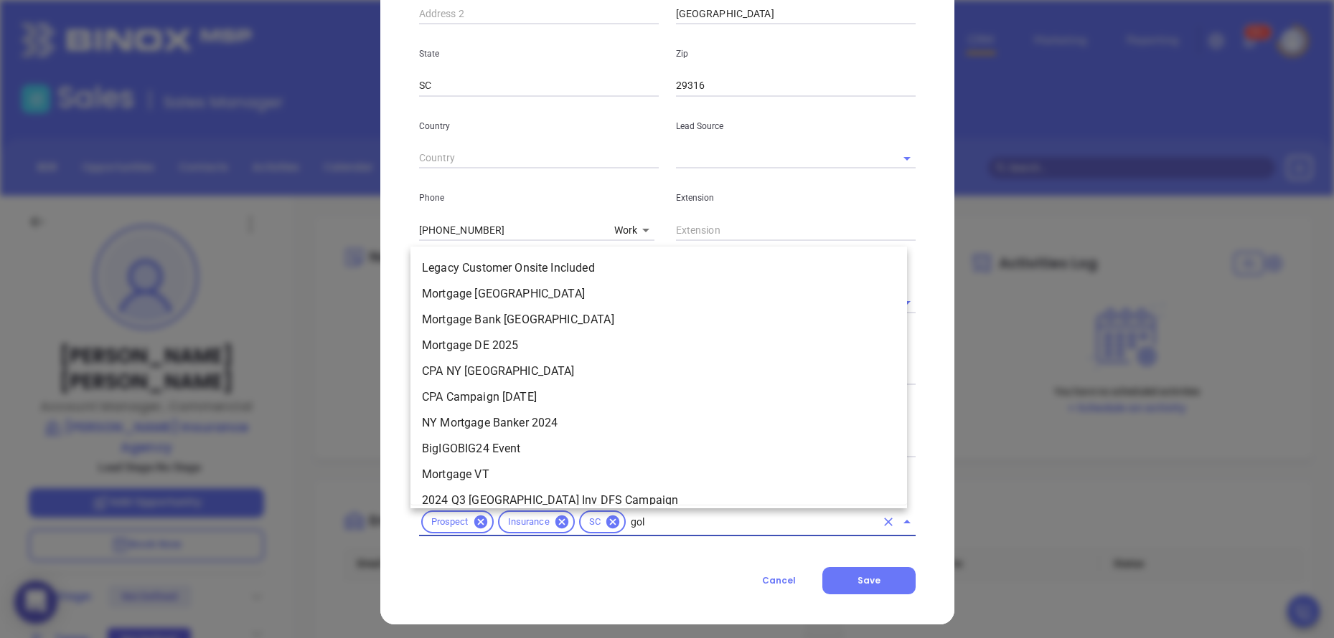
type input "gold"
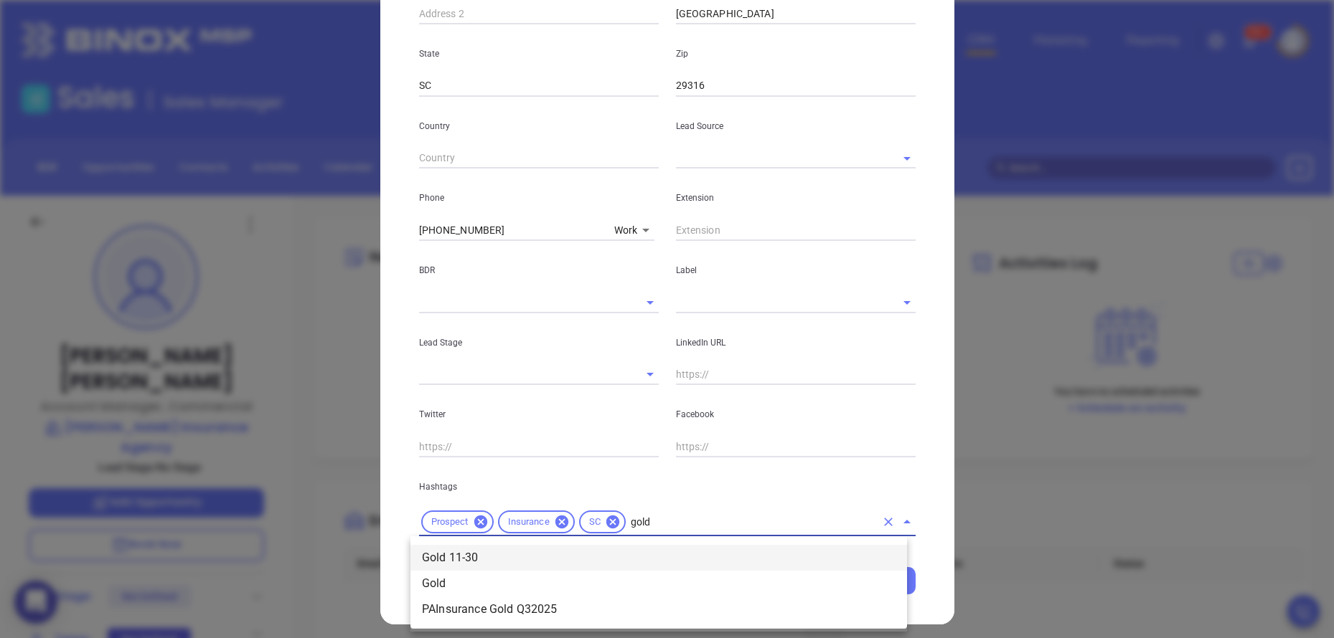
click at [478, 553] on li "Gold 11-30" at bounding box center [658, 558] width 496 height 26
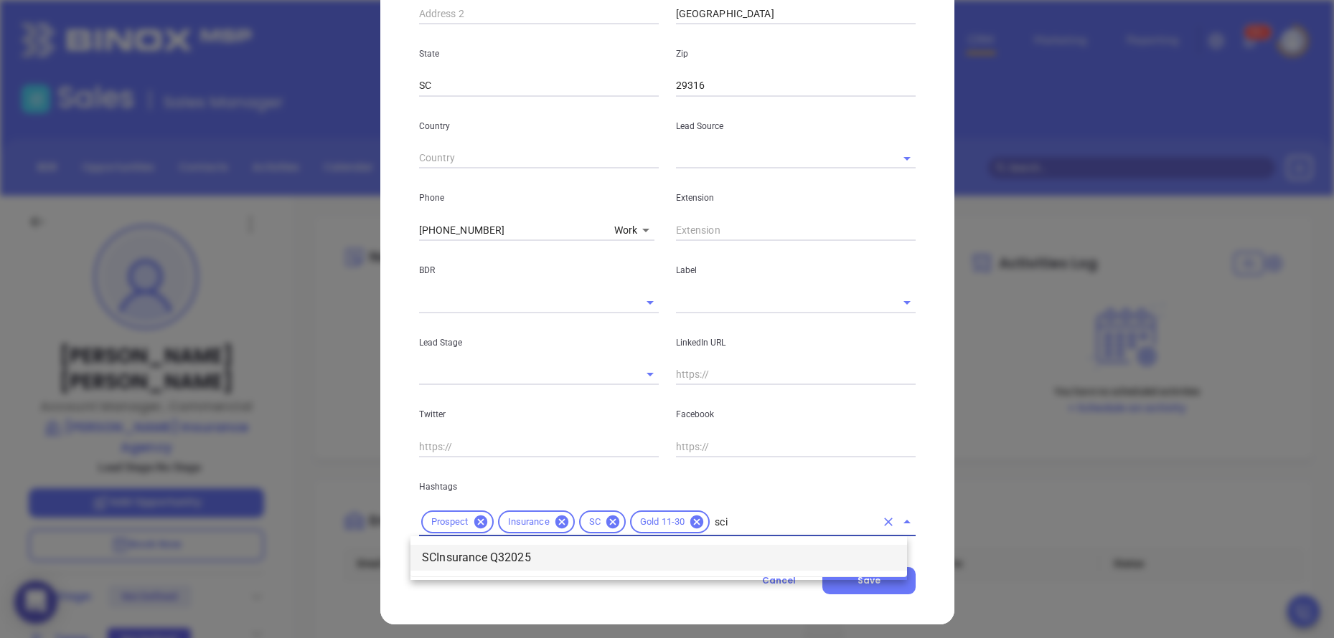
type input "scin"
click at [527, 556] on li "SCInsurance Q32025" at bounding box center [658, 558] width 496 height 26
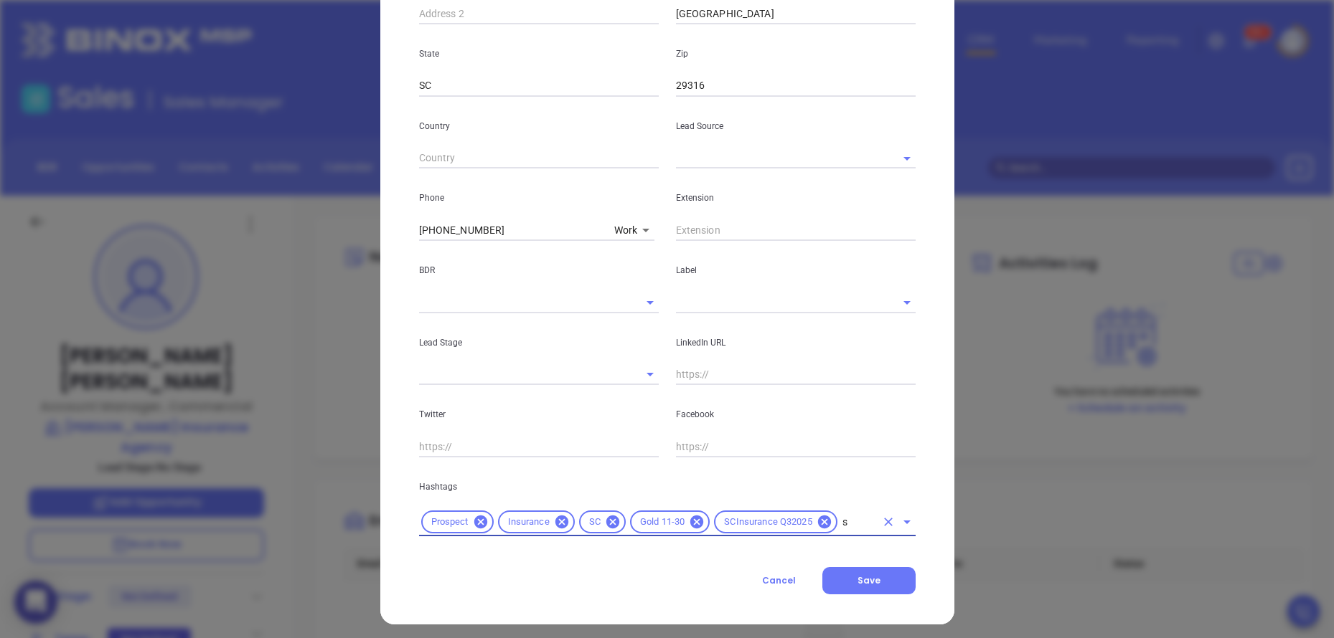
type input "sc"
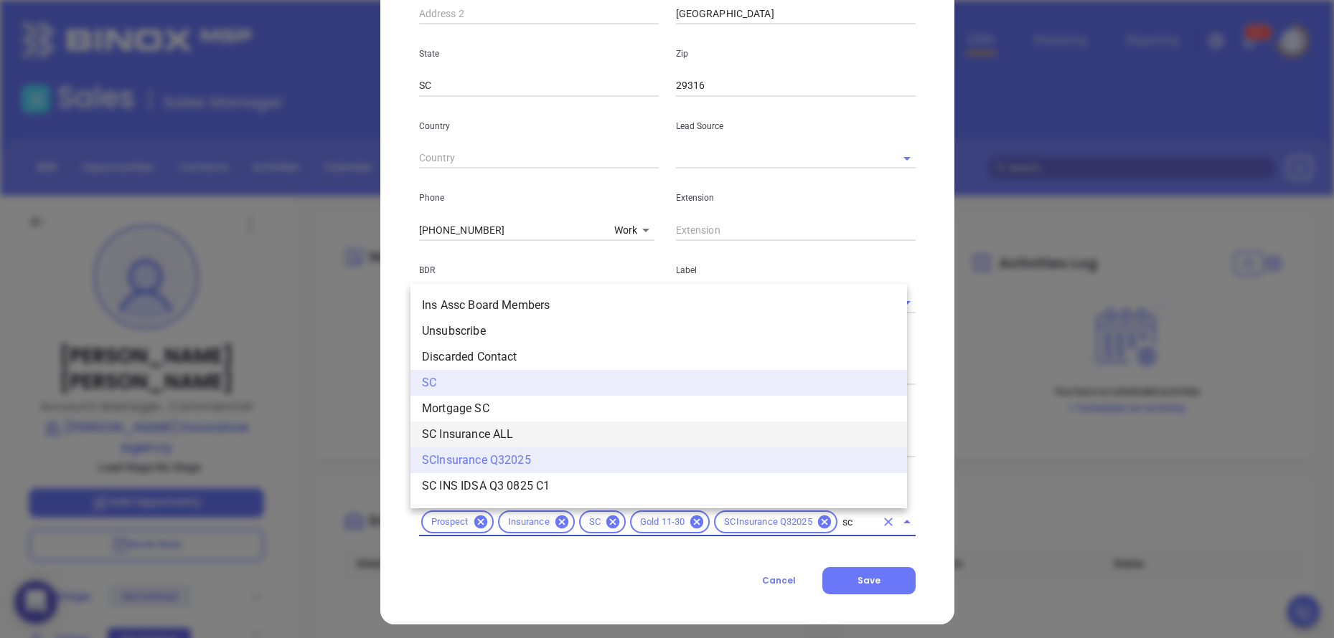
click at [522, 430] on li "SC Insurance ALL" at bounding box center [658, 435] width 496 height 26
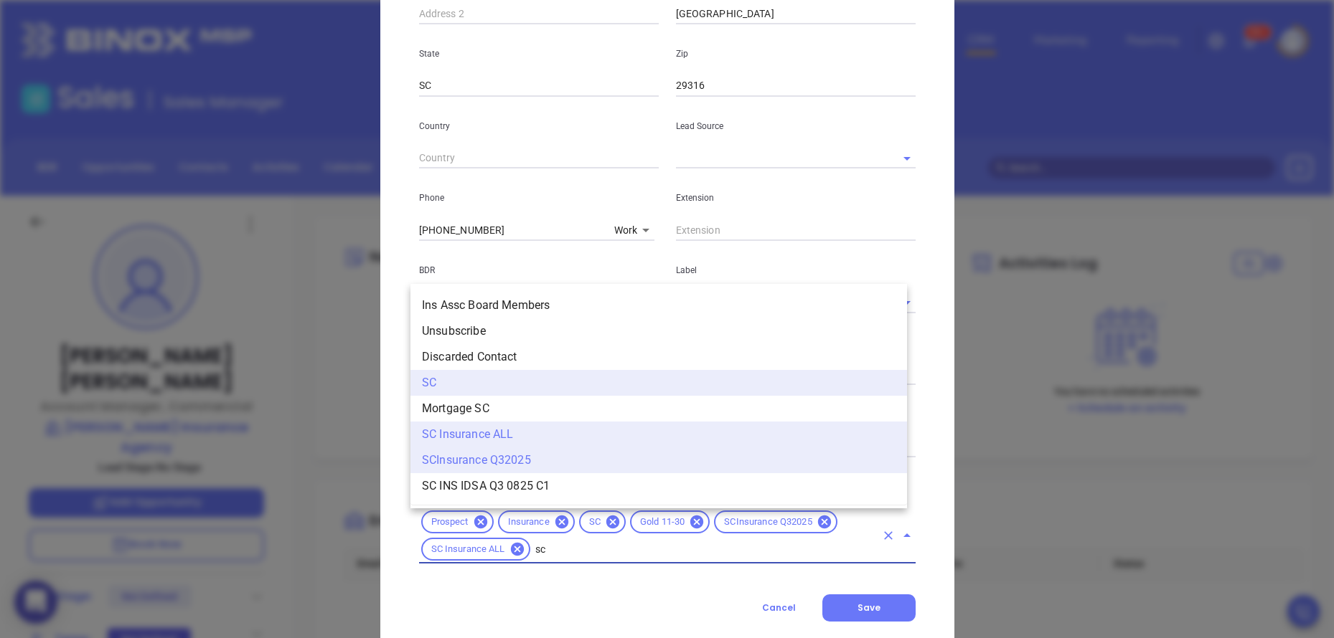
type input "sc"
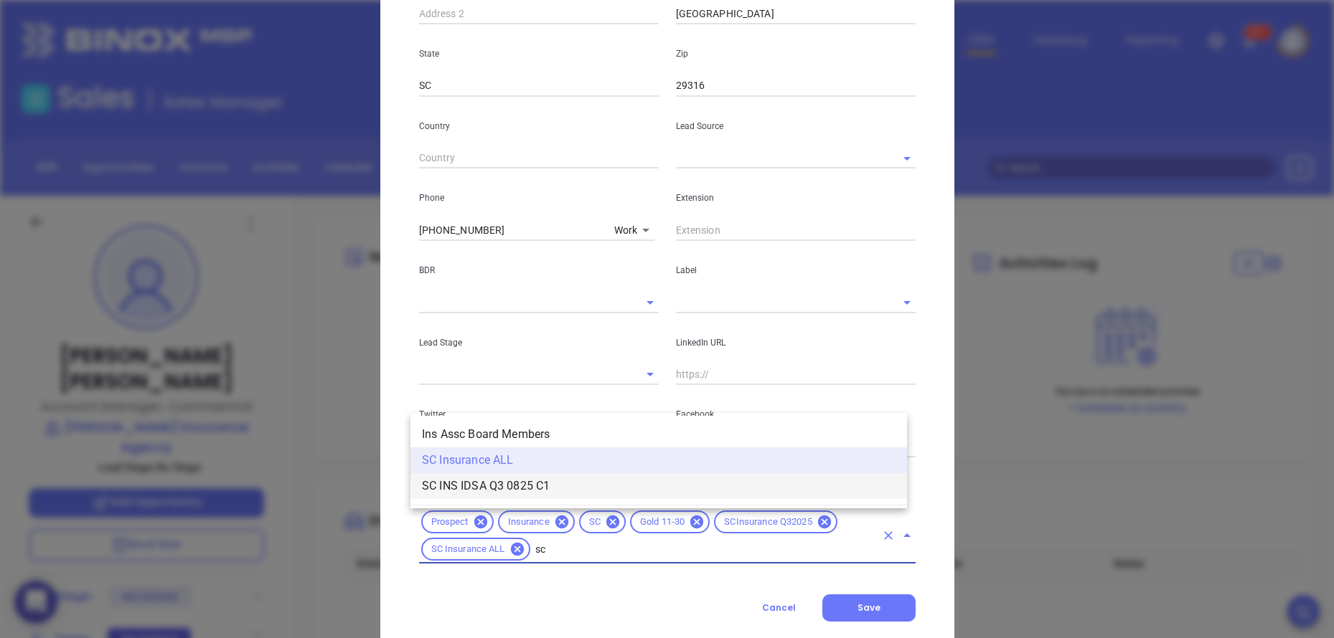
click at [474, 488] on li "SC INS IDSA Q3 0825 C1" at bounding box center [658, 486] width 496 height 26
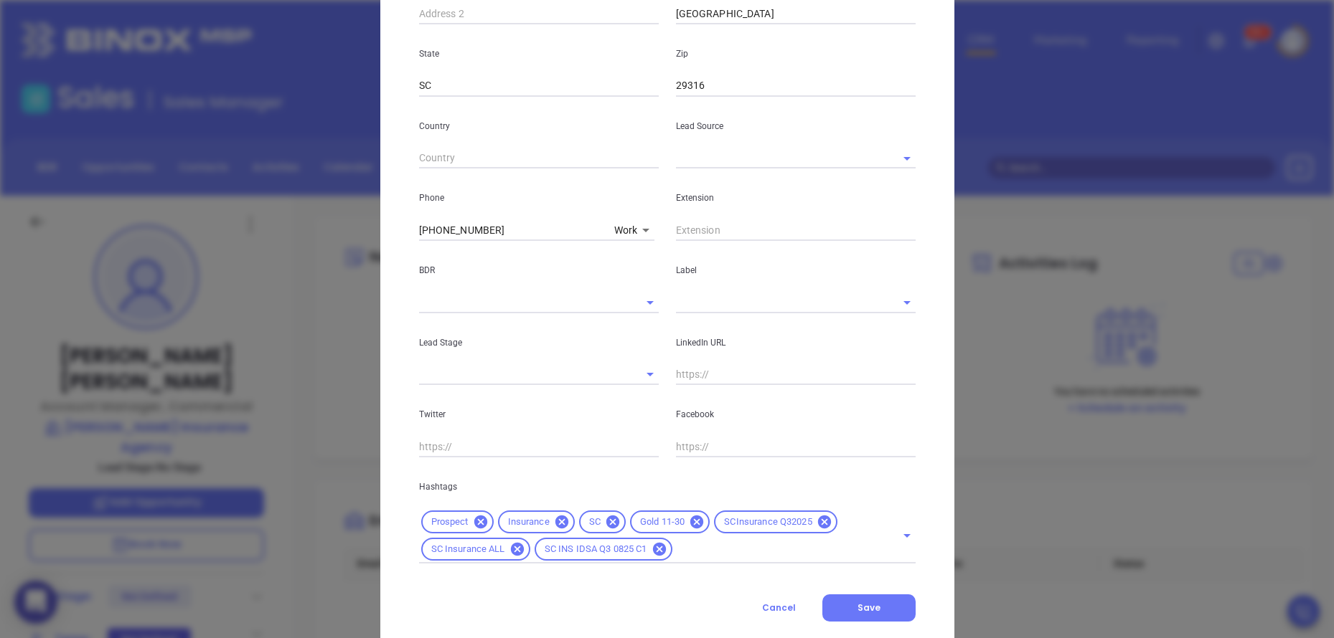
click at [933, 539] on div "[PERSON_NAME] Contact Company First Name [PERSON_NAME] Last Name [PERSON_NAME] …" at bounding box center [667, 135] width 574 height 1034
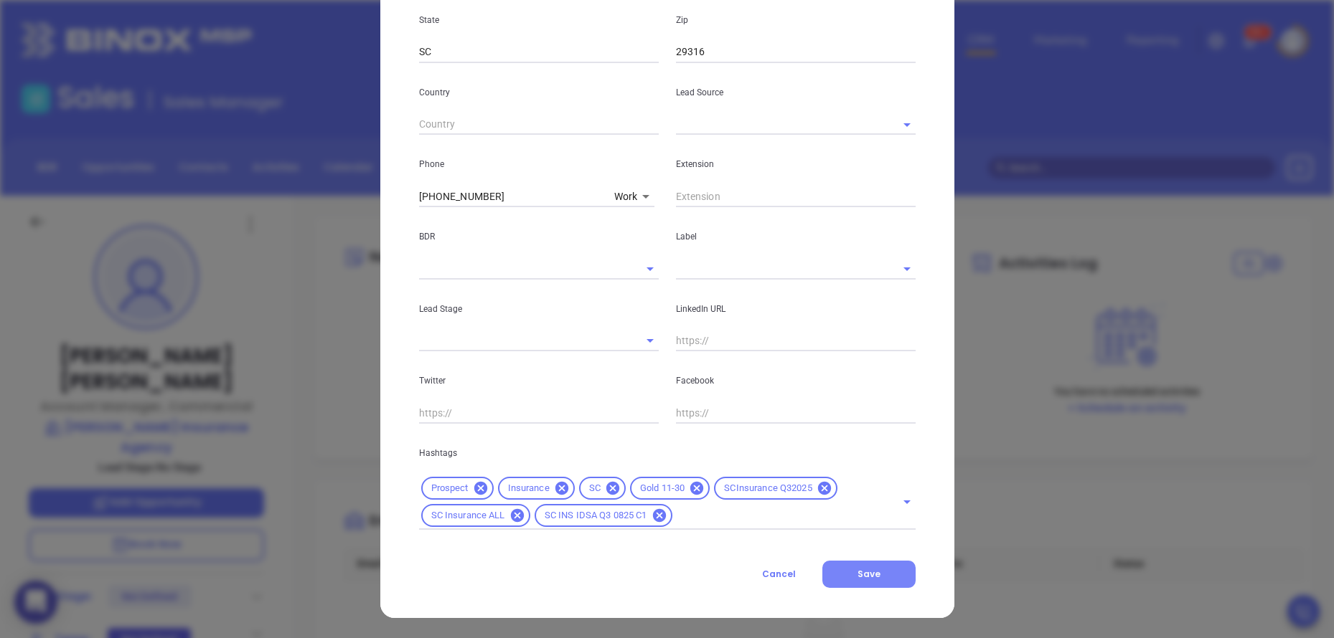
click at [876, 575] on button "Save" at bounding box center [868, 574] width 93 height 27
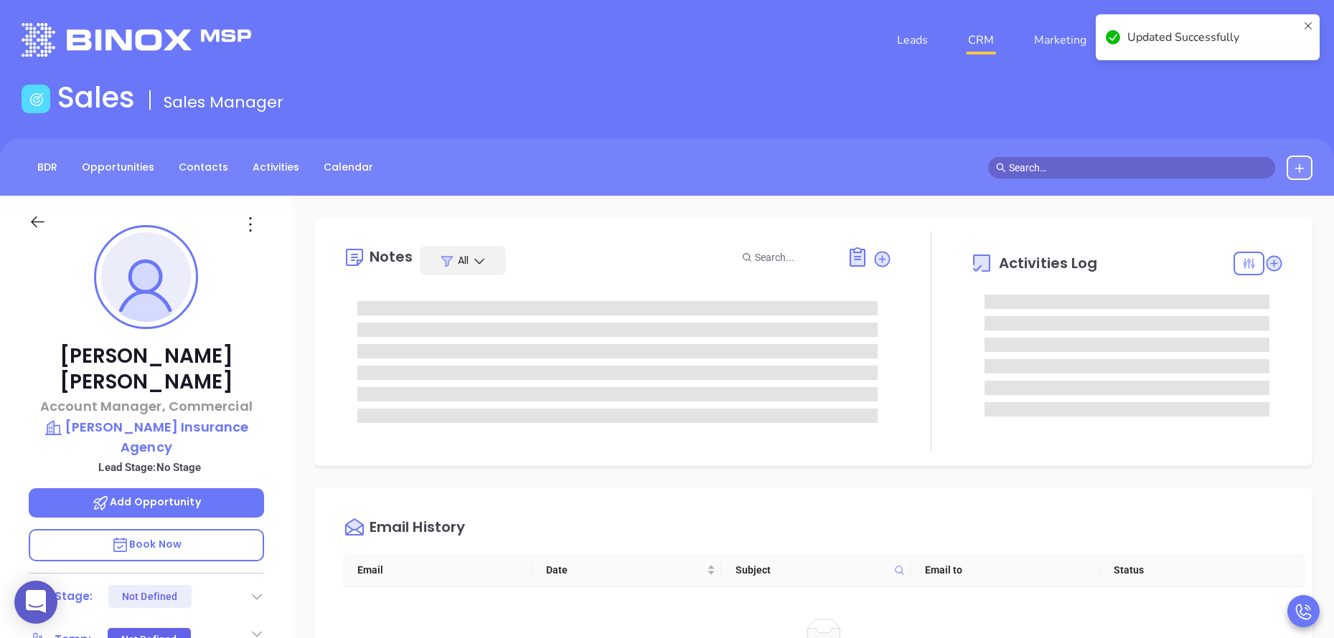
click at [916, 420] on div at bounding box center [931, 342] width 78 height 220
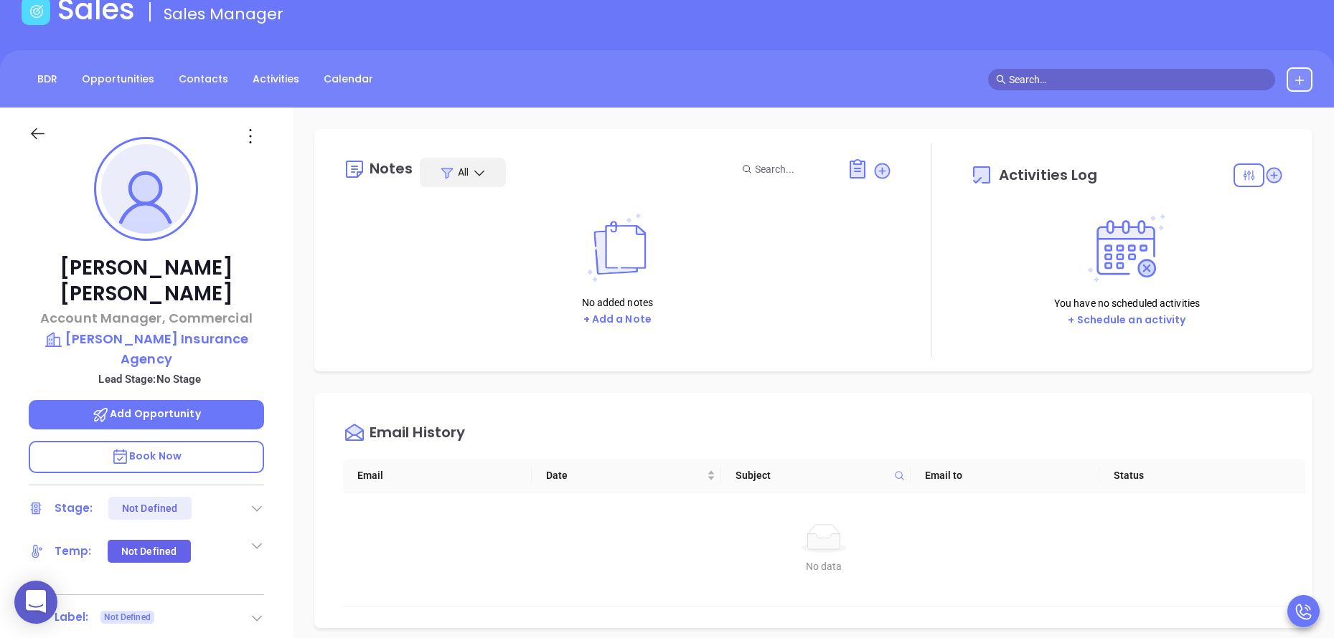
scroll to position [43, 0]
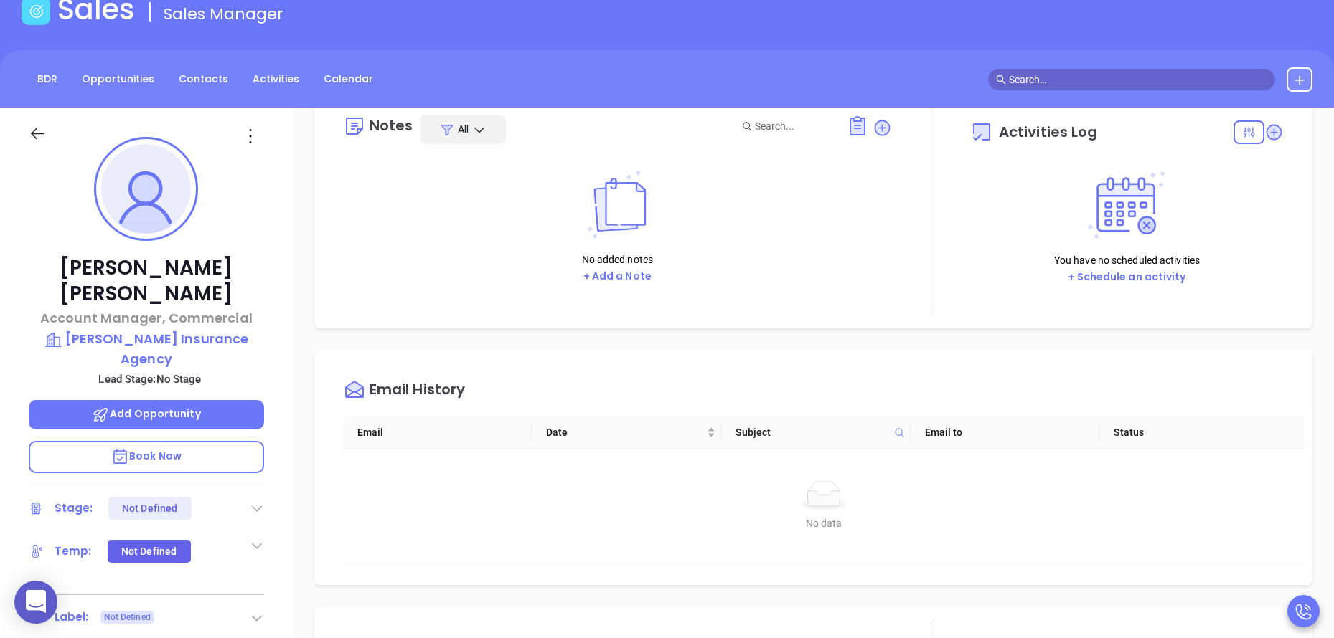
click at [286, 415] on div "[PERSON_NAME] Account Manager, Commercial [PERSON_NAME] Insurance Agency Lead S…" at bounding box center [146, 507] width 293 height 798
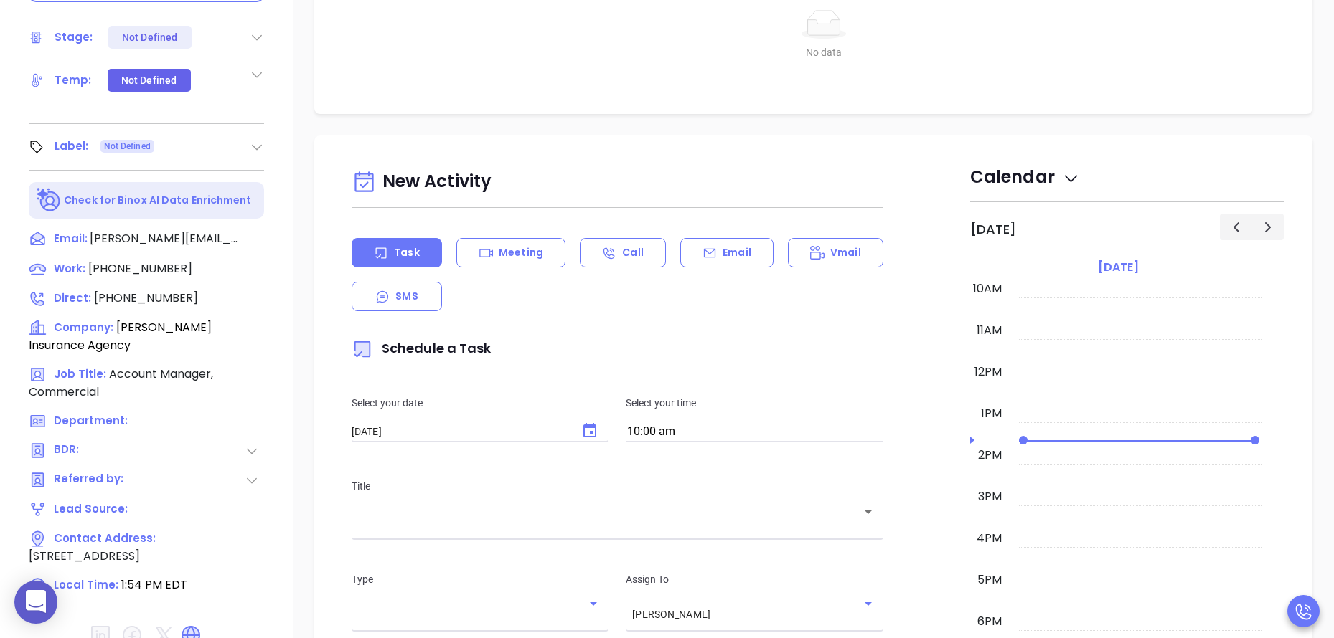
scroll to position [562, 0]
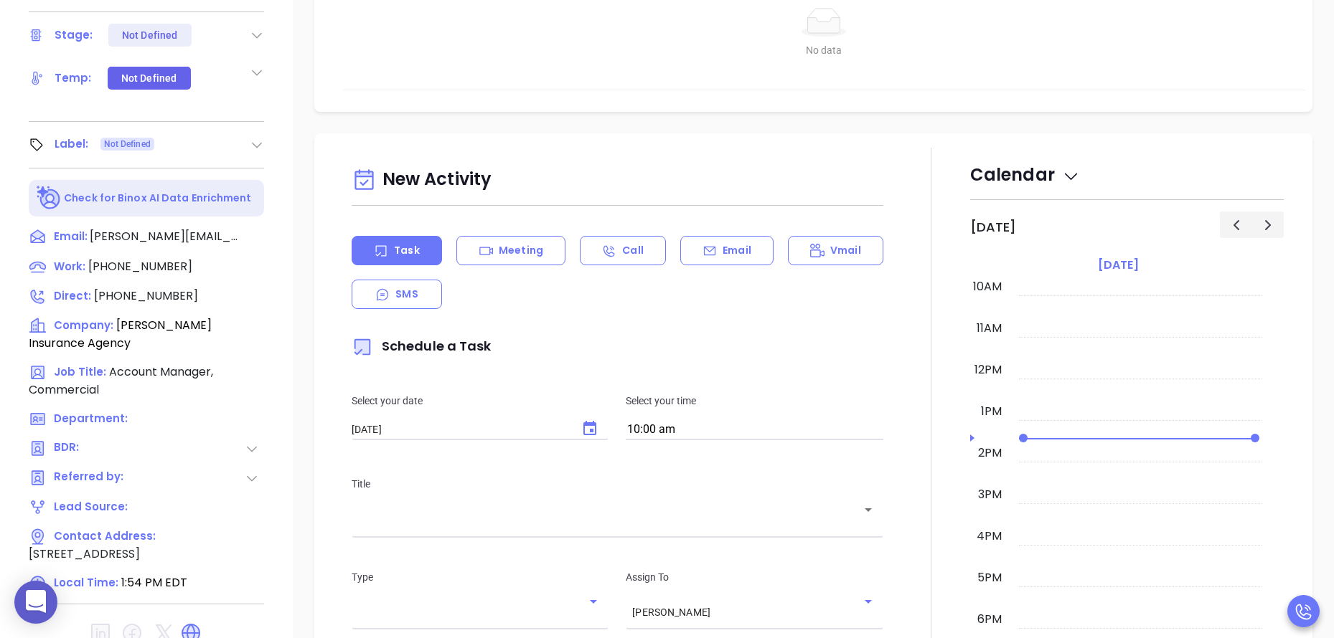
click at [744, 148] on div "New Activity Task Meeting Call Email Vmail SMS Schedule a Task Select your date…" at bounding box center [617, 544] width 549 height 792
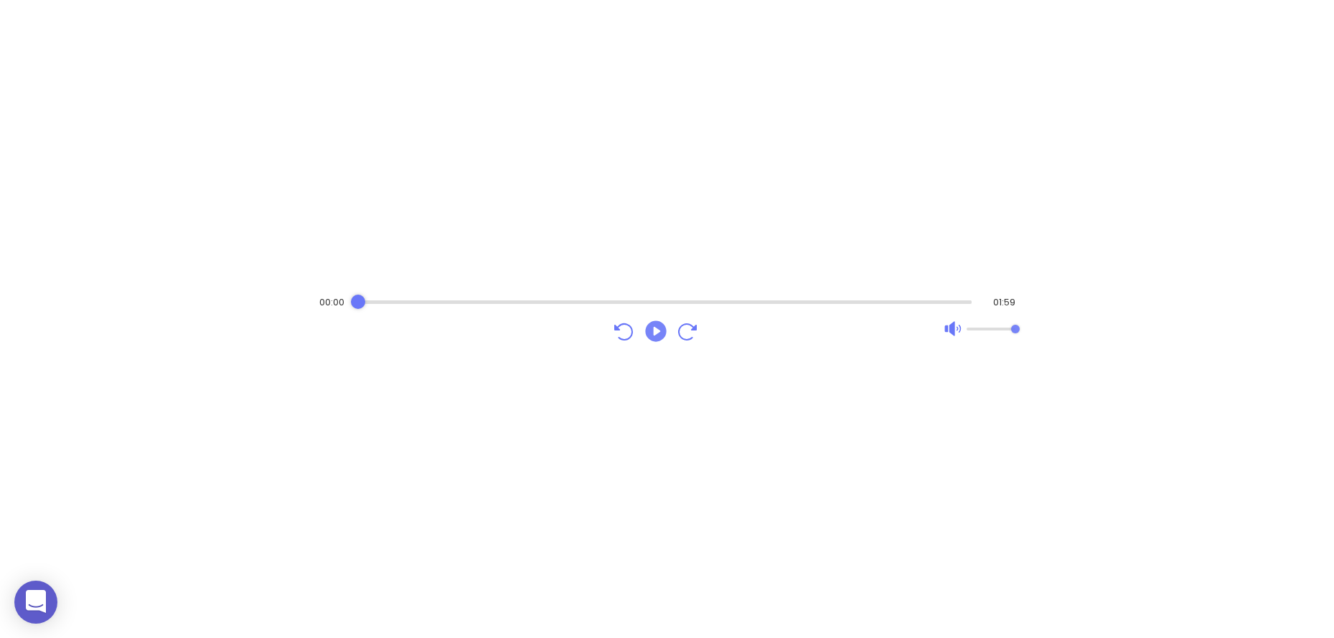
click at [668, 325] on icon "Play" at bounding box center [656, 332] width 26 height 26
click at [649, 329] on icon "Pause" at bounding box center [655, 331] width 21 height 21
click at [649, 329] on icon "Play" at bounding box center [655, 331] width 21 height 21
click at [613, 299] on div "Audio progress control" at bounding box center [663, 302] width 616 height 14
click at [539, 306] on div "Audio progress control" at bounding box center [665, 302] width 613 height 14
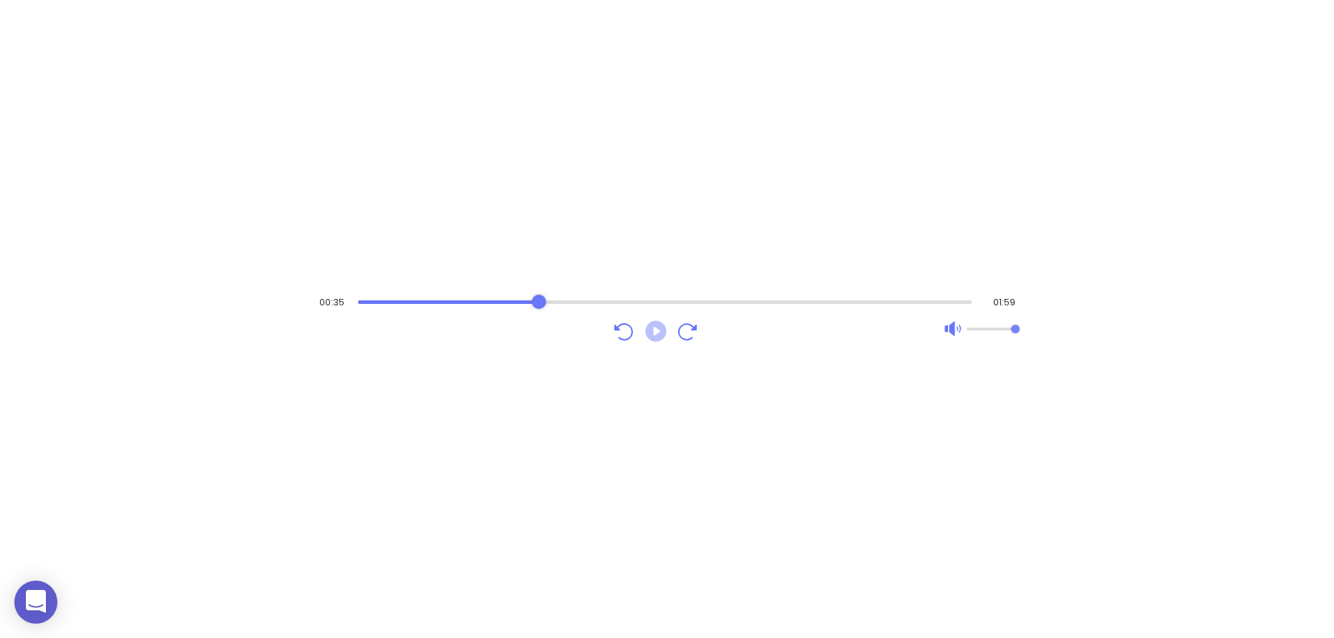
click at [654, 324] on icon "Play" at bounding box center [655, 331] width 21 height 21
click at [564, 303] on div "Audio progress control" at bounding box center [664, 302] width 614 height 14
click at [590, 301] on div "Audio progress control" at bounding box center [664, 303] width 616 height 4
click at [662, 334] on icon "Pause" at bounding box center [655, 331] width 21 height 21
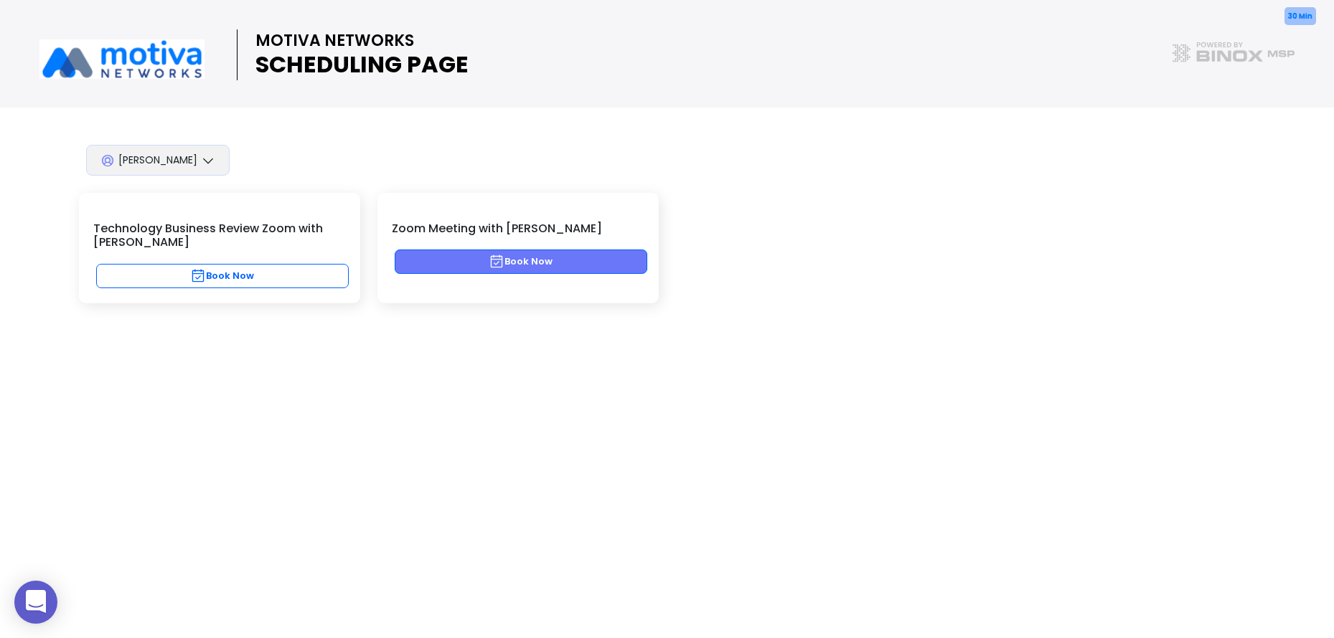
click at [550, 255] on button "Book Now" at bounding box center [521, 262] width 253 height 24
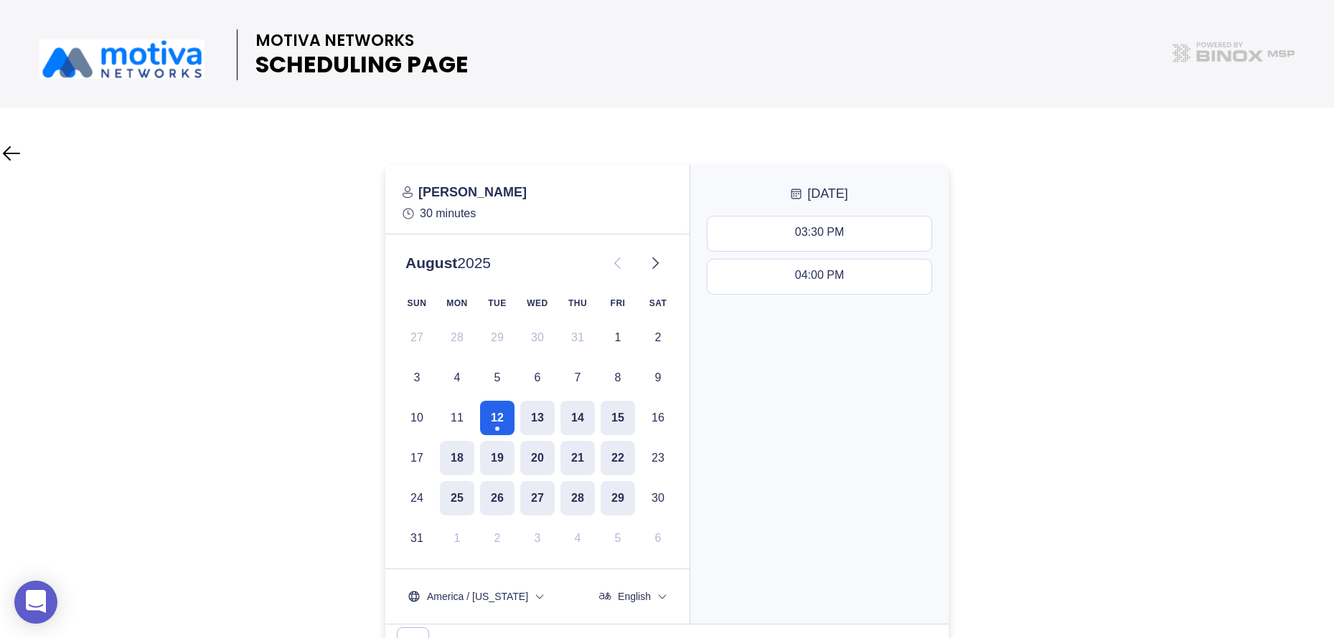
click at [305, 294] on div at bounding box center [667, 415] width 1334 height 500
click at [532, 458] on button "20" at bounding box center [537, 458] width 34 height 34
click at [496, 463] on button "19" at bounding box center [497, 458] width 34 height 34
click at [591, 458] on button "21" at bounding box center [577, 458] width 34 height 34
click at [619, 456] on button "22" at bounding box center [617, 458] width 34 height 34
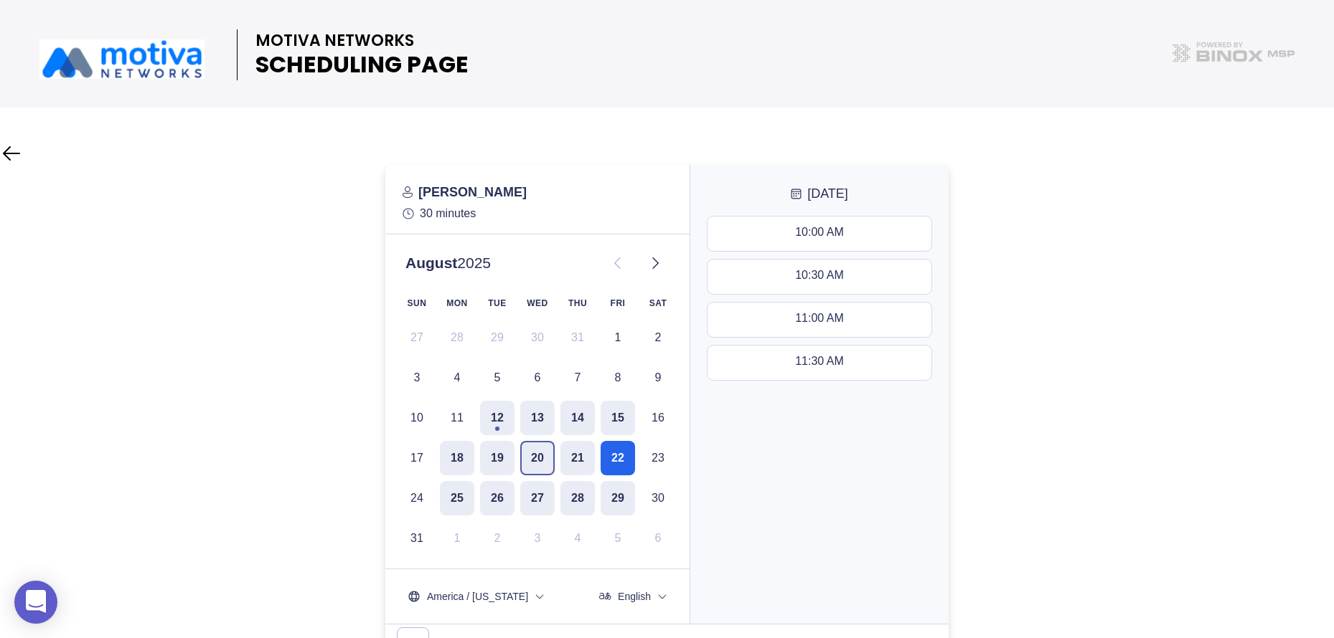
click at [535, 451] on button "20" at bounding box center [537, 458] width 34 height 34
click at [580, 453] on button "21" at bounding box center [577, 458] width 34 height 34
click at [242, 451] on div at bounding box center [667, 415] width 1334 height 500
